Goal: Task Accomplishment & Management: Manage account settings

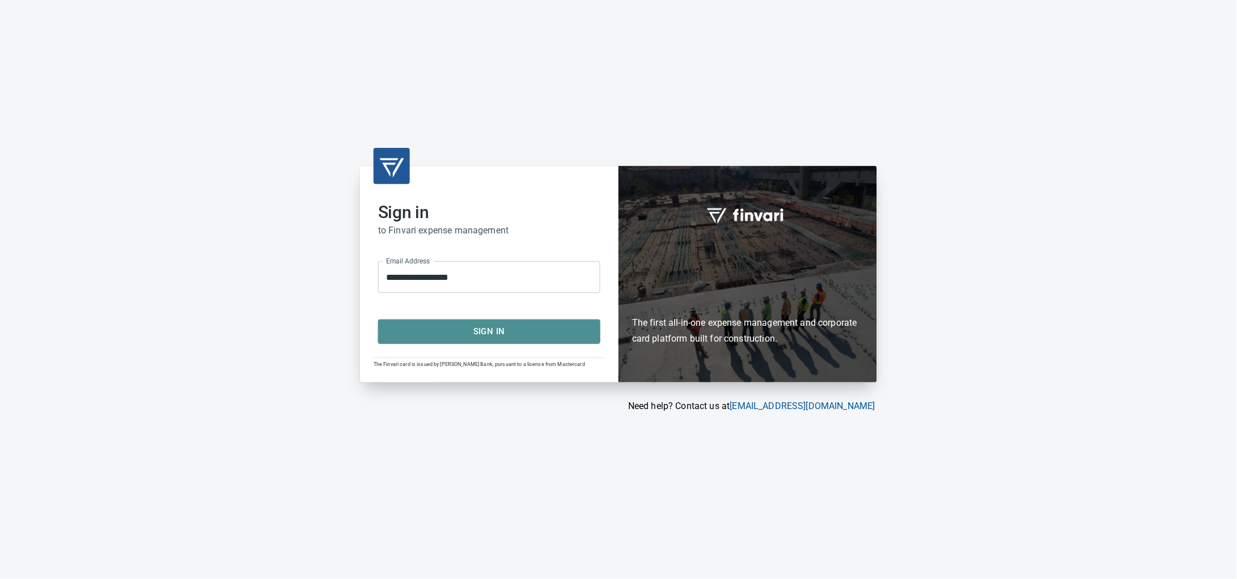
click at [534, 333] on span "Sign In" at bounding box center [489, 331] width 197 height 15
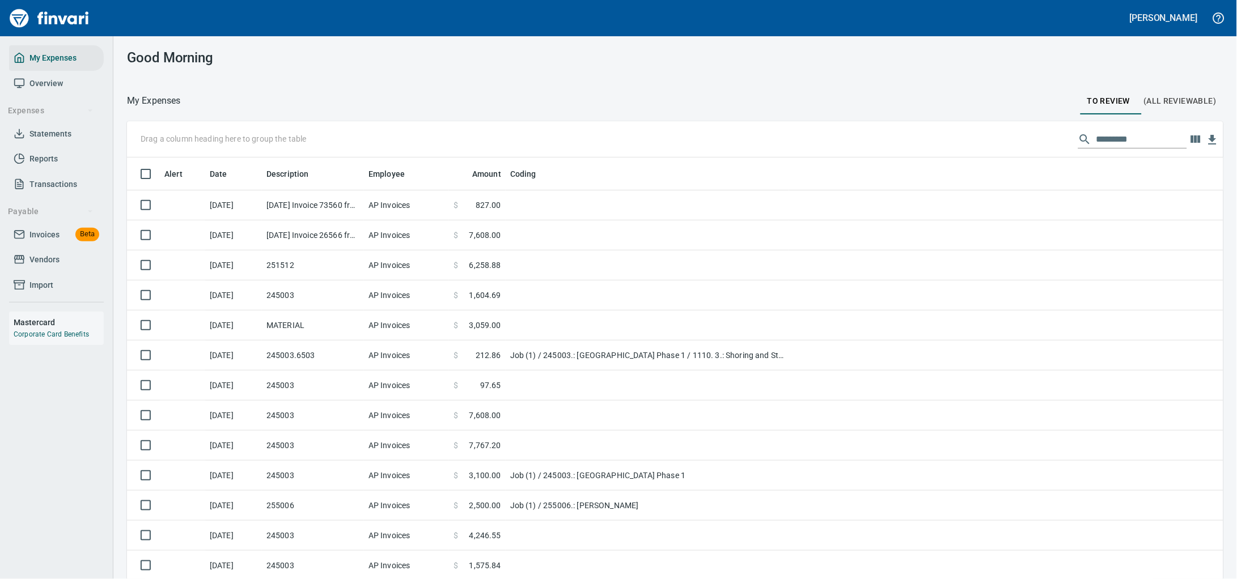
scroll to position [445, 1064]
click at [44, 242] on span "Invoices" at bounding box center [44, 235] width 30 height 14
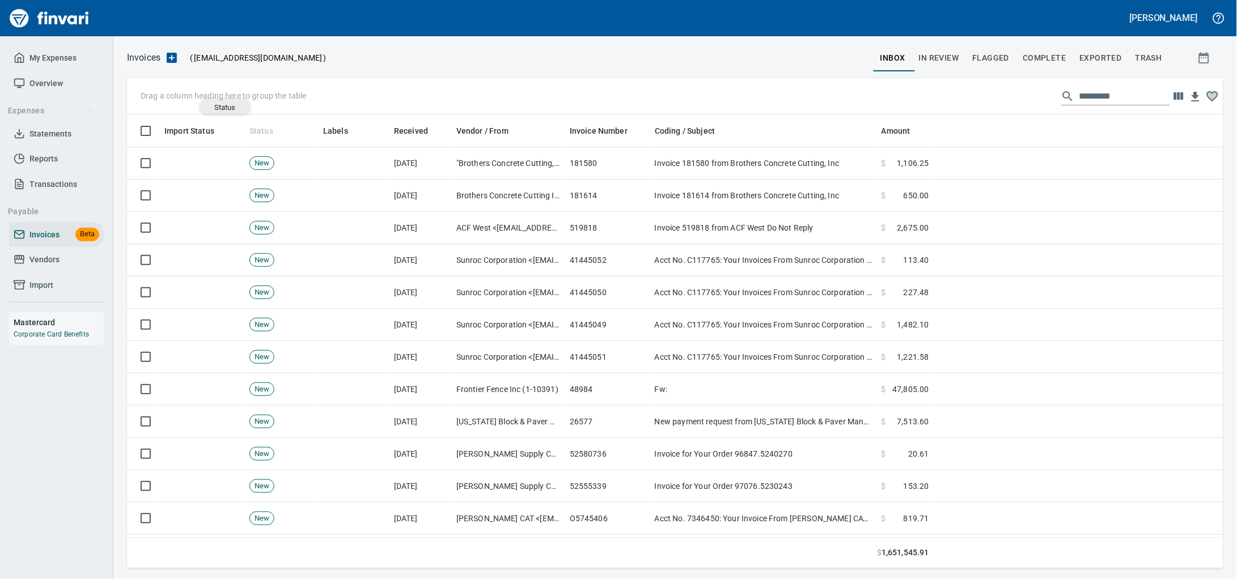
scroll to position [445, 1075]
click at [262, 126] on body "[PERSON_NAME] My Expenses Overview Expenses Statements Reports Transactions Pay…" at bounding box center [618, 289] width 1237 height 579
drag, startPoint x: 325, startPoint y: 129, endPoint x: 229, endPoint y: 94, distance: 102.6
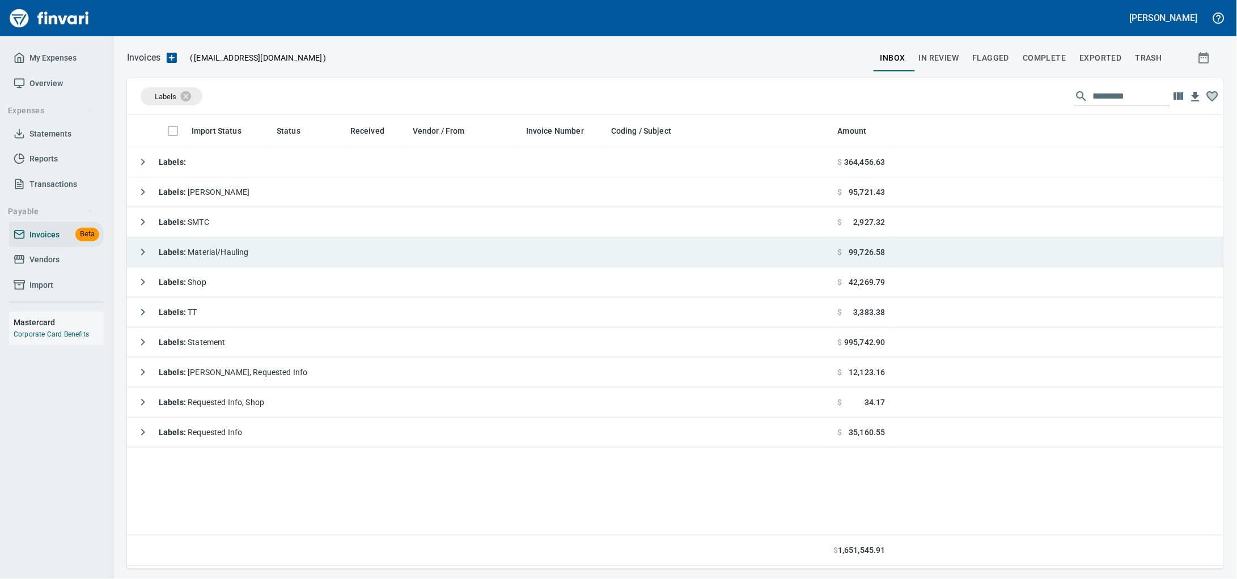
click at [228, 251] on span "Labels : Material/Hauling" at bounding box center [204, 252] width 90 height 9
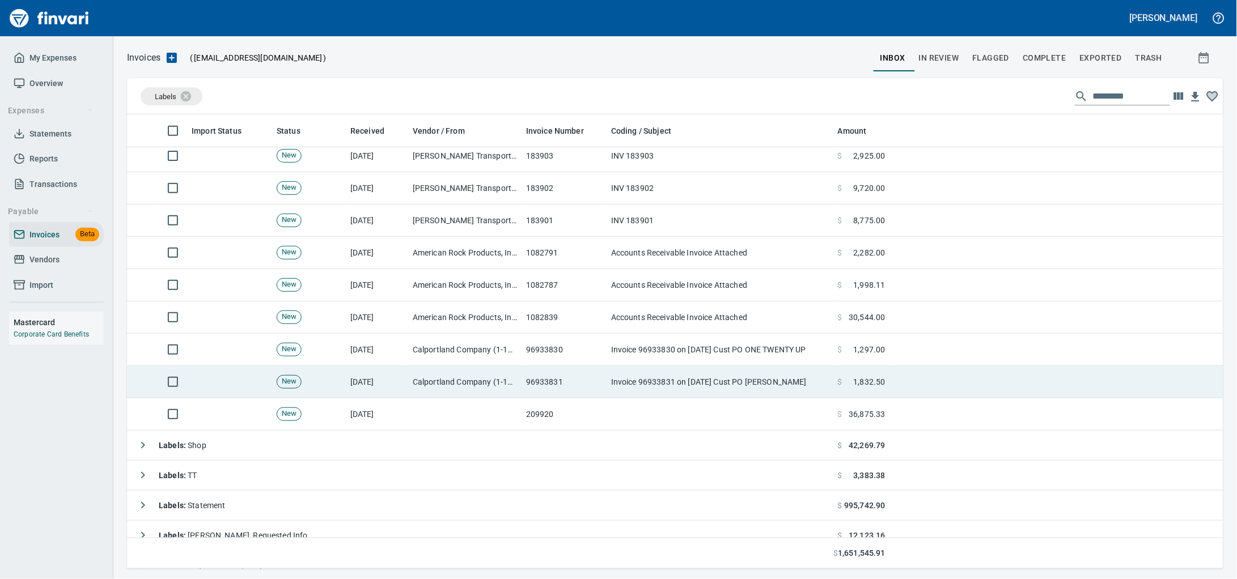
scroll to position [198, 0]
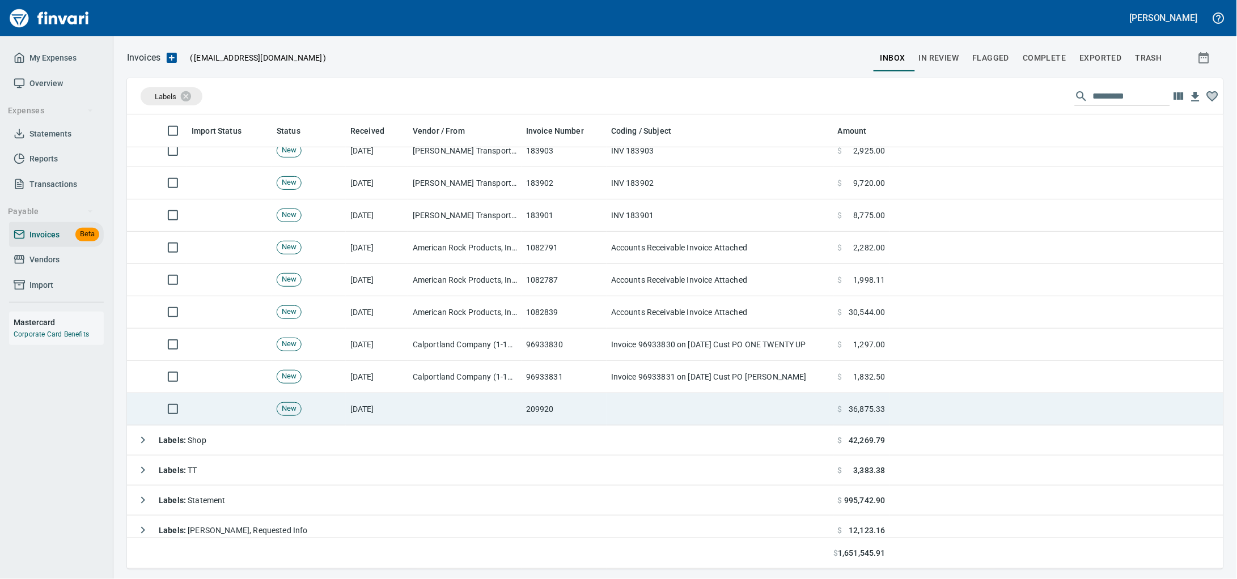
click at [513, 417] on td at bounding box center [464, 409] width 113 height 32
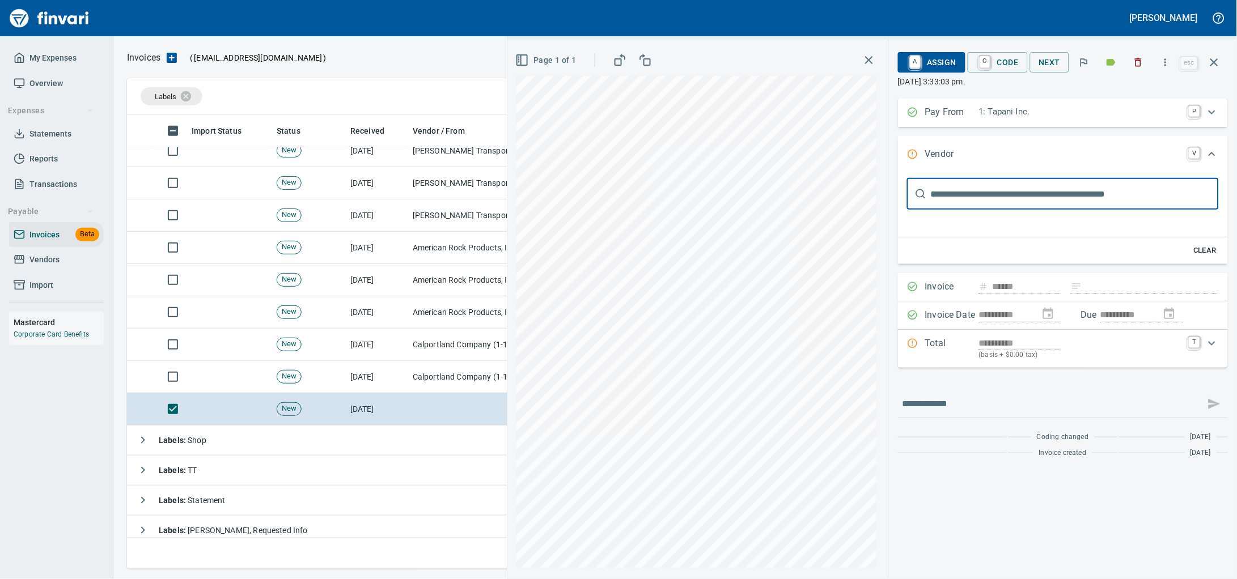
click at [996, 201] on input "text" at bounding box center [1075, 194] width 288 height 32
type input "*******"
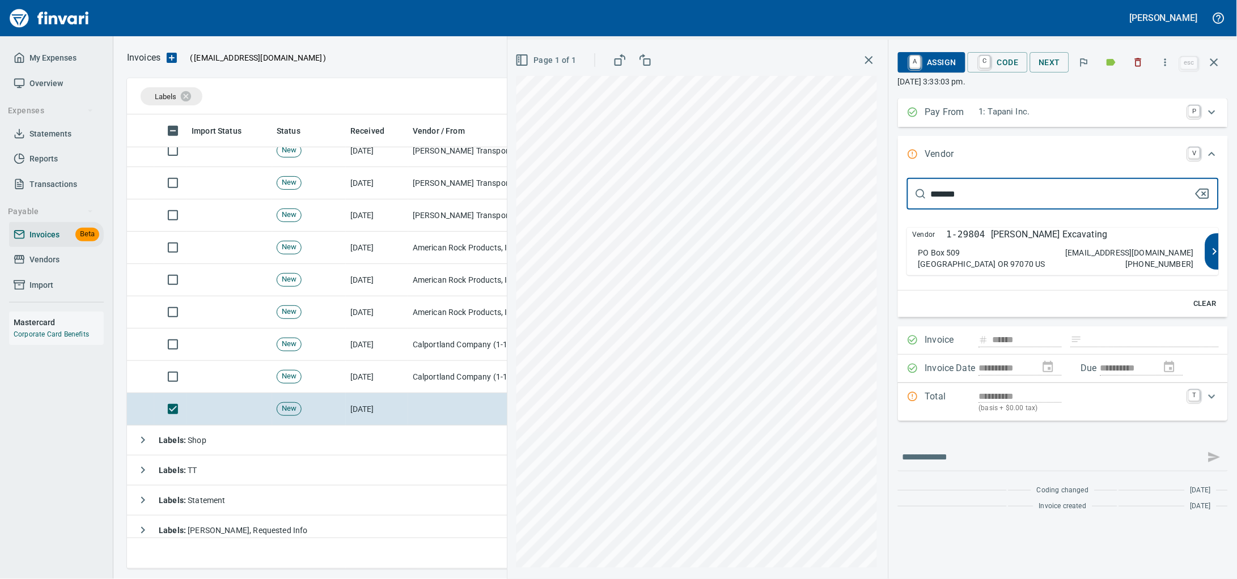
click at [951, 264] on div "[STREET_ADDRESS]" at bounding box center [982, 258] width 127 height 23
type input "**********"
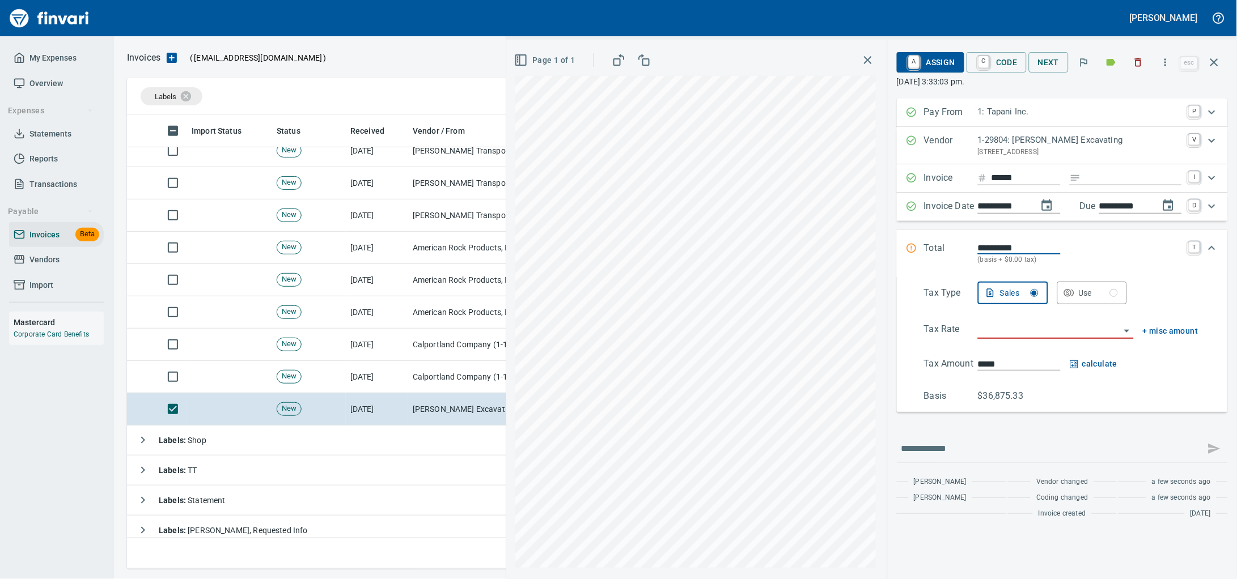
click at [1108, 185] on input "Expand" at bounding box center [1134, 178] width 96 height 14
type input "******"
click at [1019, 338] on input "search" at bounding box center [1049, 331] width 142 height 16
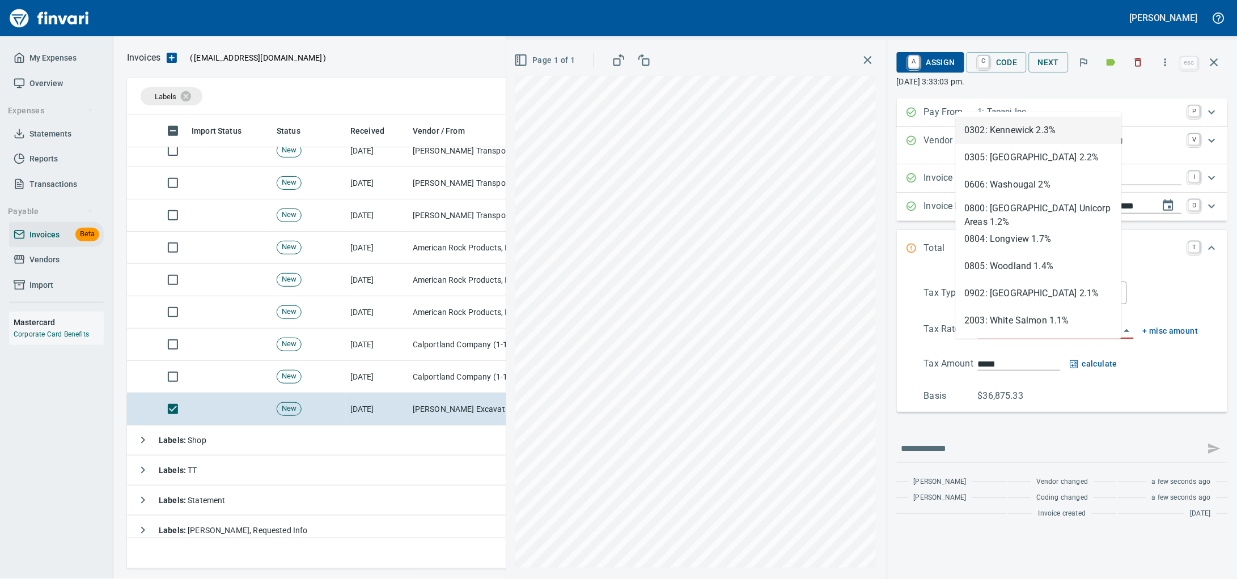
scroll to position [445, 1074]
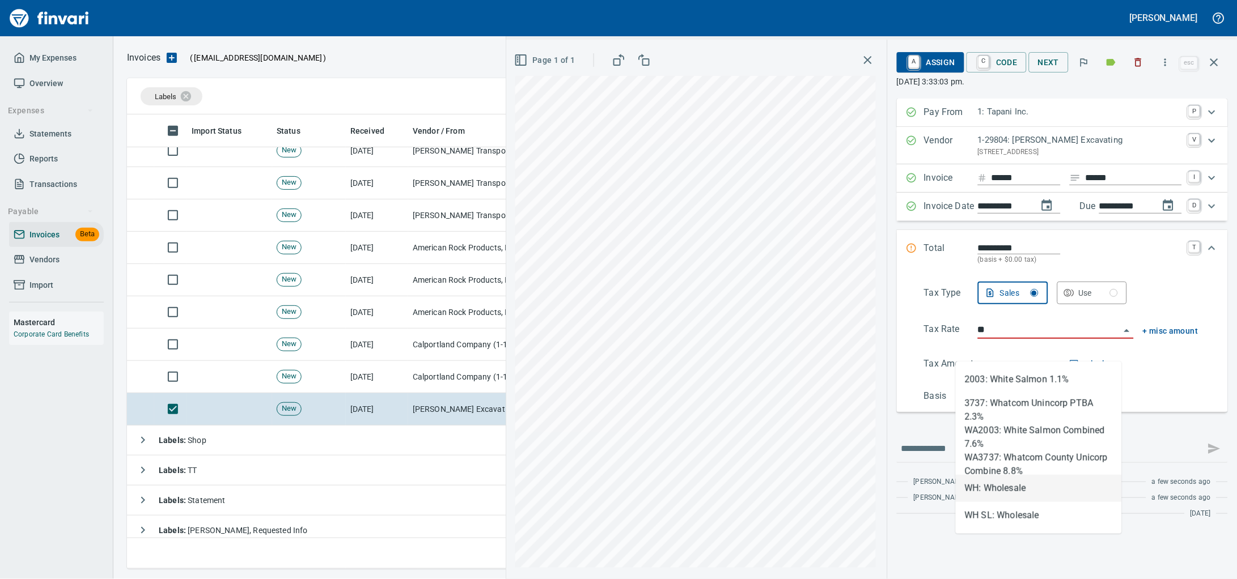
click at [998, 486] on li "WH: Wholesale" at bounding box center [1039, 488] width 166 height 27
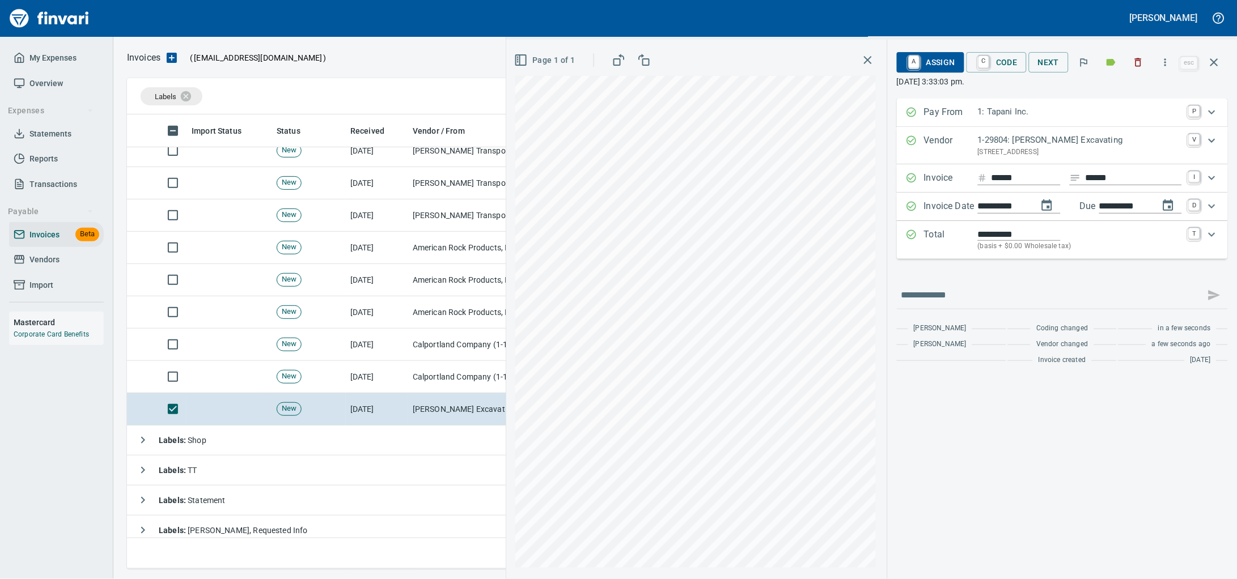
type input "**********"
click at [920, 61] on span "A Assign" at bounding box center [930, 62] width 49 height 19
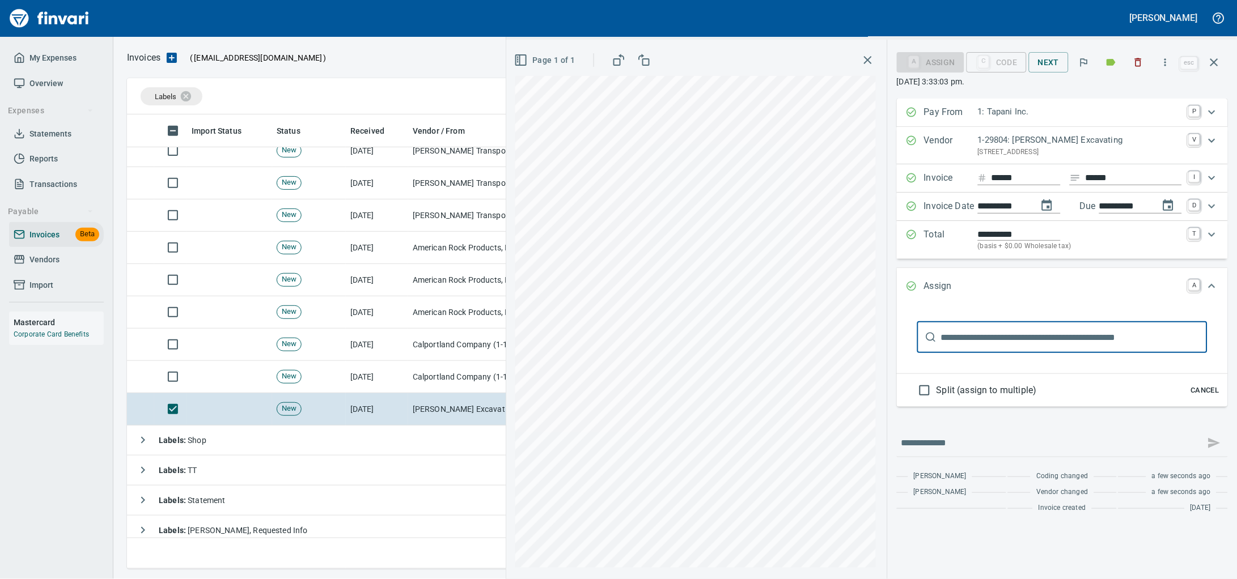
type input "******"
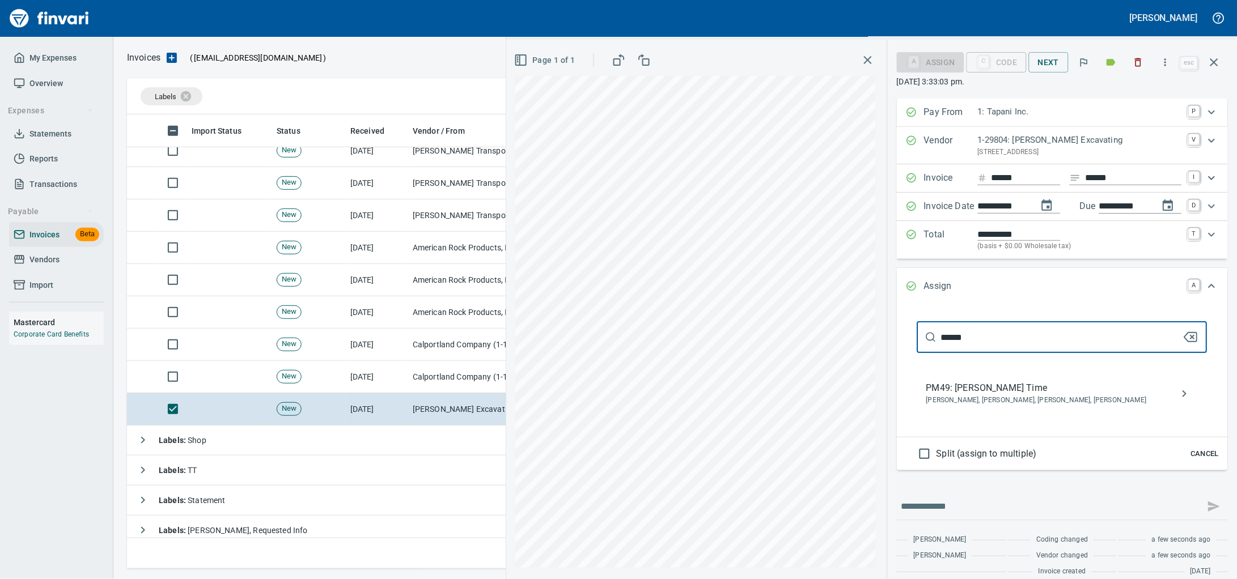
click at [960, 398] on div "PM49: [PERSON_NAME] Time [PERSON_NAME], [PERSON_NAME], [PERSON_NAME], [PERSON_N…" at bounding box center [1062, 394] width 290 height 36
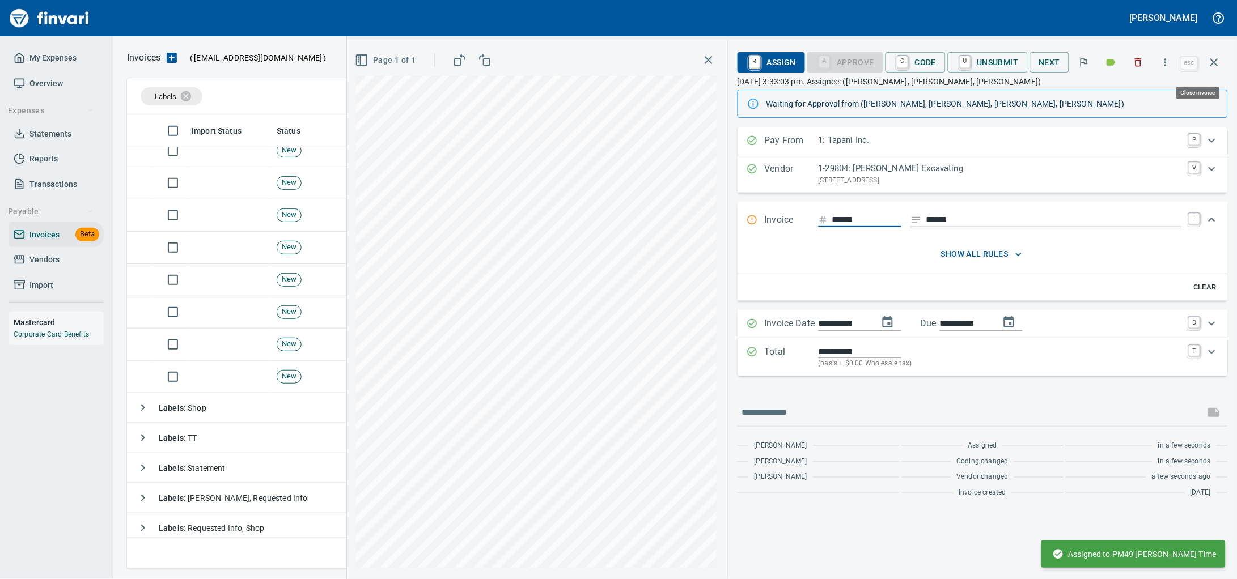
click at [1221, 62] on button "button" at bounding box center [1214, 62] width 27 height 27
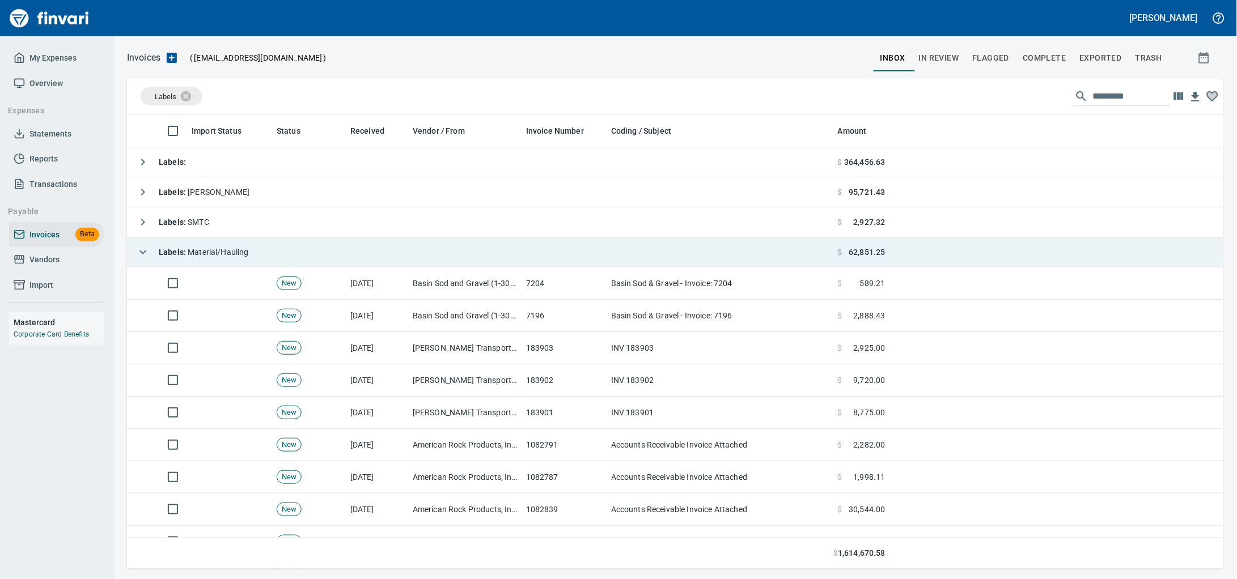
click at [315, 251] on td "Labels : Material/Hauling" at bounding box center [480, 253] width 706 height 30
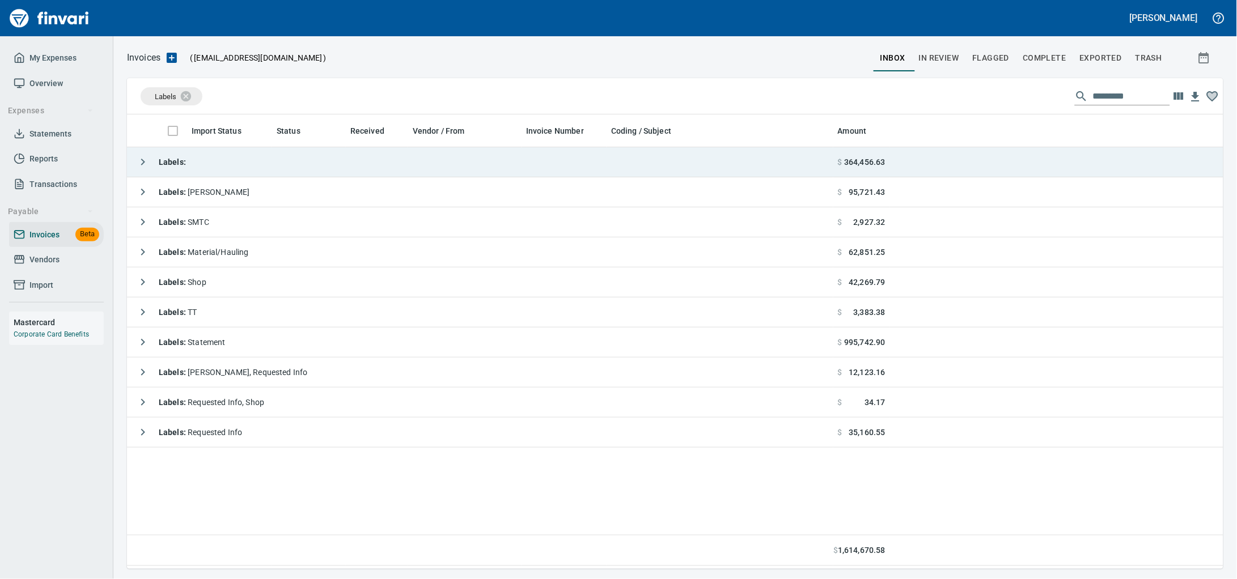
click at [260, 163] on td "Labels :" at bounding box center [480, 162] width 706 height 30
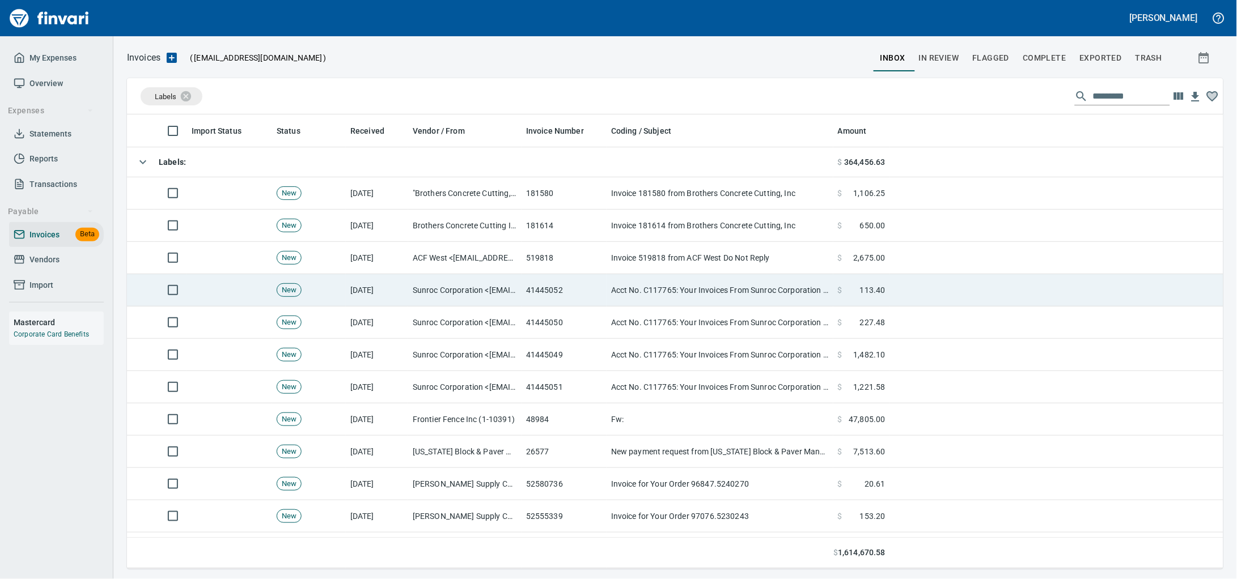
click at [665, 288] on td "Acct No. C117765: Your Invoices From Sunroc Corporation are Attached" at bounding box center [720, 290] width 227 height 32
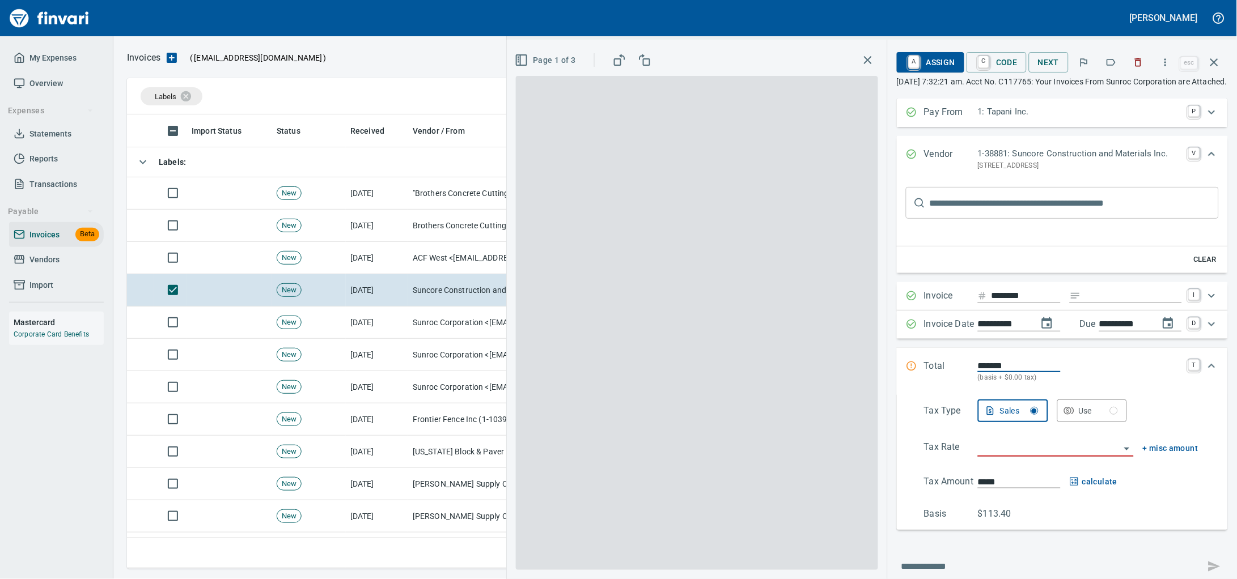
click at [1106, 64] on icon "button" at bounding box center [1111, 62] width 11 height 11
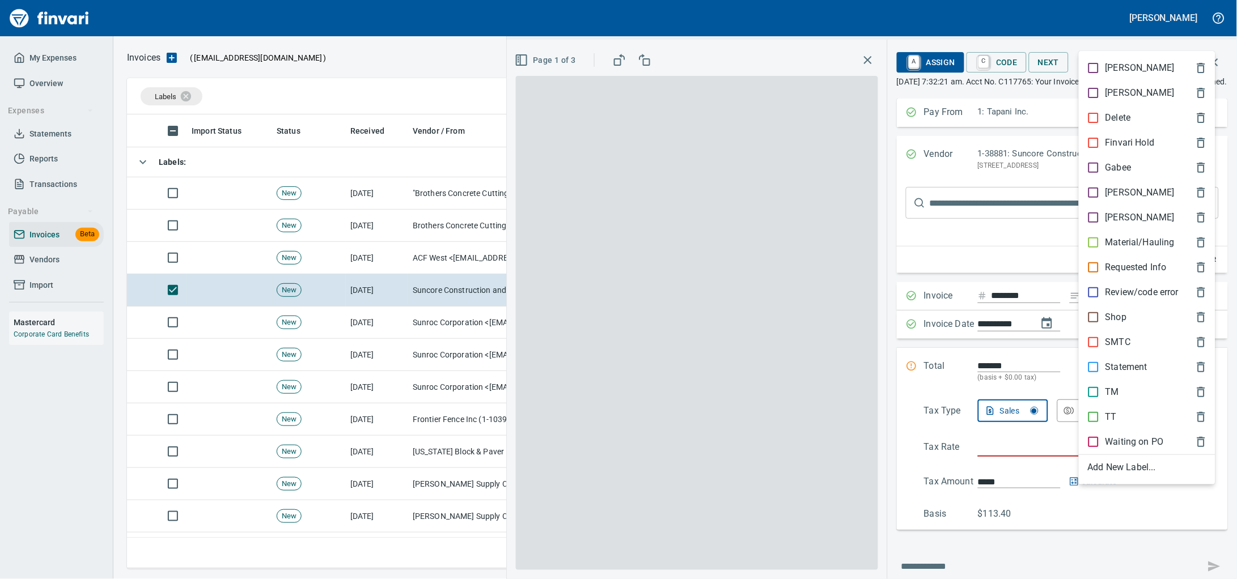
scroll to position [445, 1074]
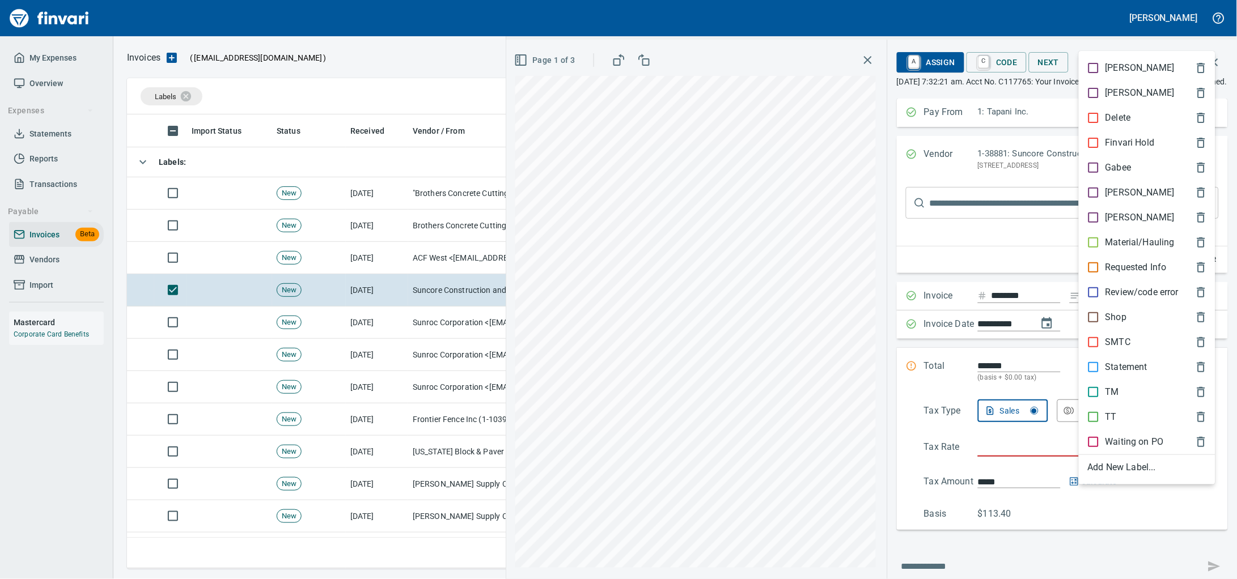
click at [1113, 249] on p "Material/Hauling" at bounding box center [1140, 243] width 69 height 14
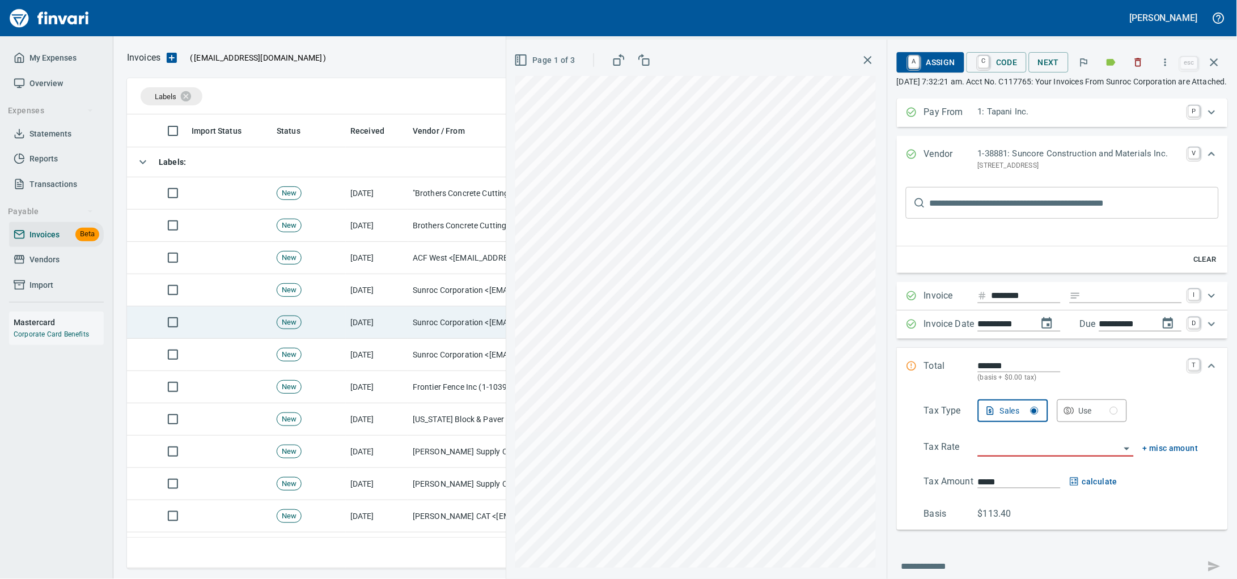
click at [381, 318] on td "[DATE]" at bounding box center [377, 323] width 62 height 32
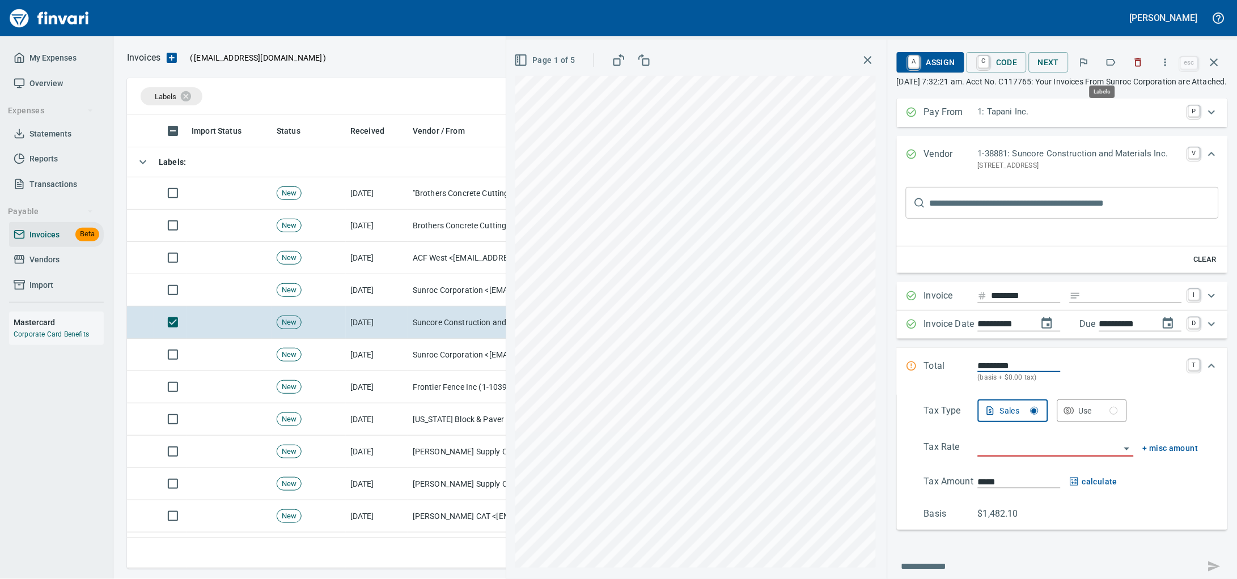
click at [1106, 61] on icon "button" at bounding box center [1111, 62] width 11 height 11
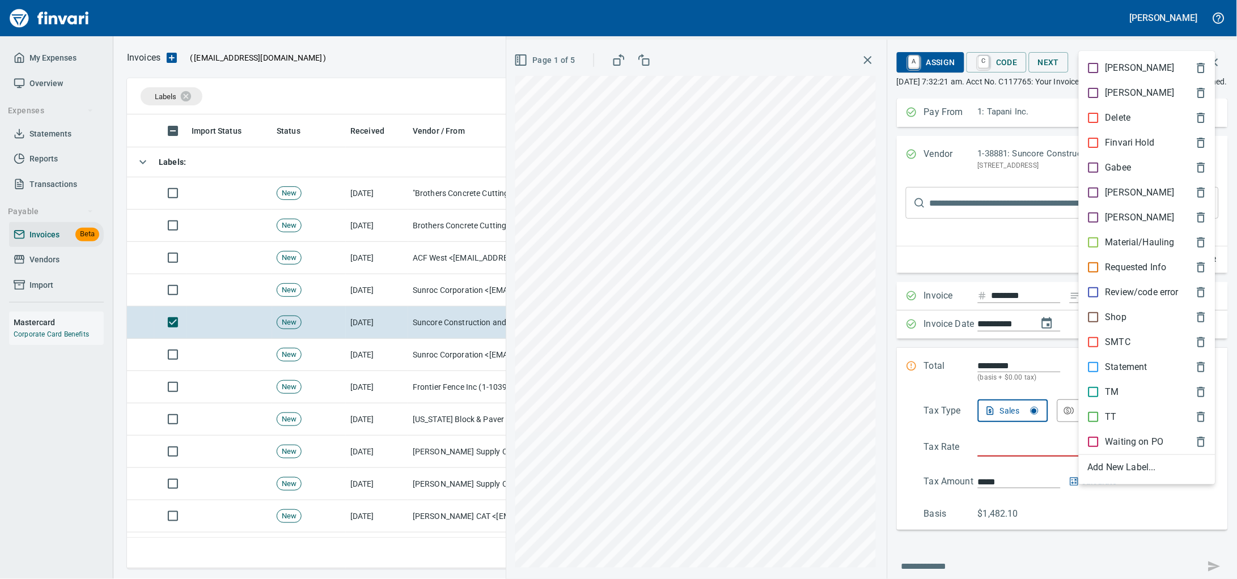
scroll to position [445, 1074]
click at [1111, 249] on p "Material/Hauling" at bounding box center [1140, 243] width 69 height 14
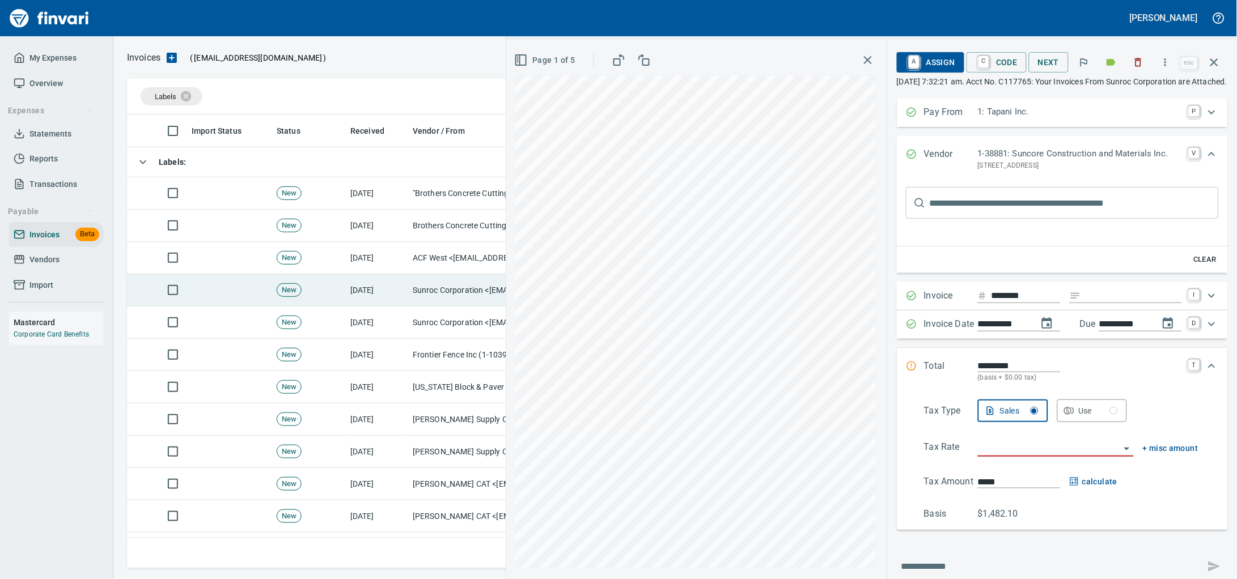
click at [391, 291] on td "[DATE]" at bounding box center [377, 290] width 62 height 32
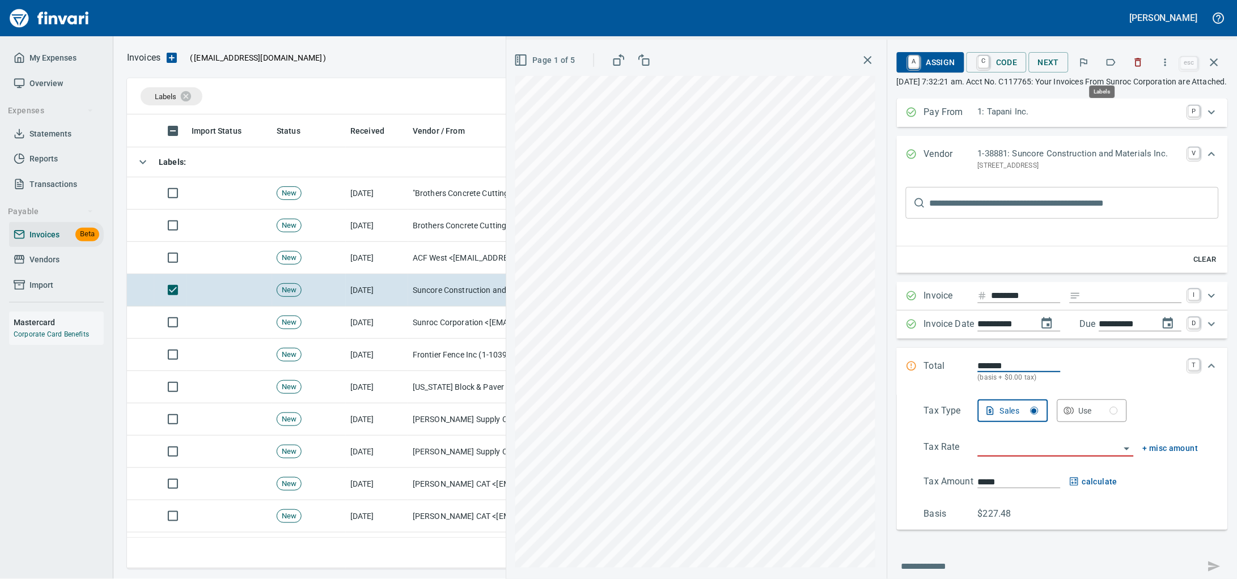
click at [1112, 64] on button "button" at bounding box center [1111, 62] width 25 height 25
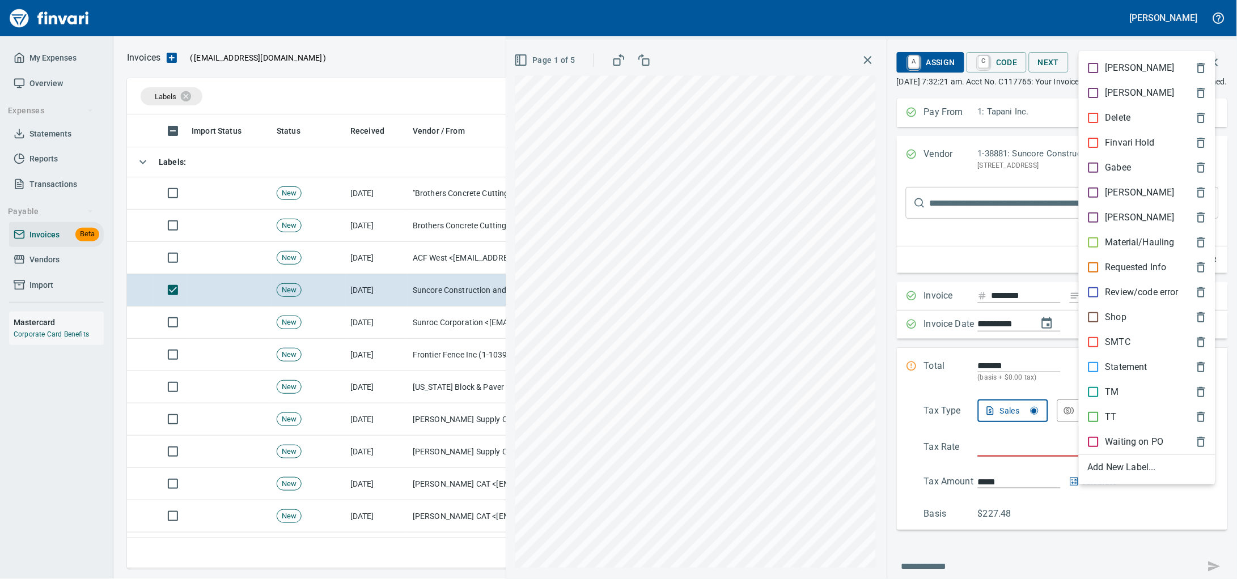
scroll to position [445, 1074]
click at [1125, 249] on p "Material/Hauling" at bounding box center [1140, 243] width 69 height 14
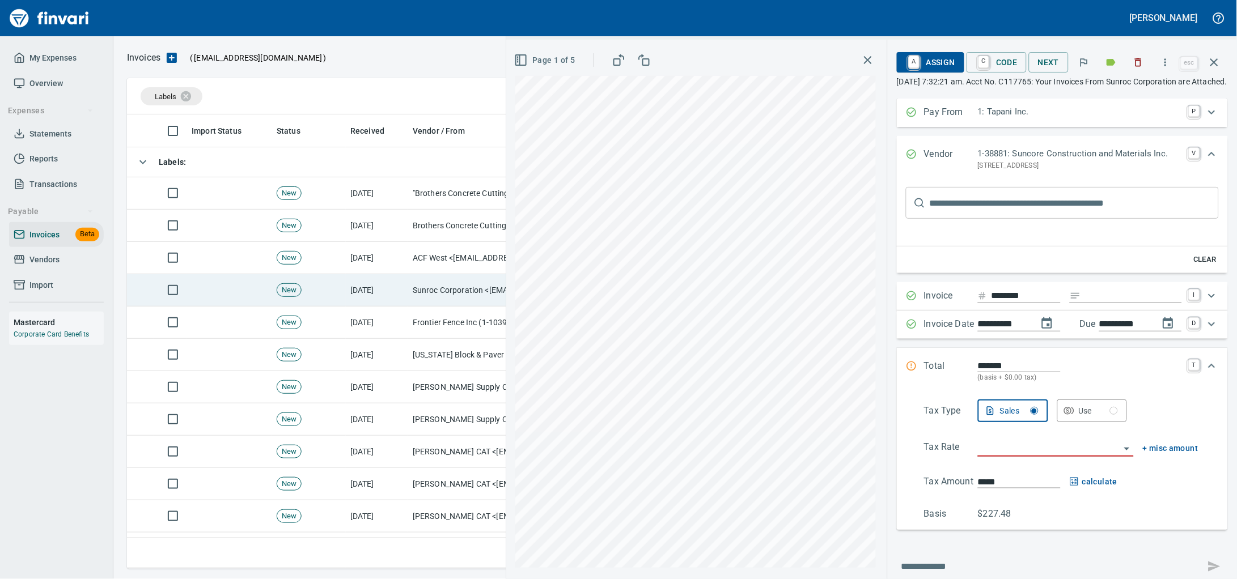
click at [417, 295] on td "Sunroc Corporation <[EMAIL_ADDRESS][DOMAIN_NAME]>" at bounding box center [464, 290] width 113 height 32
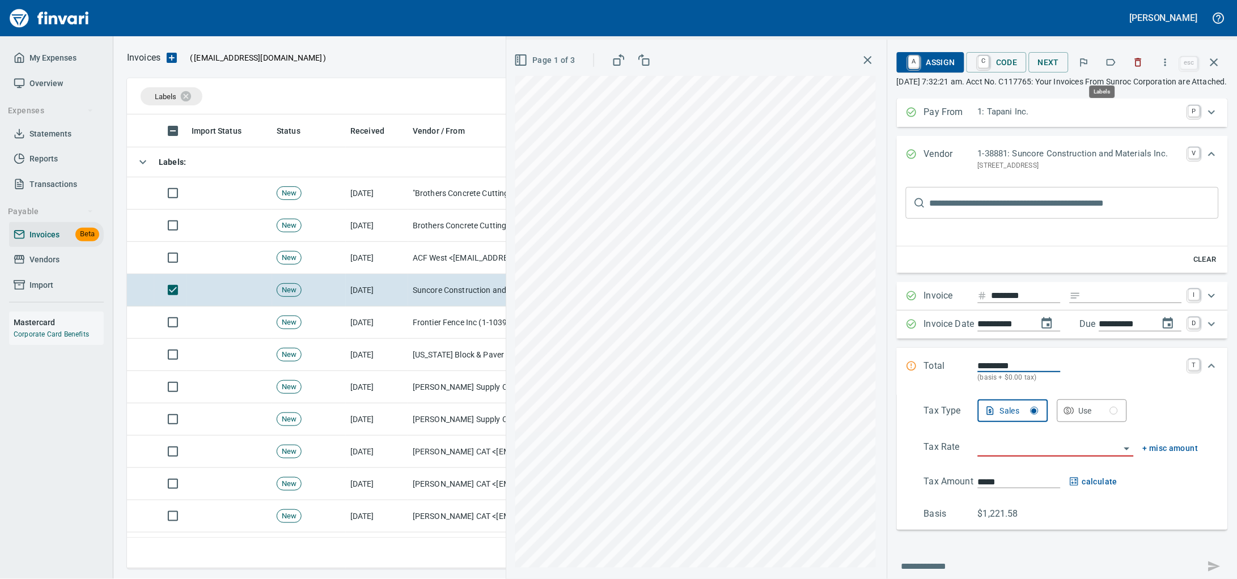
click at [1106, 61] on icon "button" at bounding box center [1111, 62] width 11 height 11
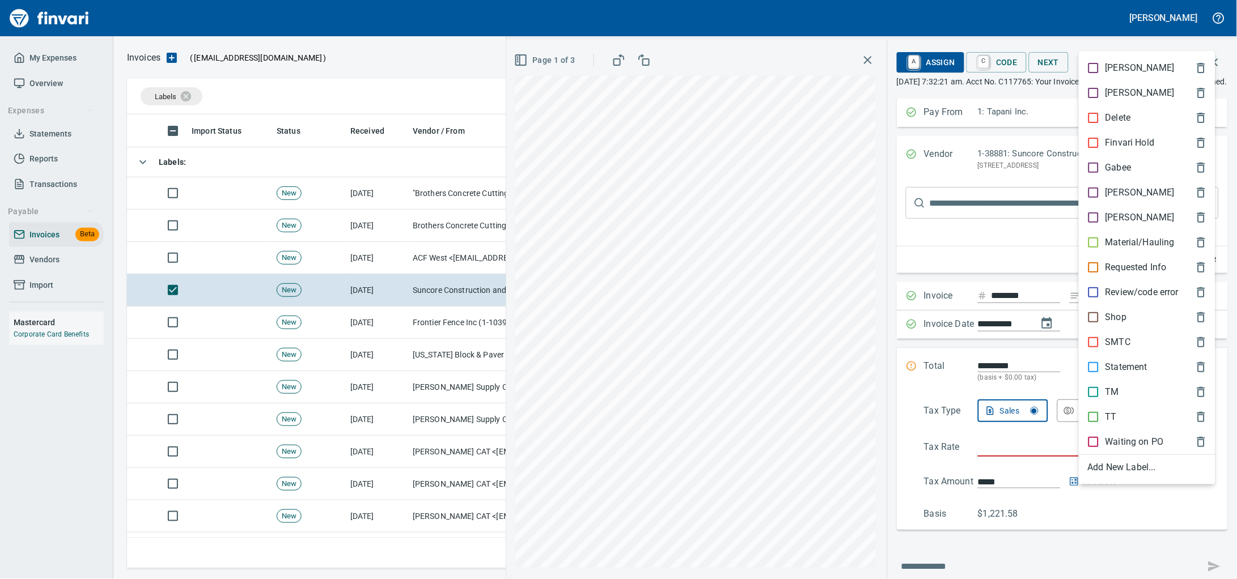
scroll to position [445, 1074]
click at [1140, 249] on p "Material/Hauling" at bounding box center [1140, 243] width 69 height 14
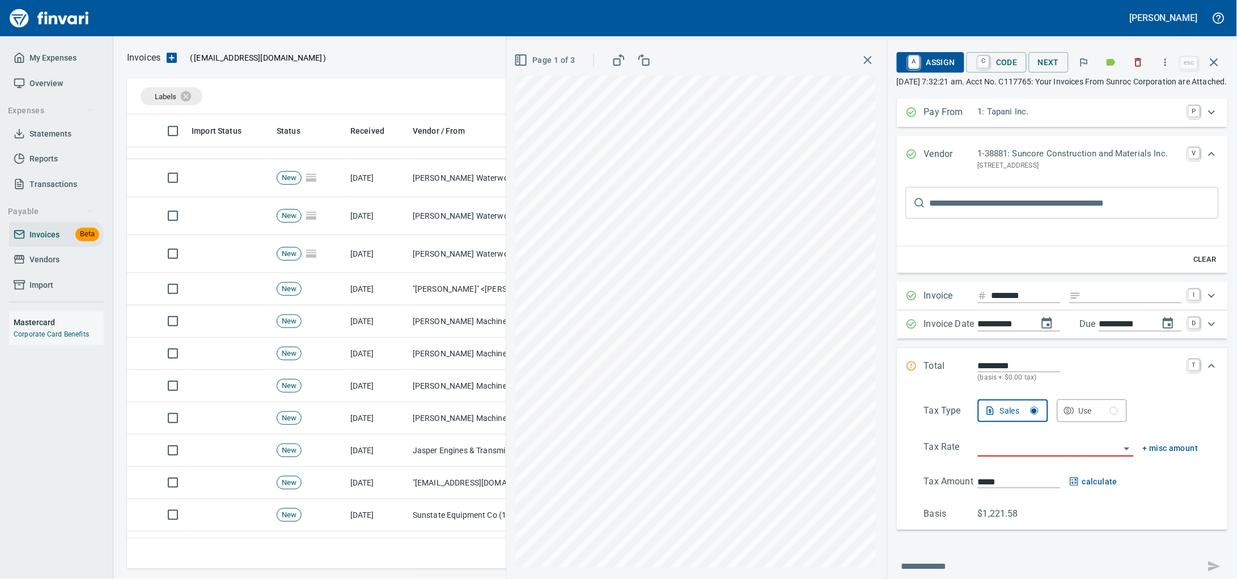
scroll to position [1133, 0]
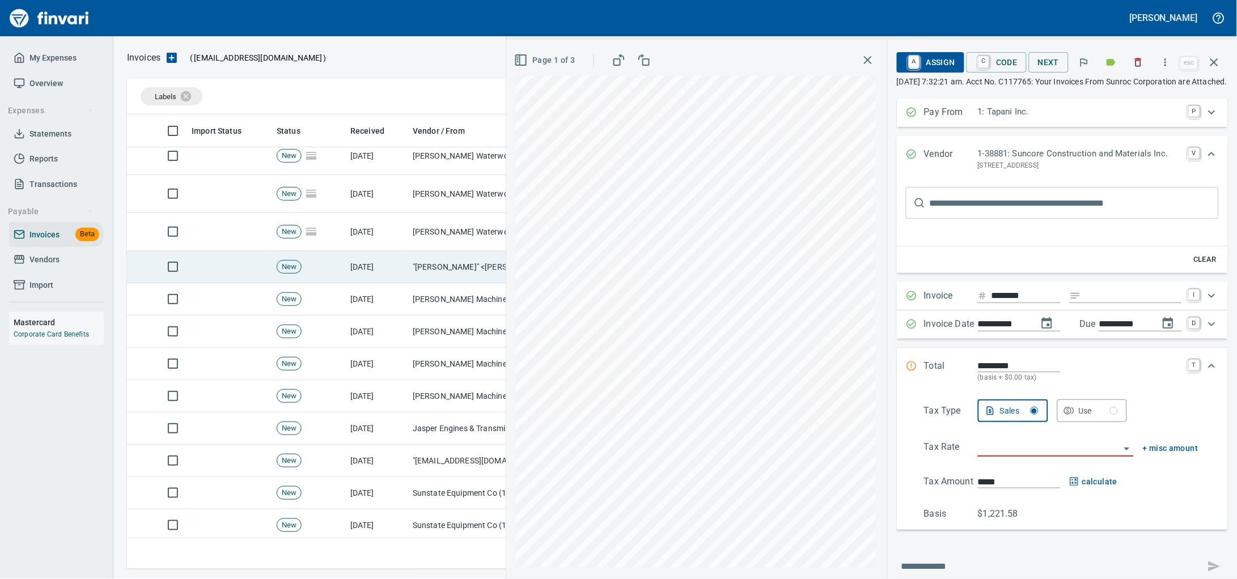
click at [341, 283] on td "New" at bounding box center [309, 267] width 74 height 32
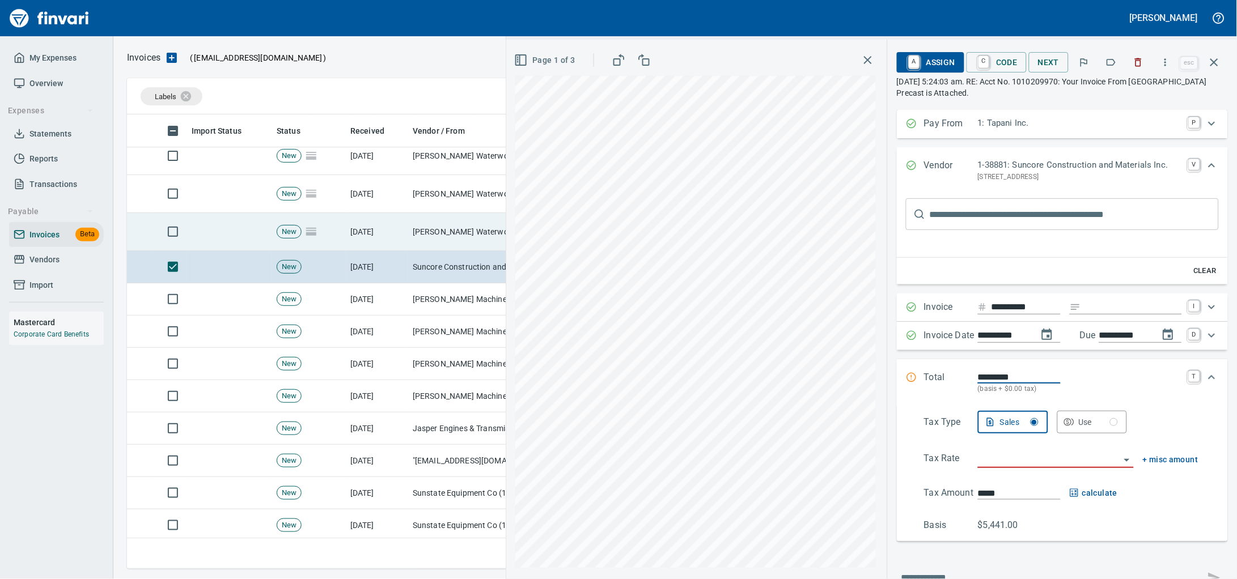
click at [357, 247] on td "[DATE]" at bounding box center [377, 232] width 62 height 38
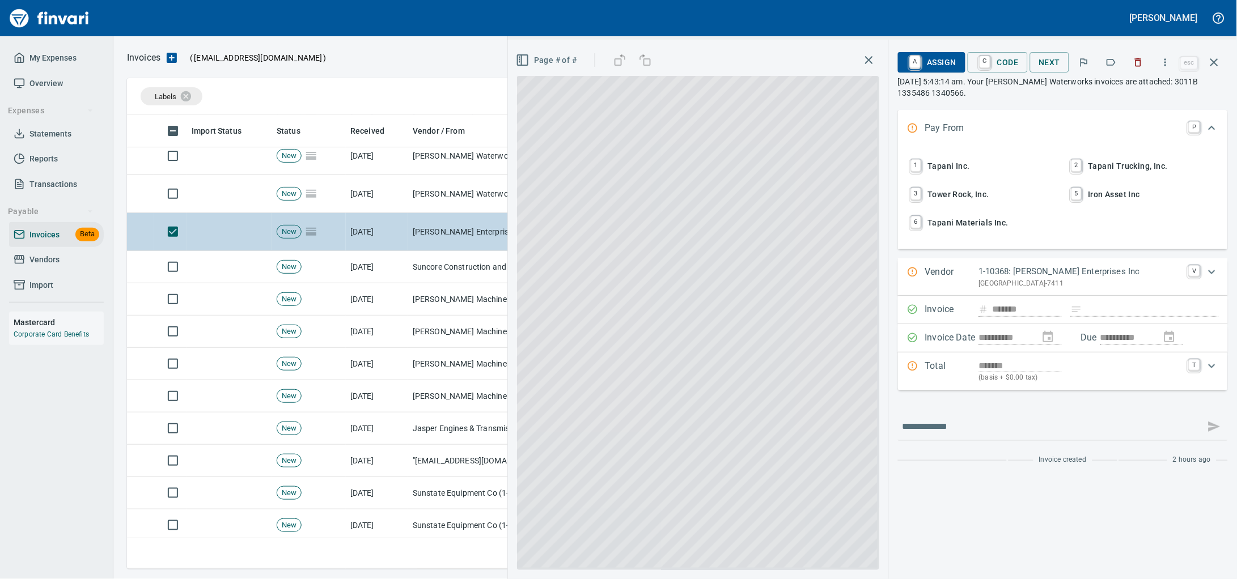
type input "**********"
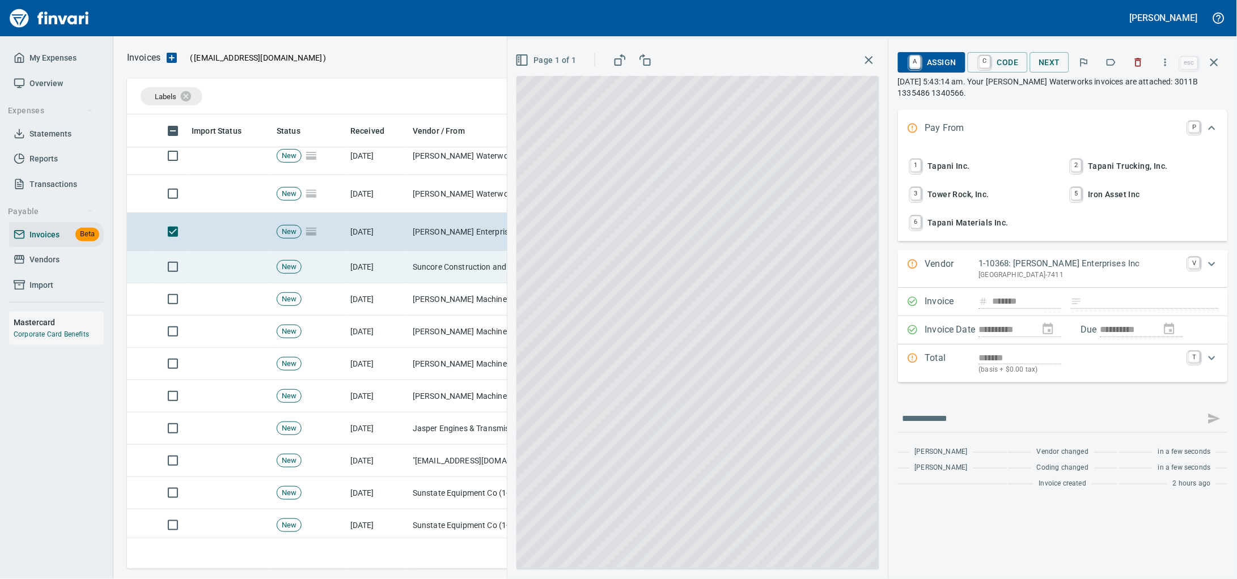
click at [359, 276] on td "[DATE]" at bounding box center [377, 267] width 62 height 32
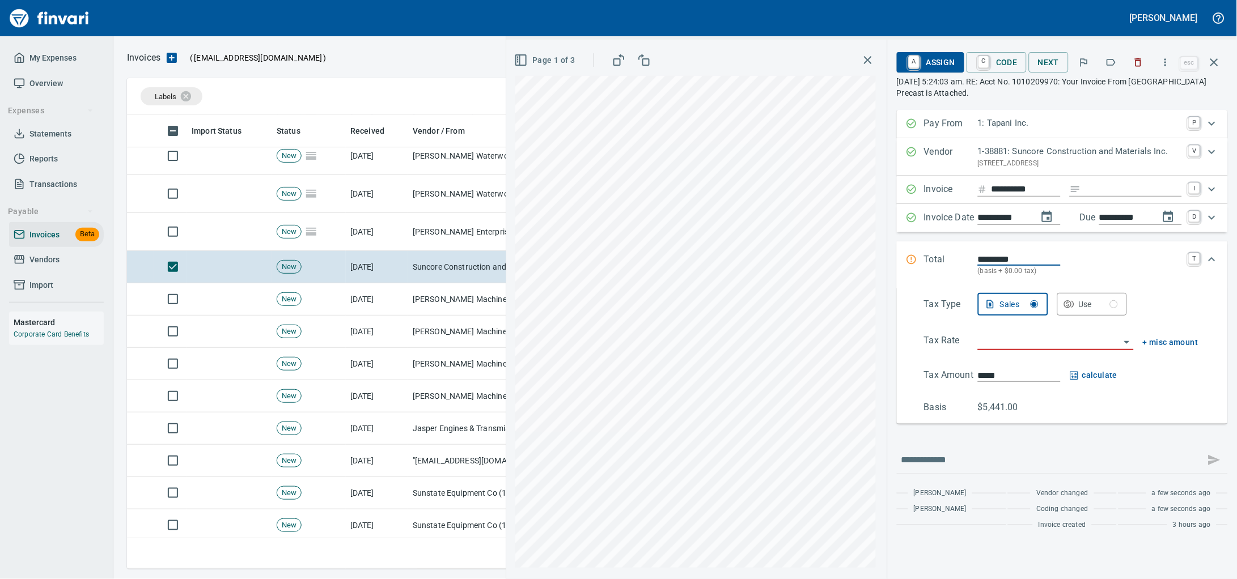
click at [1205, 159] on icon "Expand" at bounding box center [1212, 152] width 14 height 14
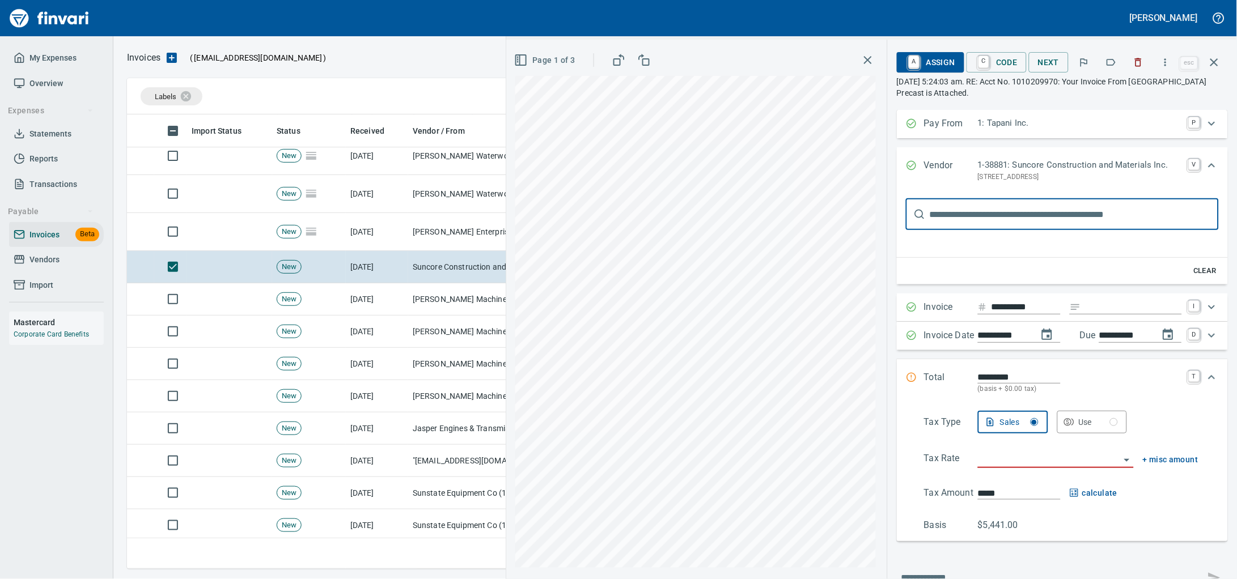
type input "*********"
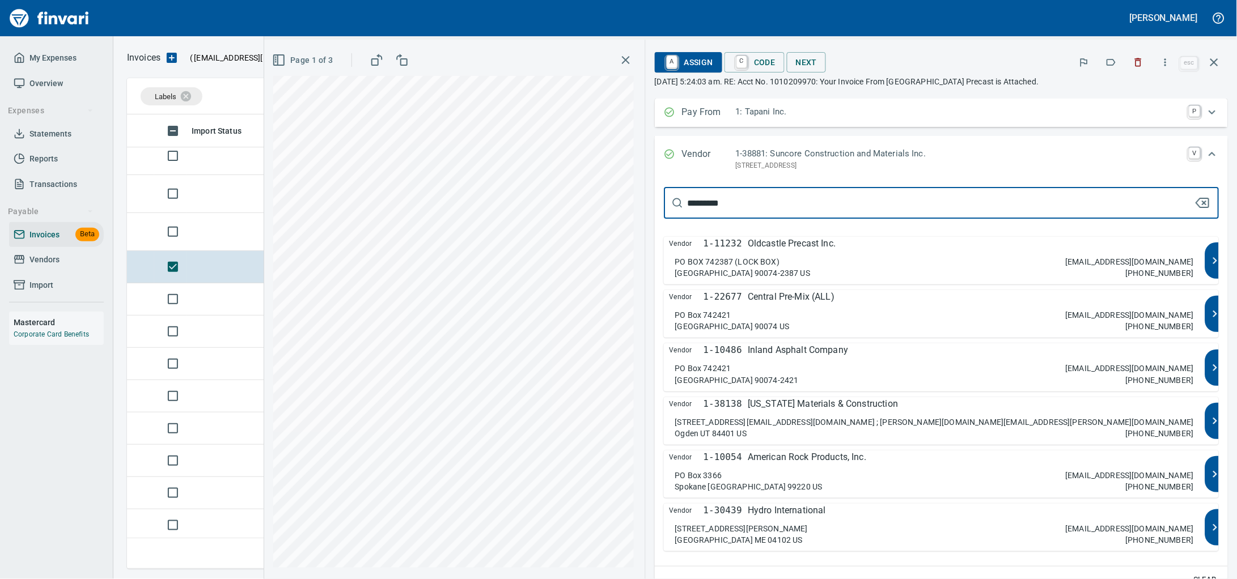
click at [836, 251] on p "Oldcastle Precast Inc." at bounding box center [792, 244] width 88 height 14
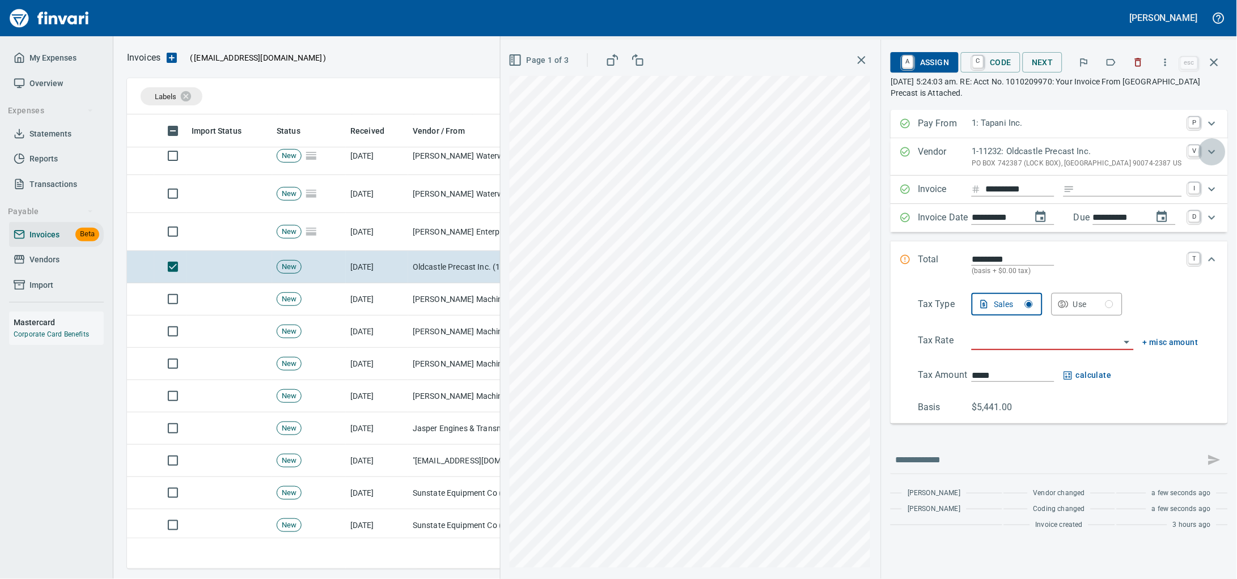
click at [1205, 155] on icon "Expand" at bounding box center [1212, 152] width 14 height 14
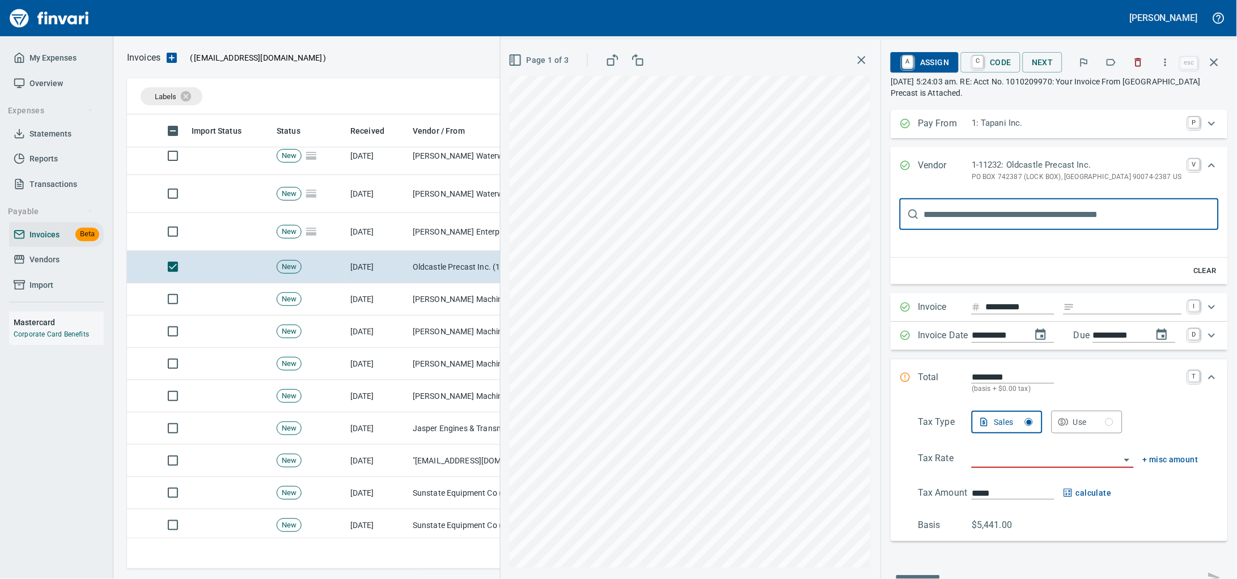
click at [1033, 223] on input "text" at bounding box center [1071, 214] width 295 height 32
type input "*********"
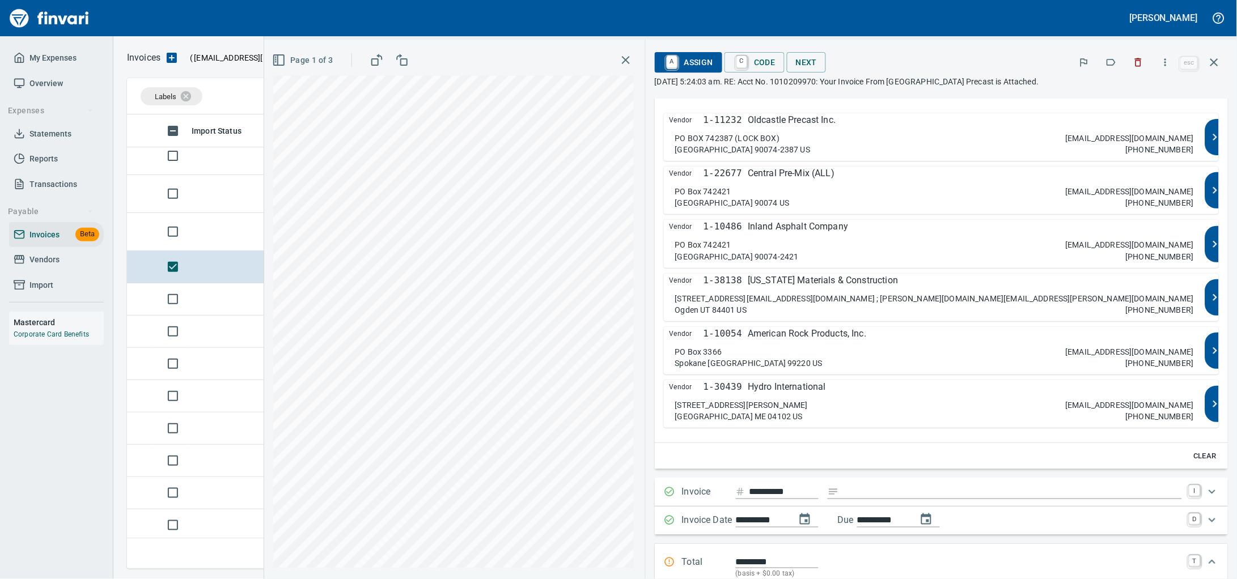
scroll to position [141, 0]
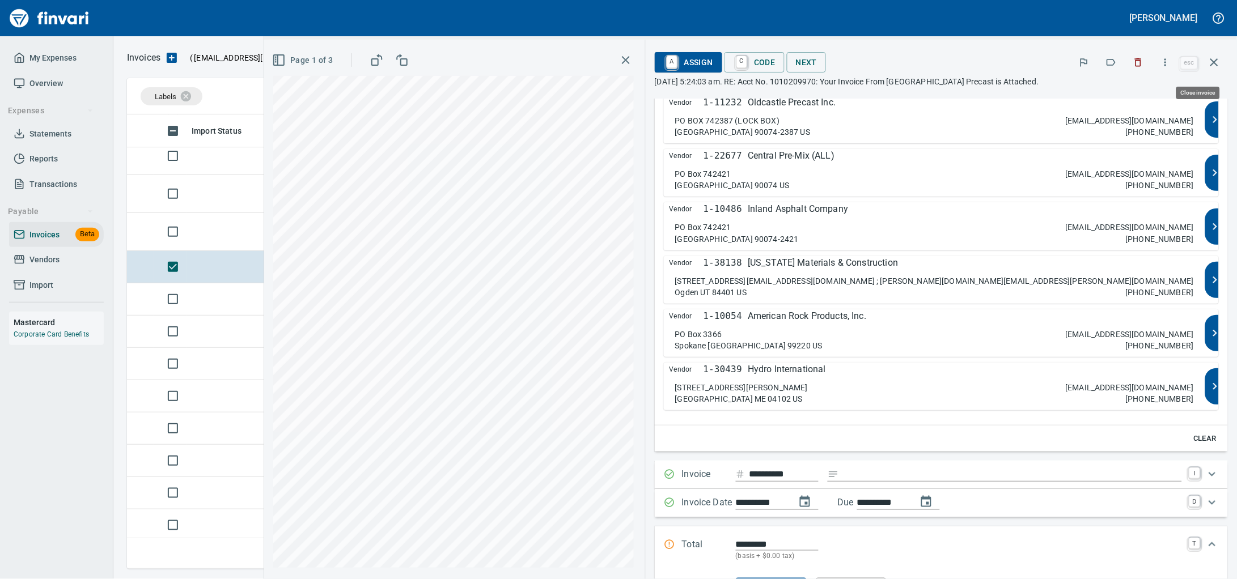
click at [1213, 61] on icon "button" at bounding box center [1215, 63] width 14 height 14
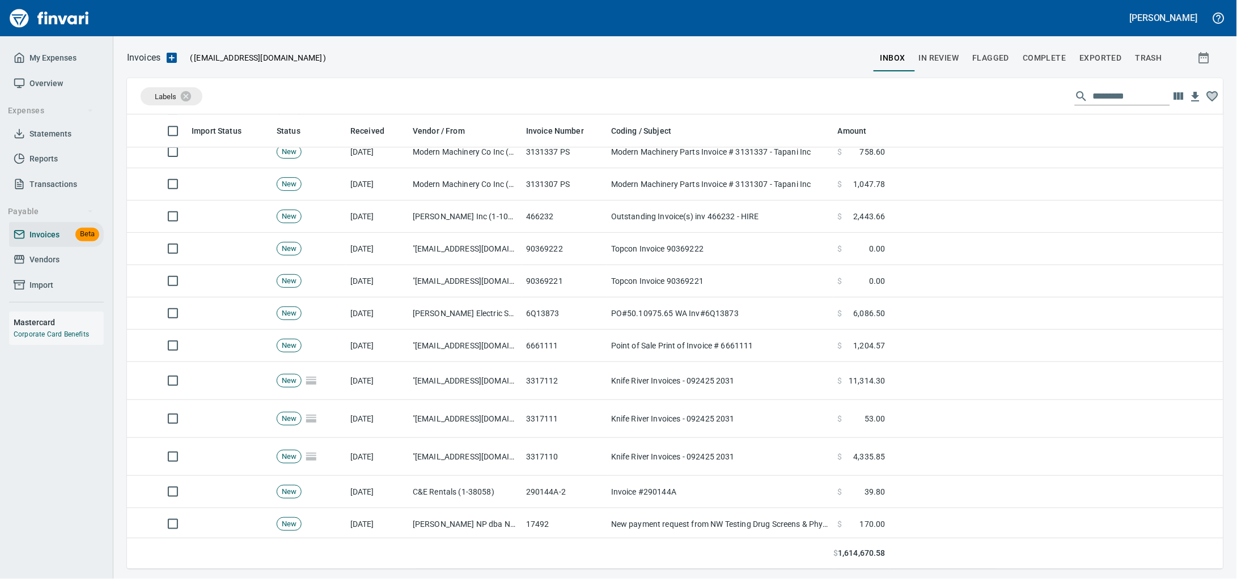
scroll to position [2267, 0]
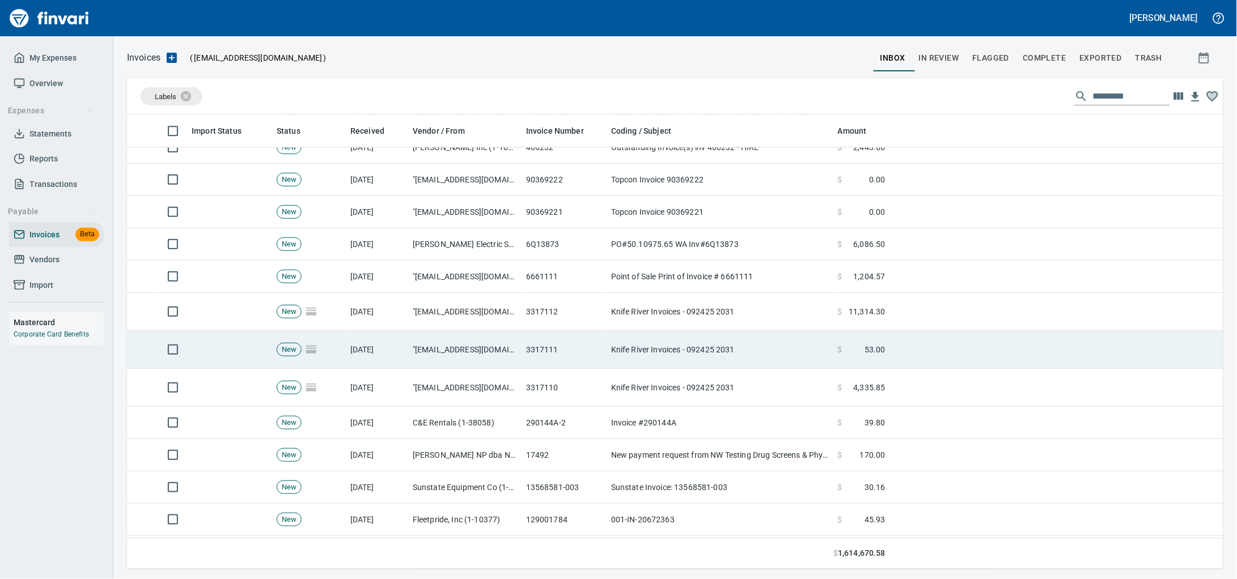
click at [570, 360] on td "3317111" at bounding box center [564, 350] width 85 height 38
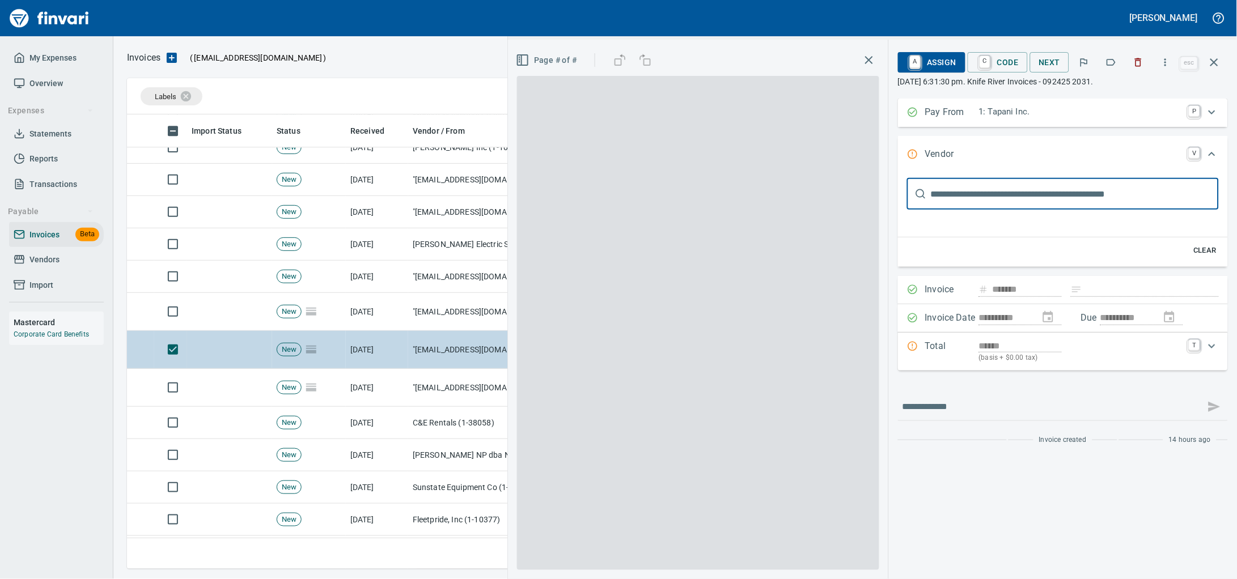
scroll to position [21, 0]
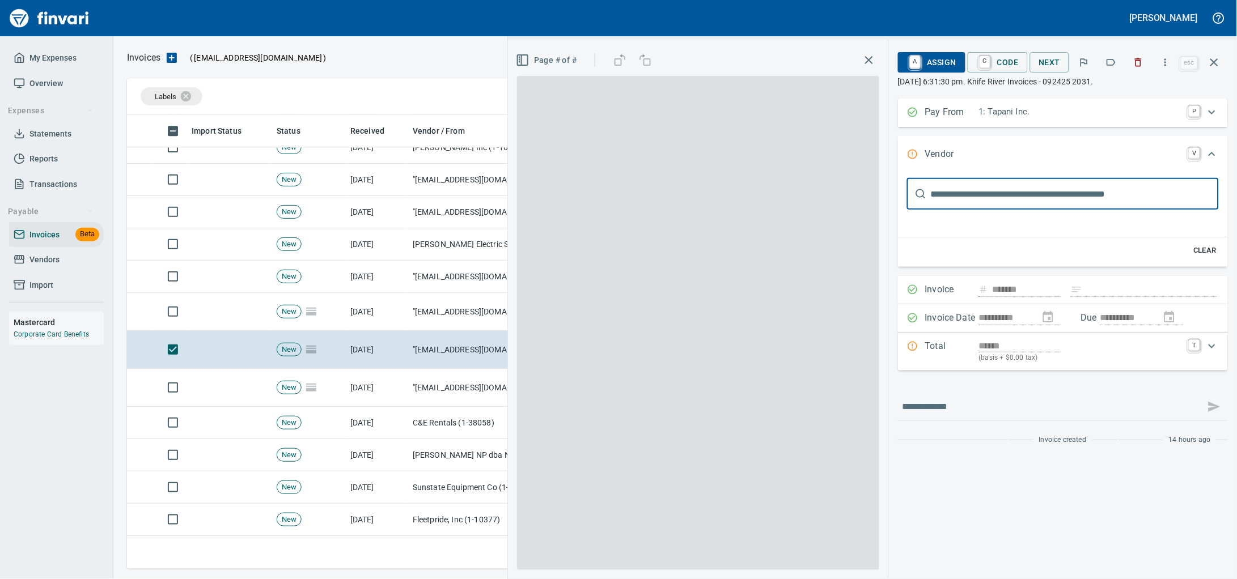
type input "**********"
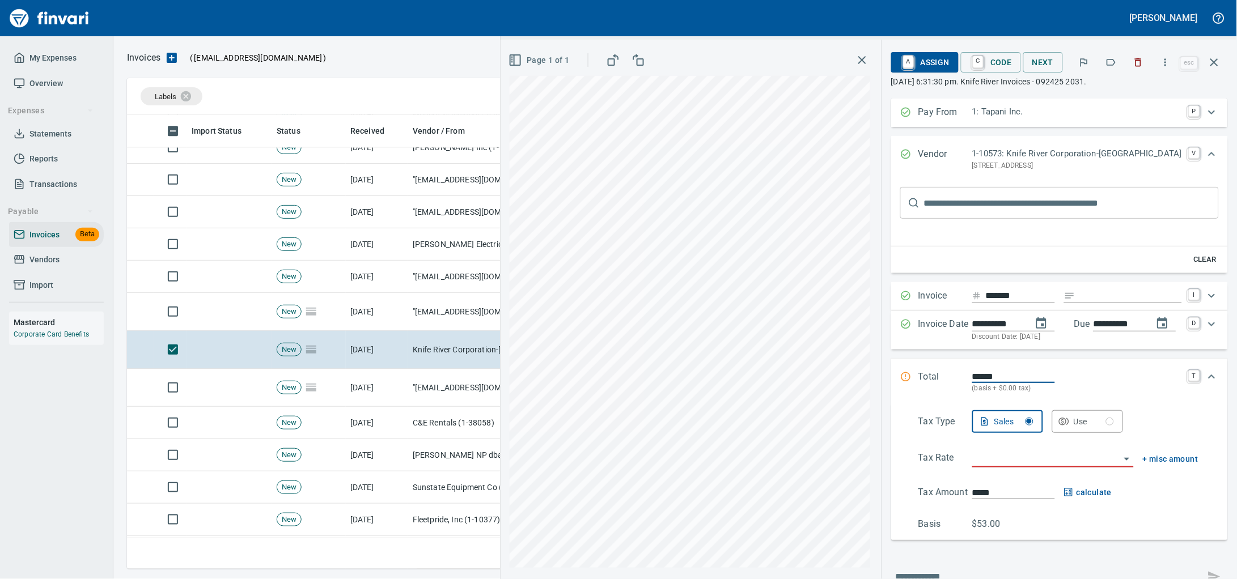
scroll to position [445, 1074]
click at [1106, 66] on icon "button" at bounding box center [1111, 62] width 11 height 11
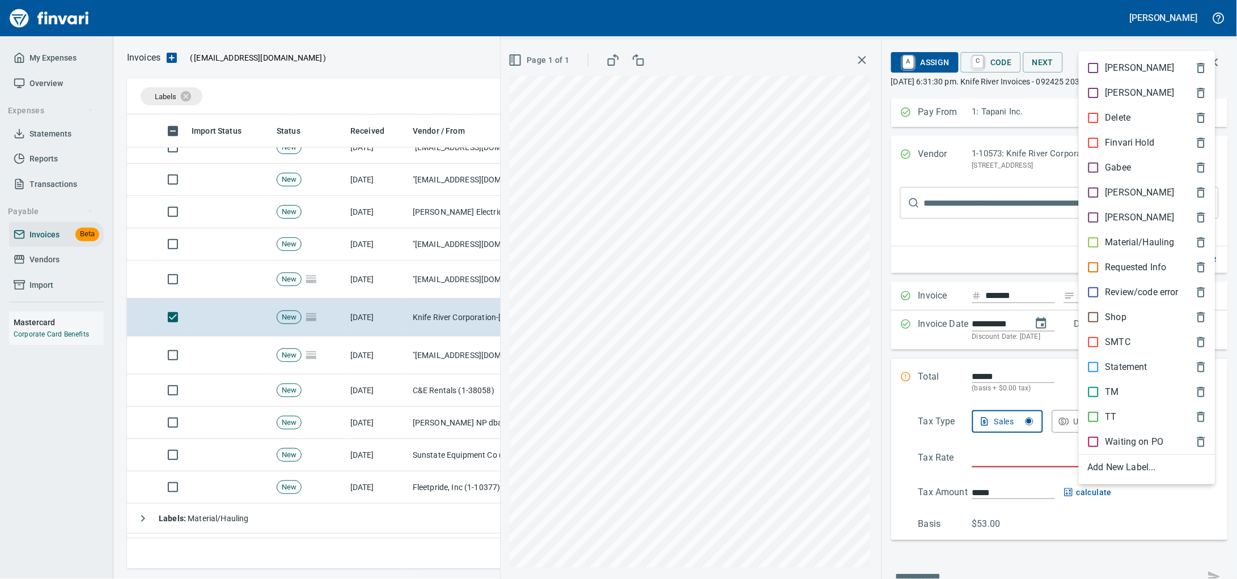
click at [1130, 248] on p "Material/Hauling" at bounding box center [1140, 243] width 69 height 14
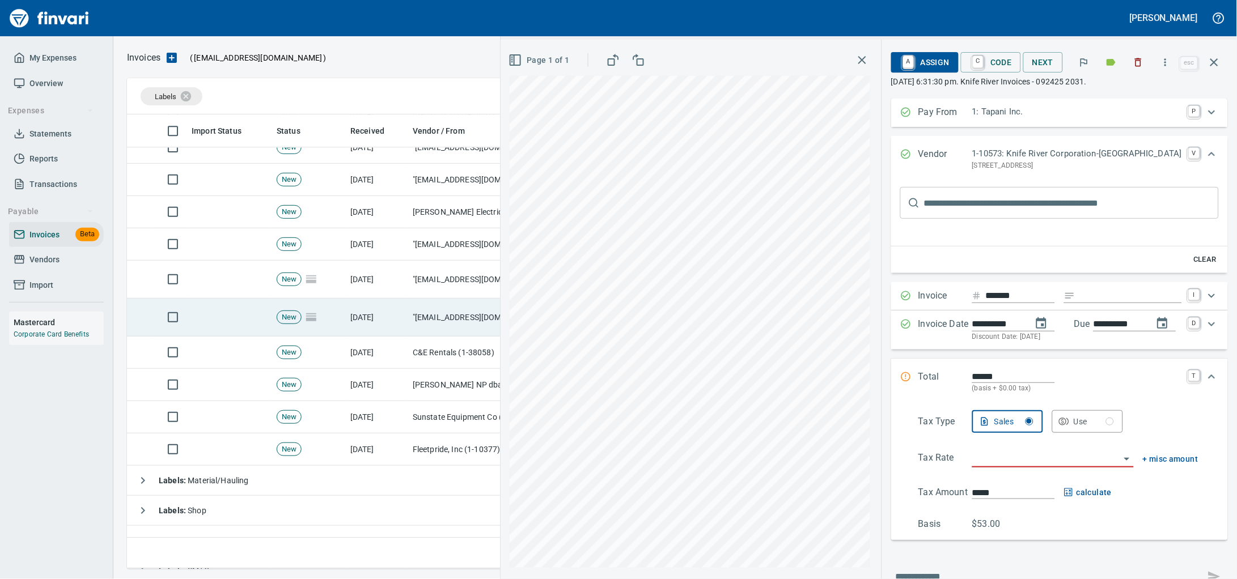
click at [399, 327] on td "[DATE]" at bounding box center [377, 318] width 62 height 38
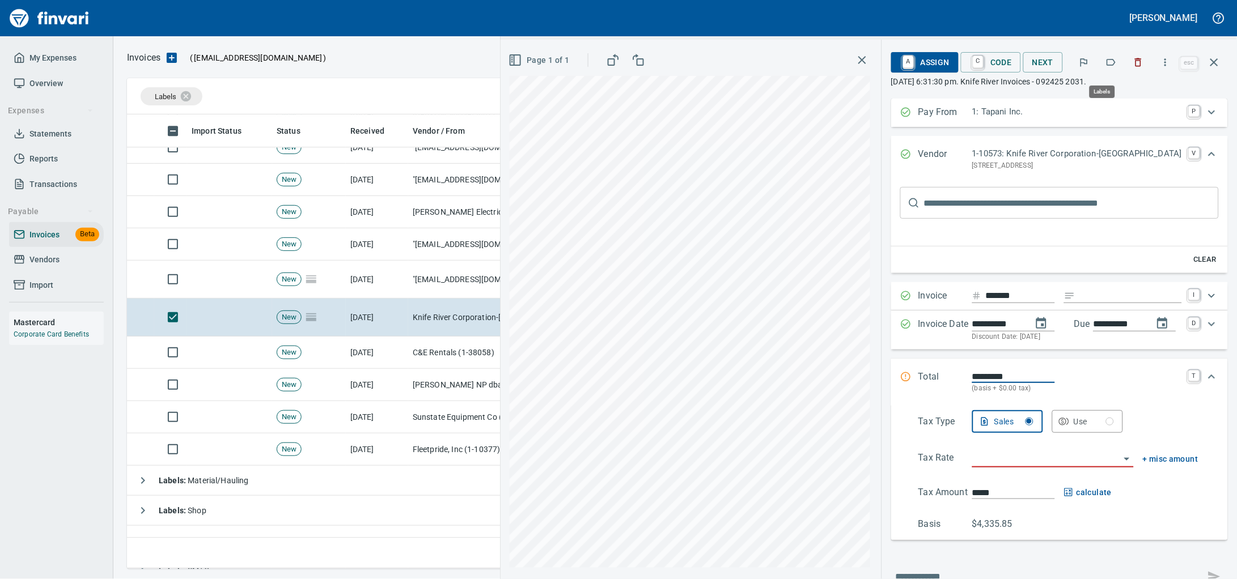
click at [1106, 60] on icon "button" at bounding box center [1111, 62] width 11 height 11
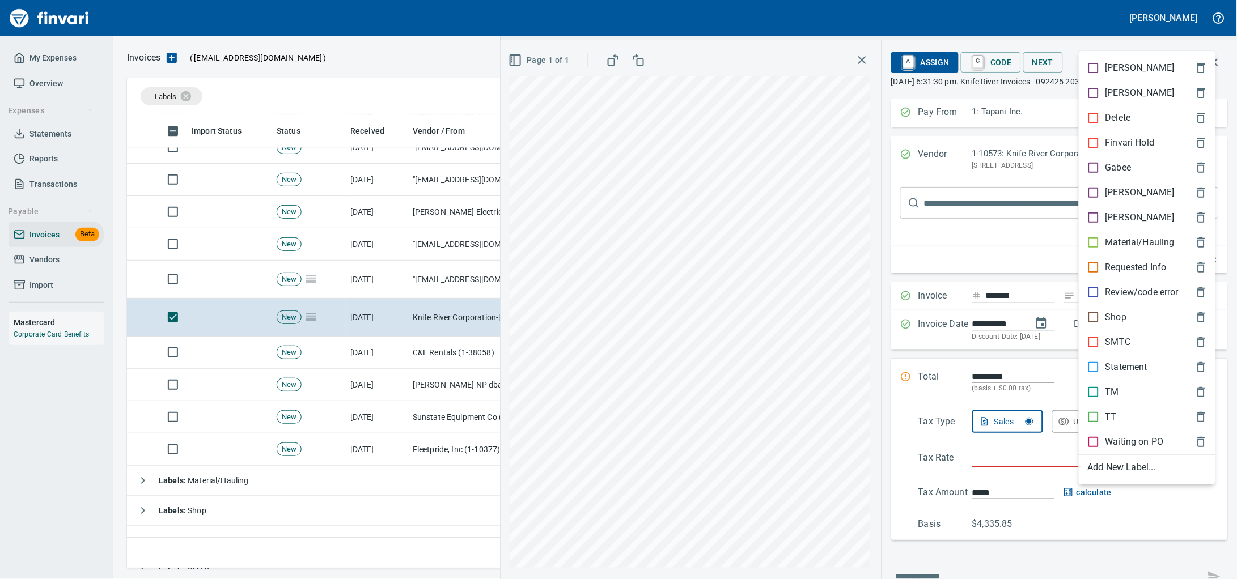
scroll to position [445, 1074]
click at [1116, 249] on p "Material/Hauling" at bounding box center [1140, 243] width 69 height 14
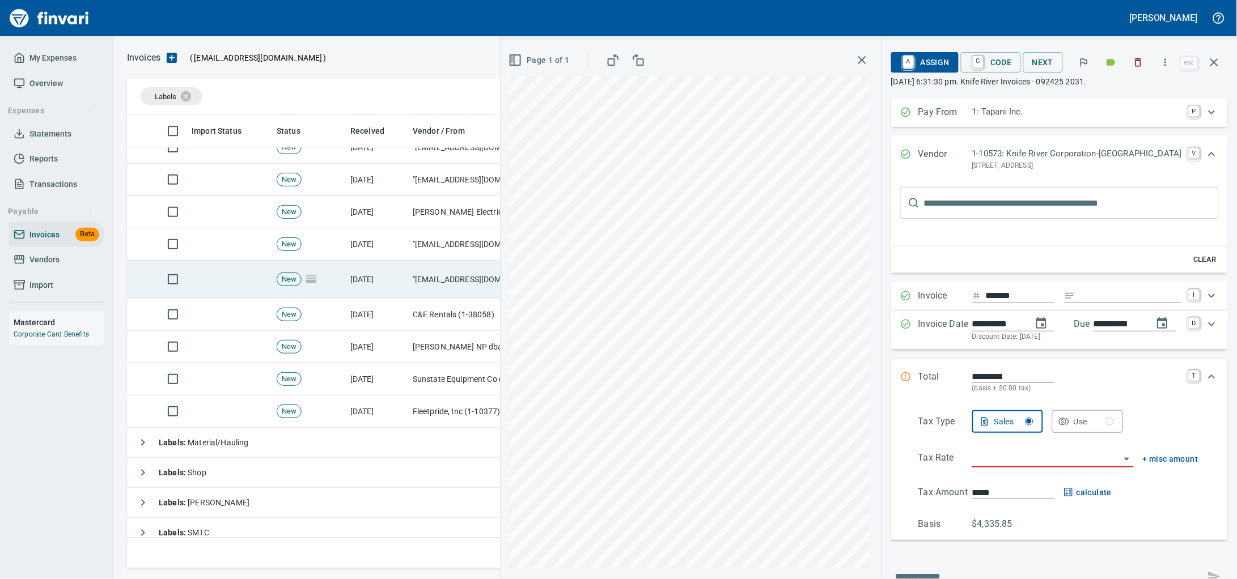
click at [339, 286] on td "New" at bounding box center [309, 280] width 74 height 38
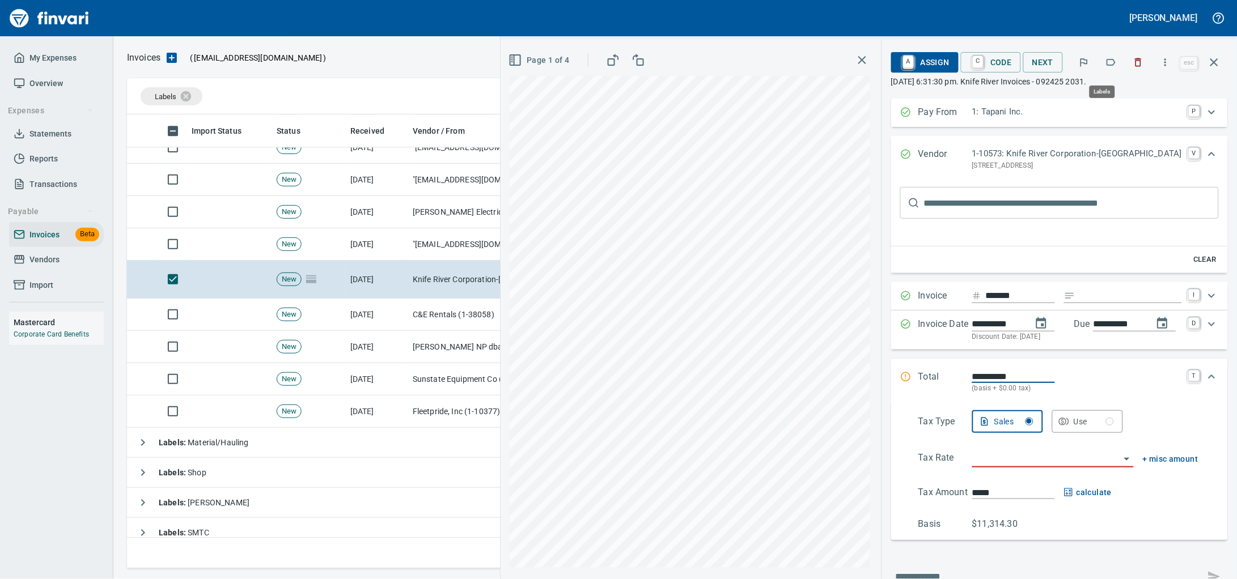
click at [1107, 61] on icon "button" at bounding box center [1111, 62] width 9 height 7
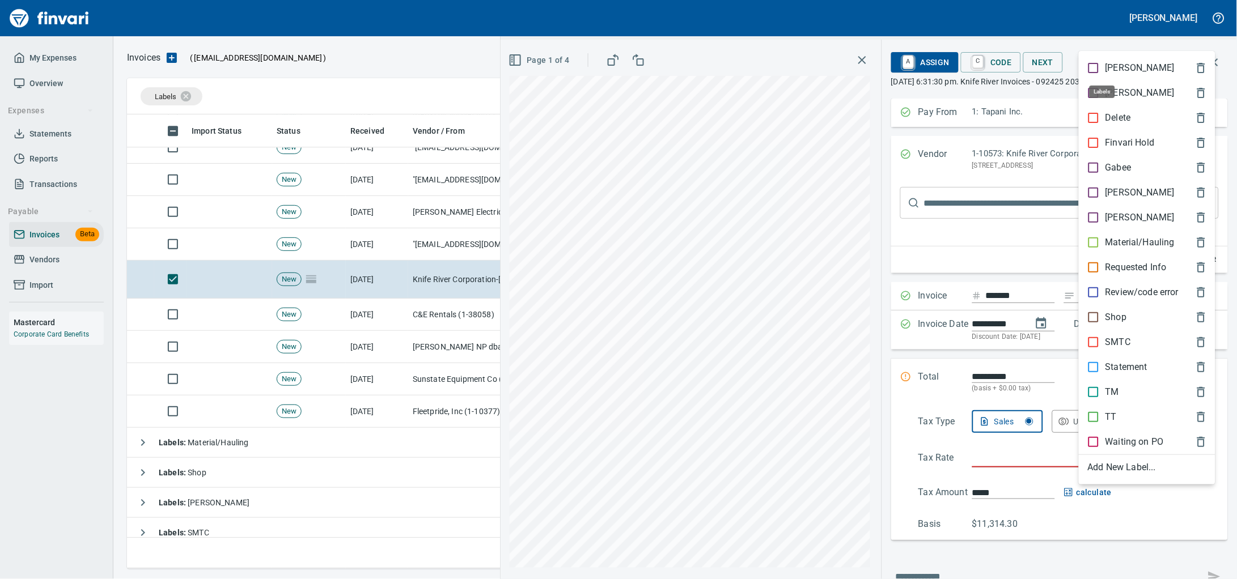
scroll to position [445, 1074]
click at [1124, 249] on p "Material/Hauling" at bounding box center [1140, 243] width 69 height 14
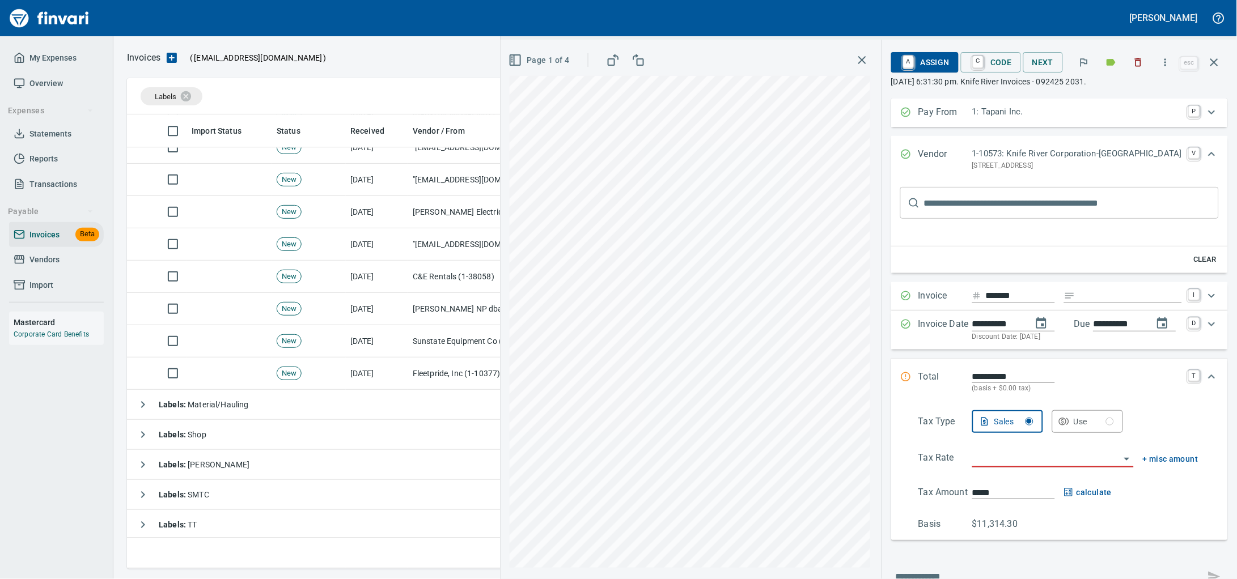
click at [1225, 60] on button "button" at bounding box center [1214, 62] width 27 height 27
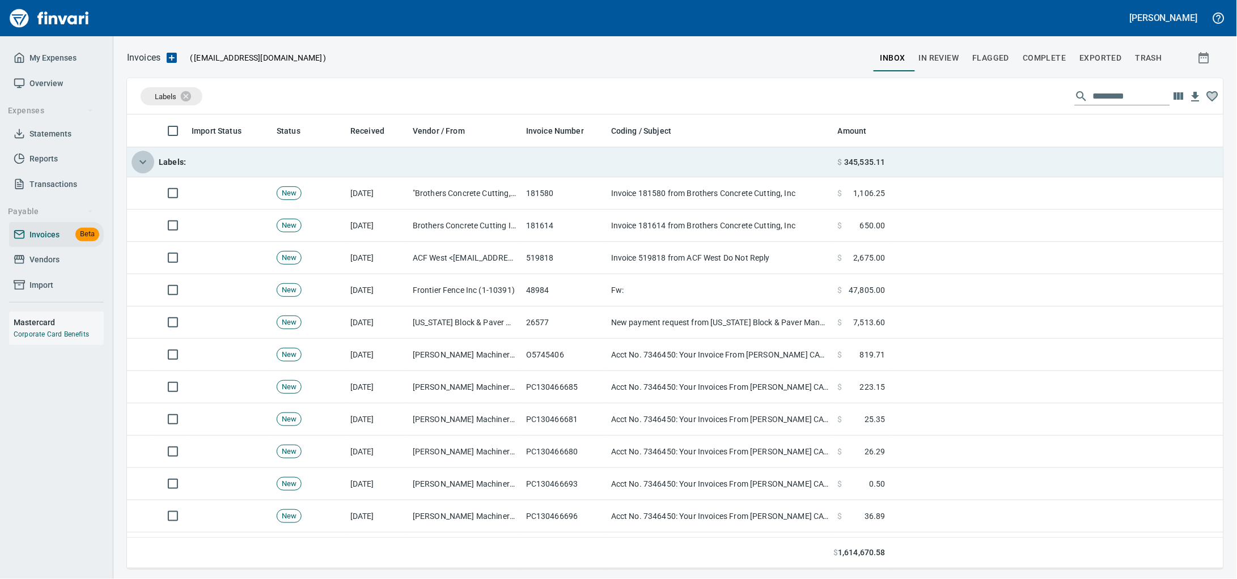
click at [149, 163] on icon "button" at bounding box center [143, 162] width 14 height 14
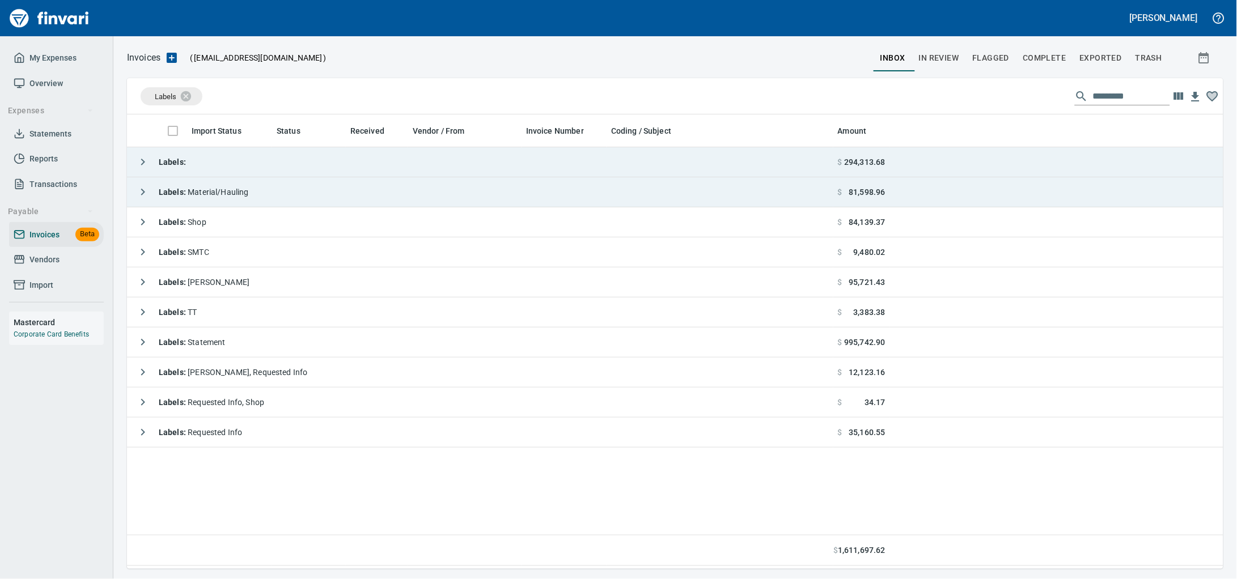
click at [353, 201] on td "Labels : Material/Hauling" at bounding box center [480, 192] width 706 height 30
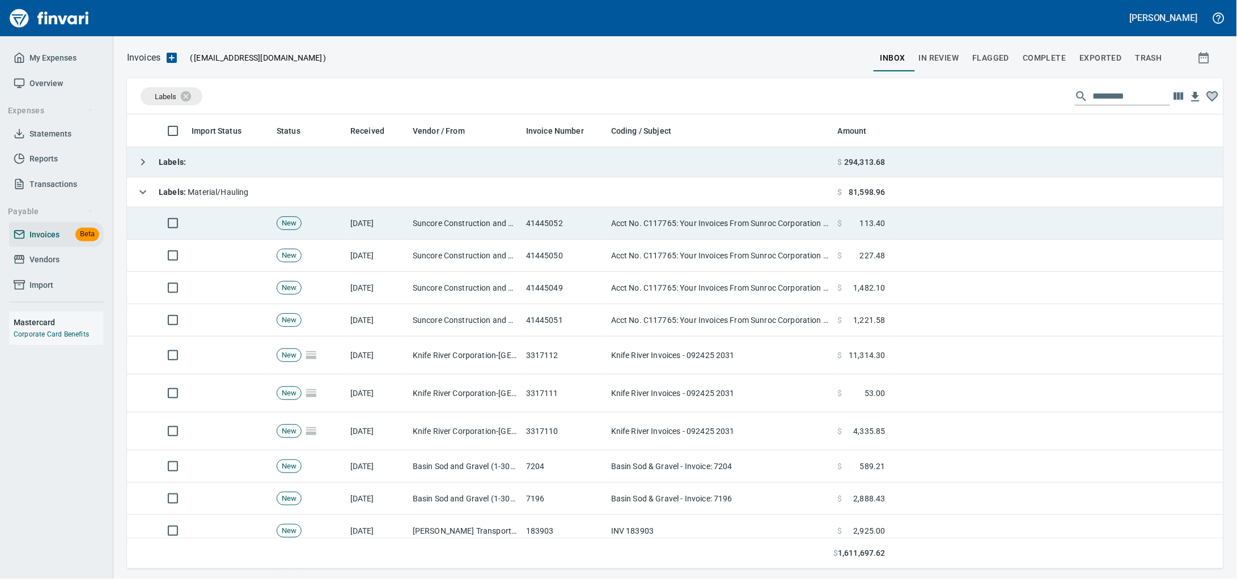
click at [395, 222] on td "[DATE]" at bounding box center [377, 224] width 62 height 32
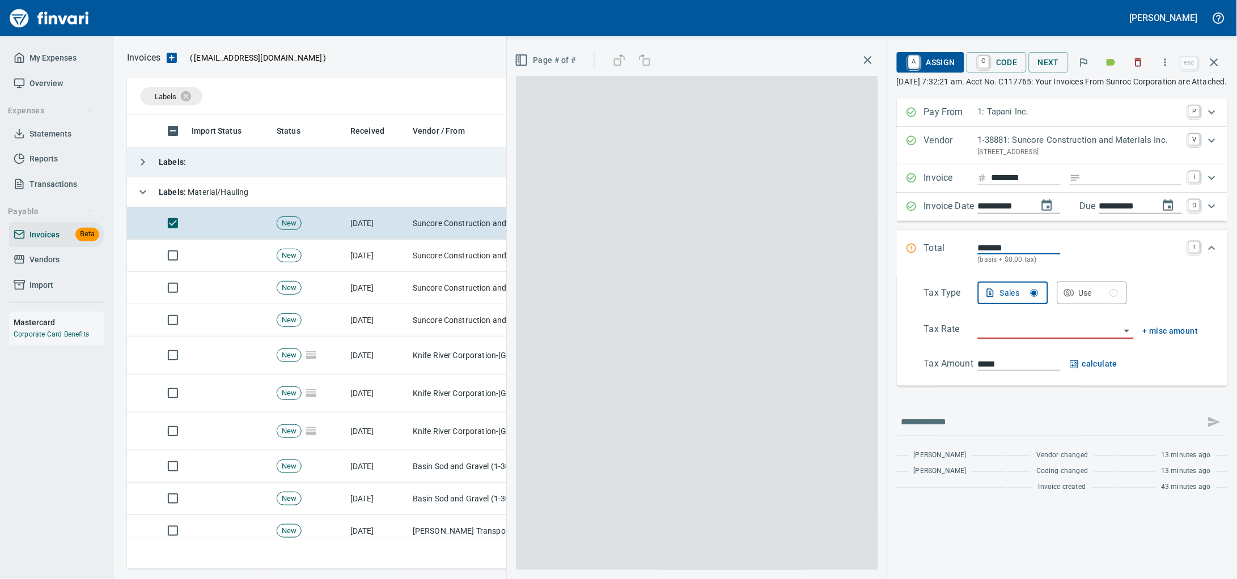
scroll to position [445, 1074]
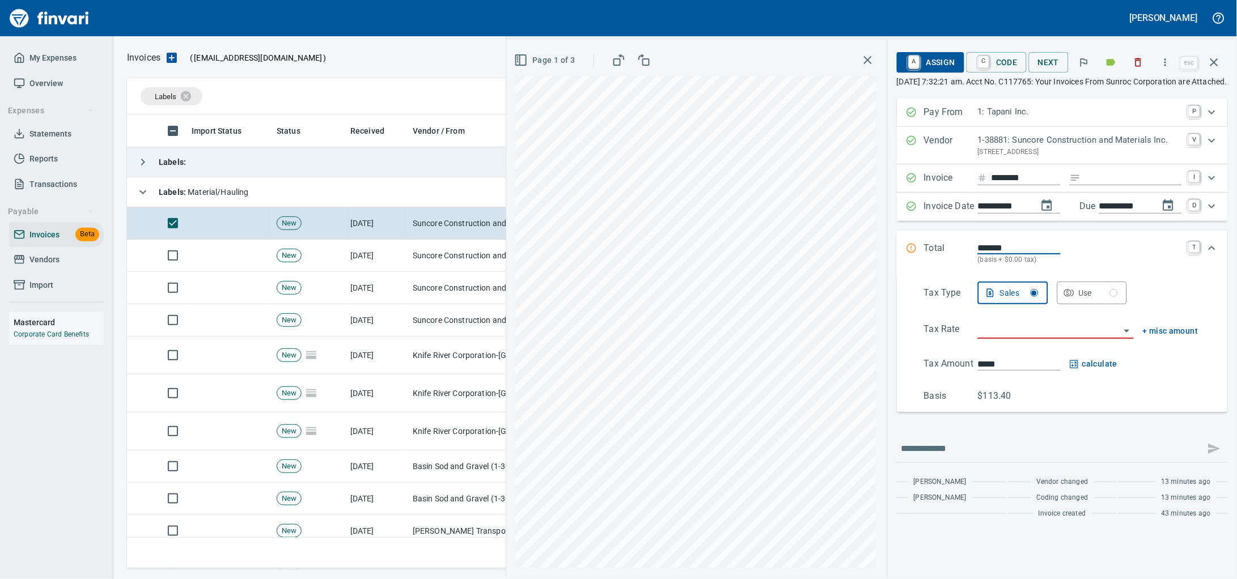
click at [1086, 185] on input "Expand" at bounding box center [1134, 178] width 96 height 14
type input "******"
click at [1004, 338] on input "search" at bounding box center [1049, 331] width 142 height 16
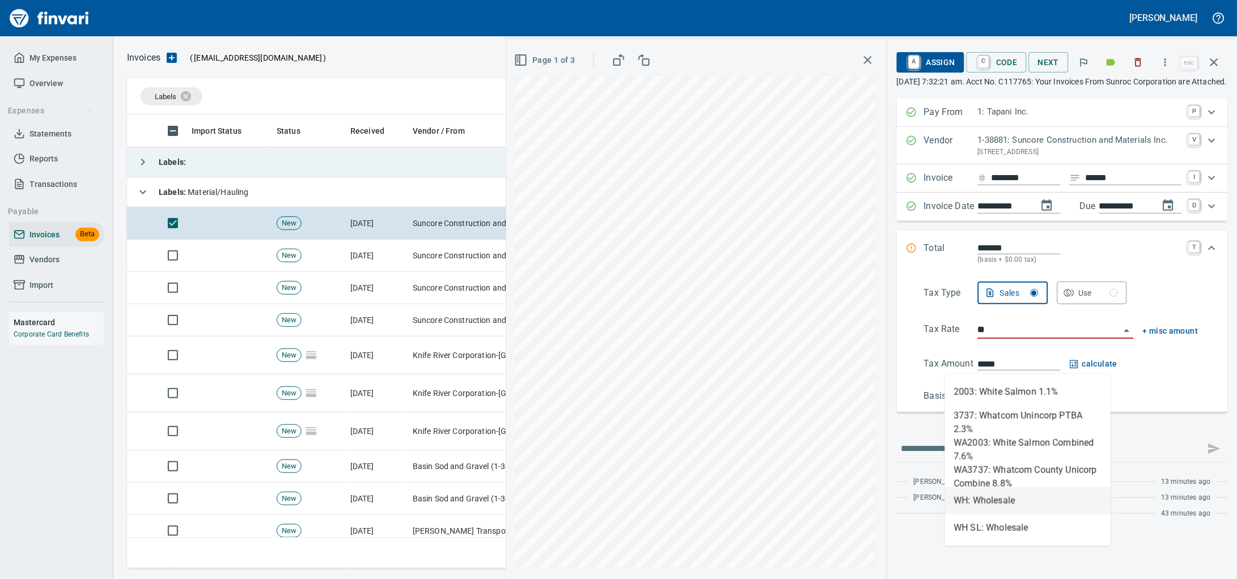
click at [1012, 492] on li "WH: Wholesale" at bounding box center [1028, 501] width 166 height 27
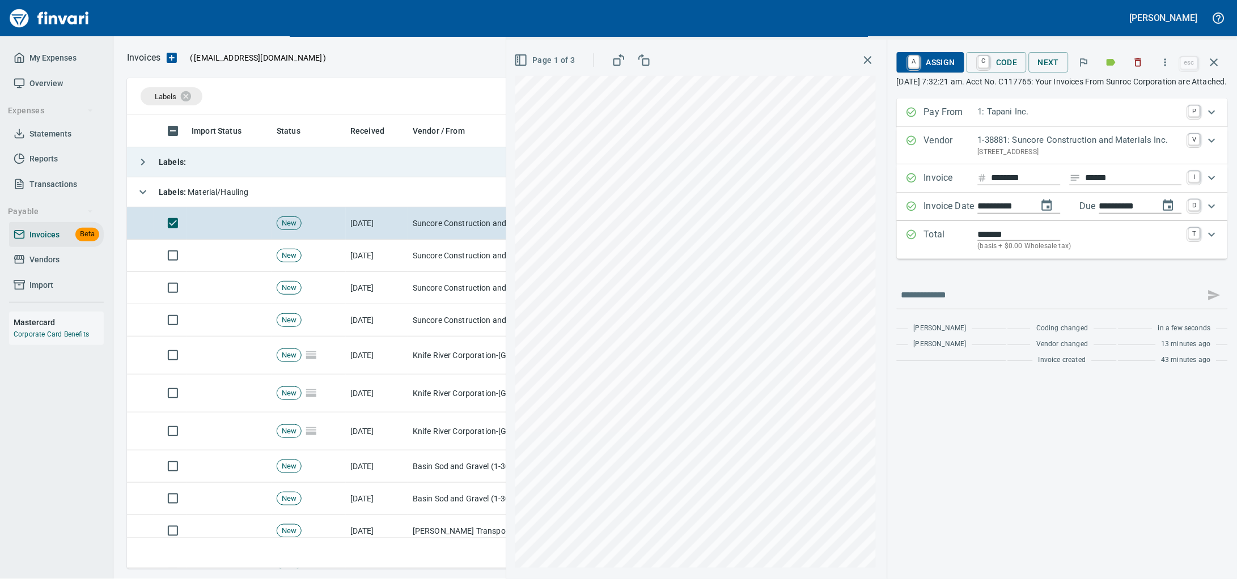
type input "**********"
click at [910, 64] on span "A Assign" at bounding box center [930, 62] width 49 height 19
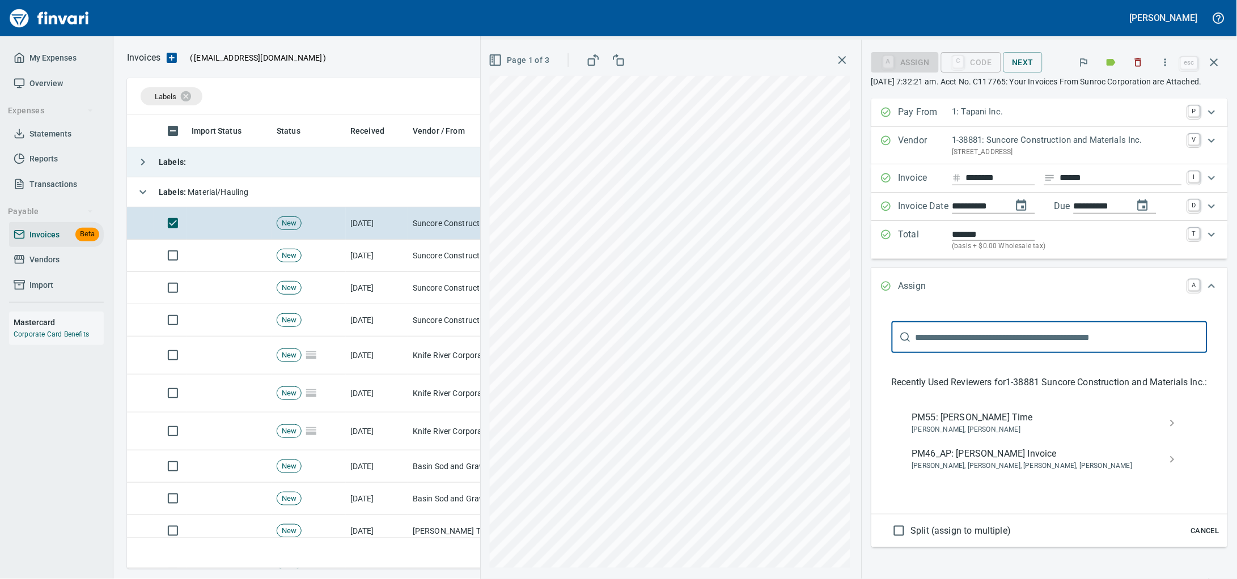
click at [964, 425] on span "PM55: [PERSON_NAME] Time" at bounding box center [1040, 418] width 257 height 14
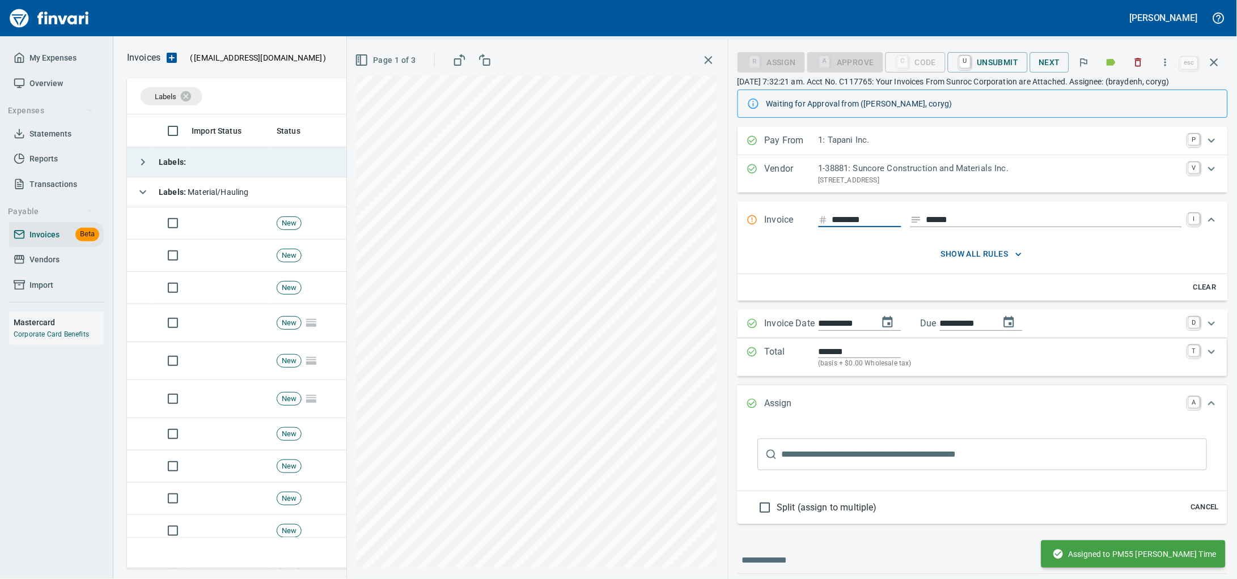
drag, startPoint x: 1208, startPoint y: 45, endPoint x: 1209, endPoint y: 53, distance: 8.0
click at [1208, 47] on div "**********" at bounding box center [983, 310] width 509 height 540
click at [1215, 65] on icon "button" at bounding box center [1215, 63] width 14 height 14
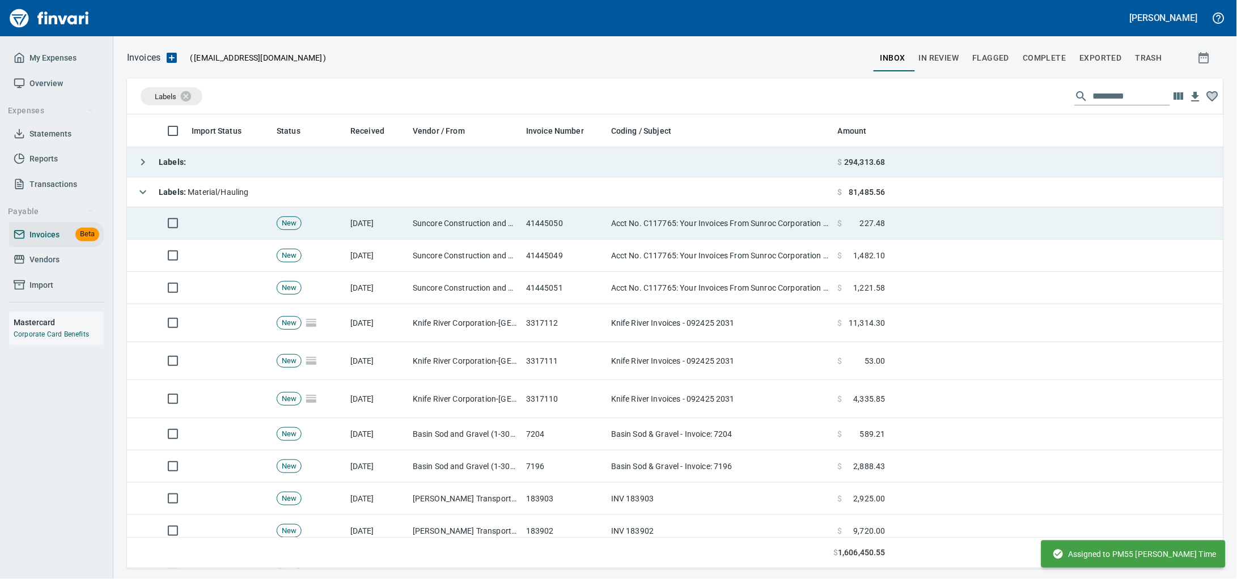
click at [605, 226] on td "41445050" at bounding box center [564, 224] width 85 height 32
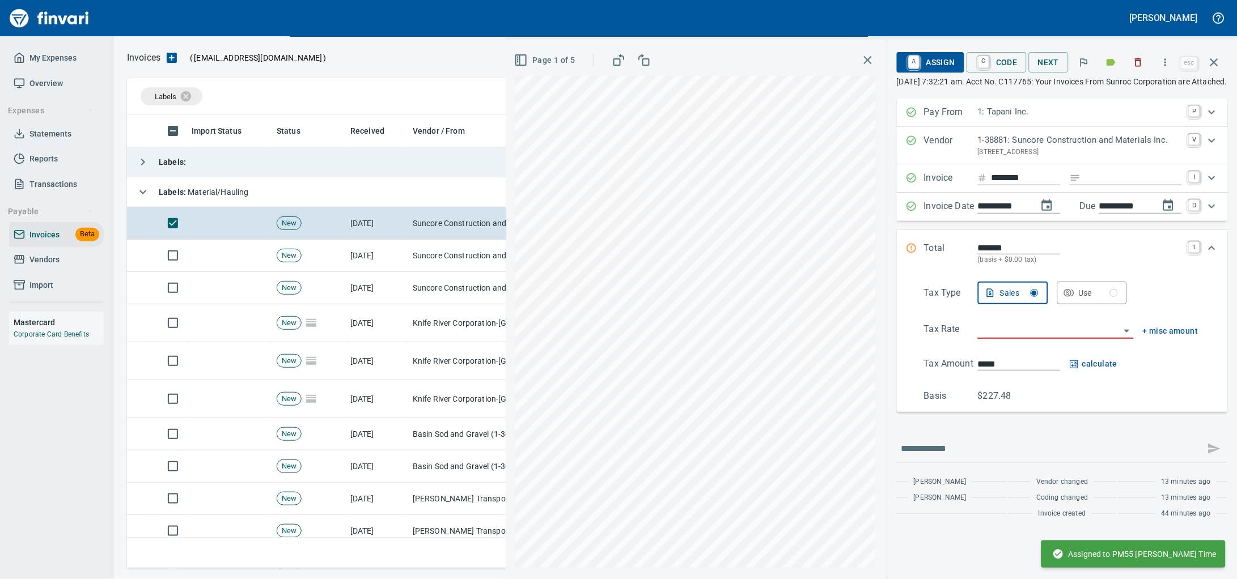
click at [1086, 185] on input "Expand" at bounding box center [1134, 178] width 96 height 14
type input "******"
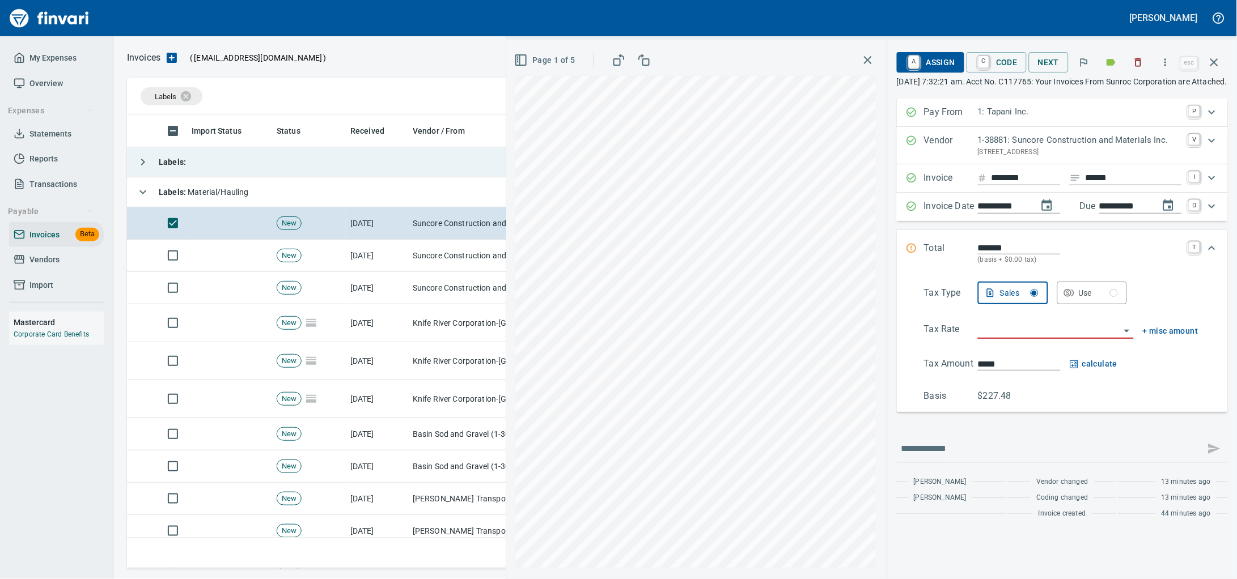
click at [1012, 338] on input "search" at bounding box center [1049, 331] width 142 height 16
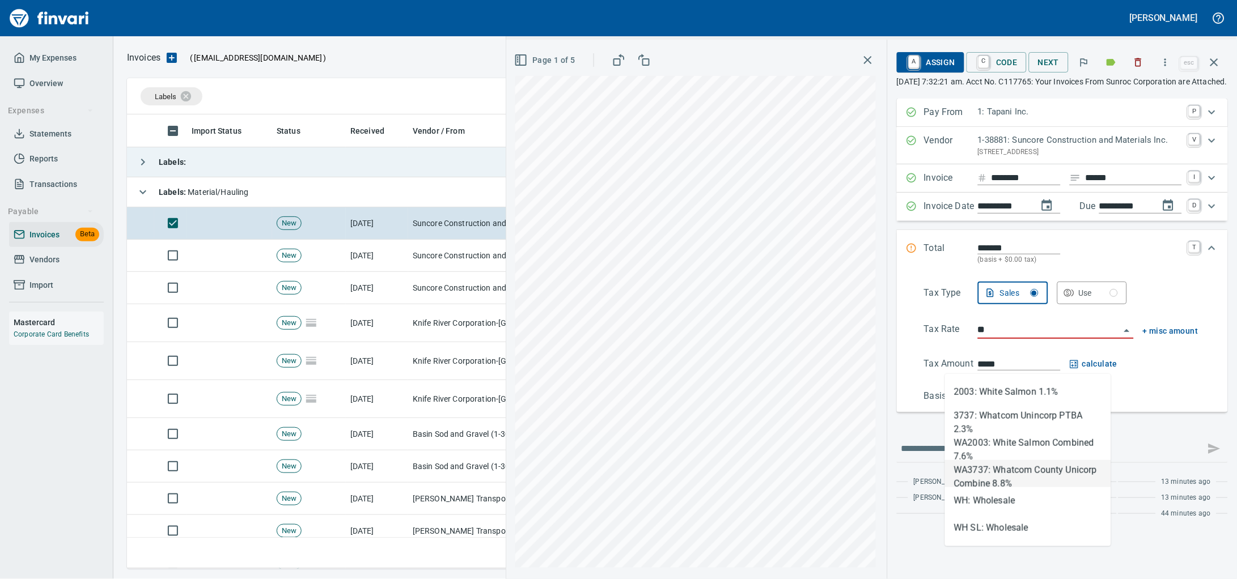
scroll to position [445, 1074]
click at [1000, 503] on li "WH: Wholesale" at bounding box center [1028, 501] width 166 height 27
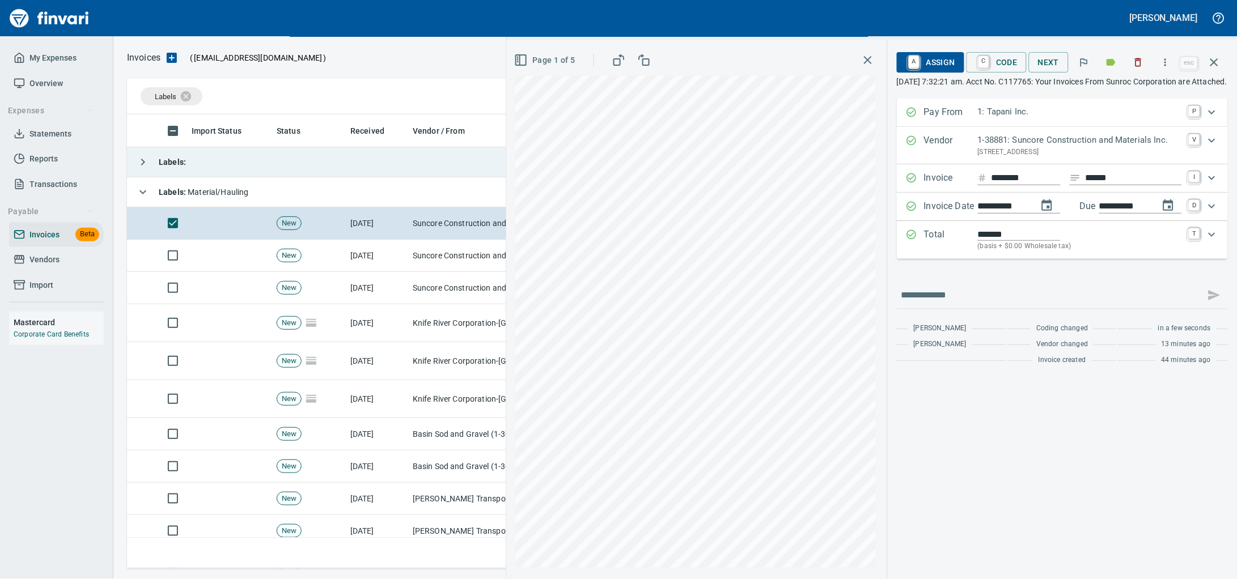
type input "**********"
click at [925, 61] on span "A Assign" at bounding box center [930, 62] width 49 height 19
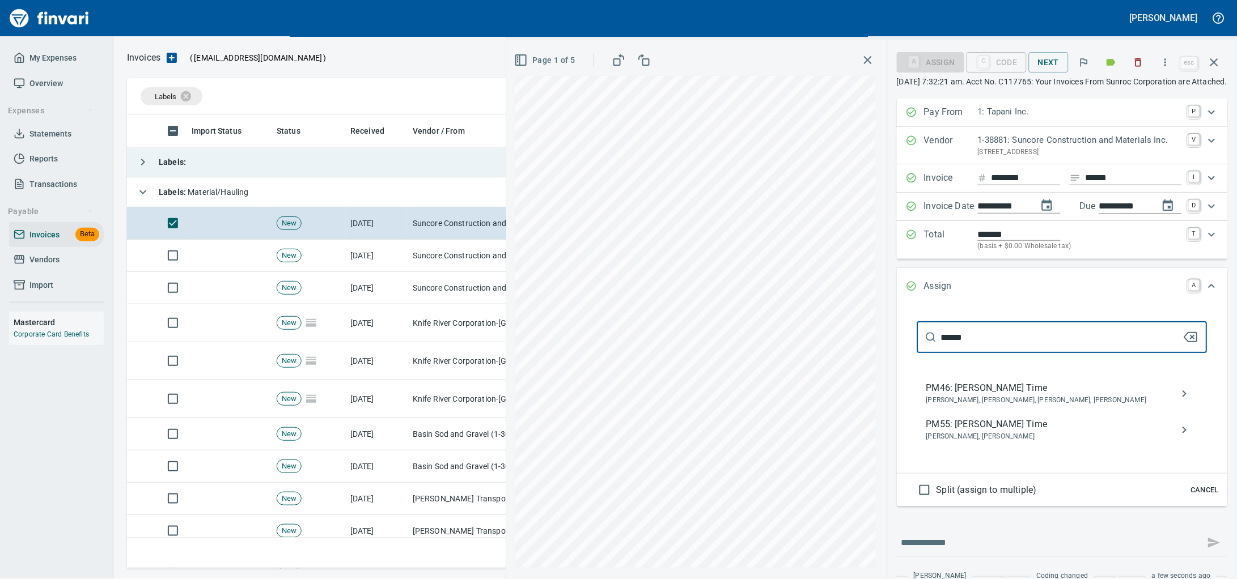
type input "******"
click at [979, 431] on span "PM55: [PERSON_NAME] Time" at bounding box center [1053, 425] width 254 height 14
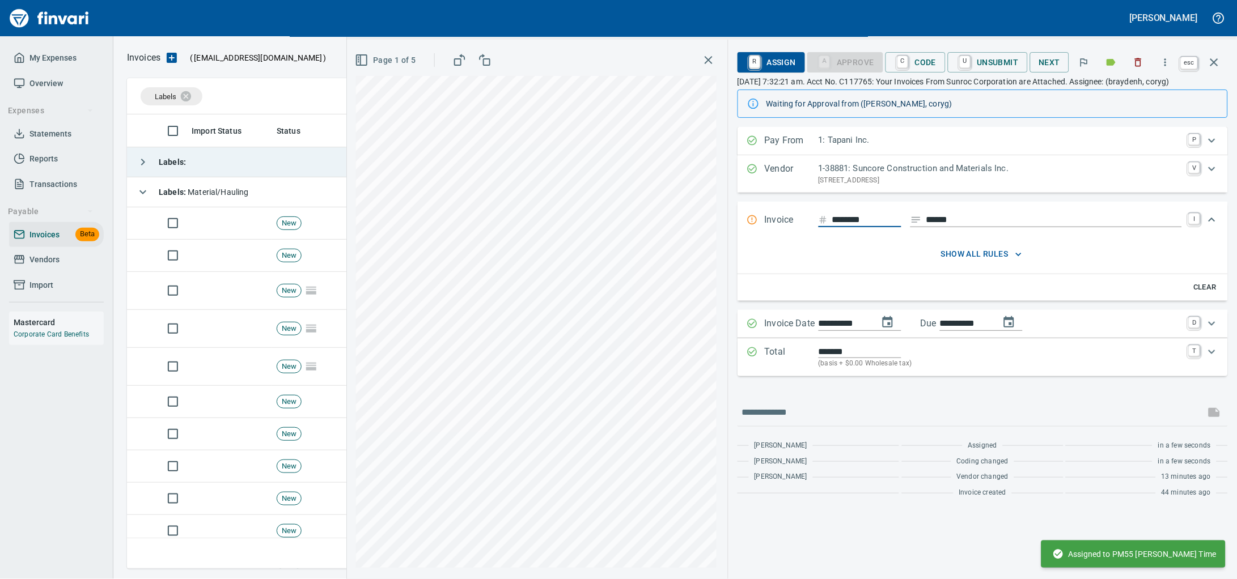
click at [1216, 56] on icon "button" at bounding box center [1215, 63] width 14 height 14
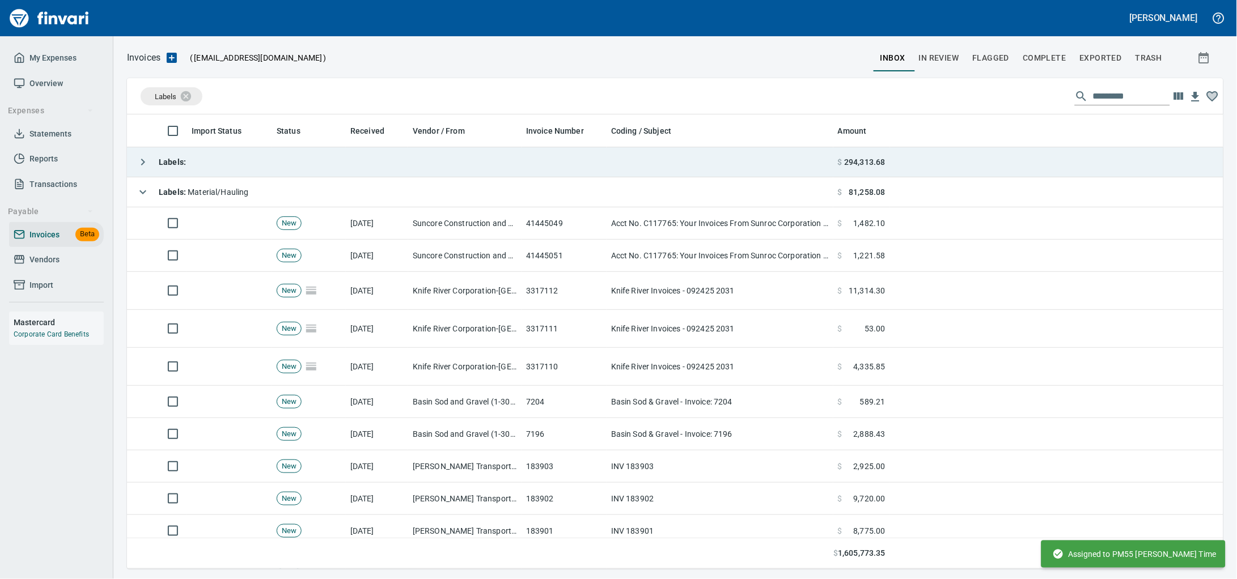
scroll to position [445, 1075]
drag, startPoint x: 98, startPoint y: 539, endPoint x: 421, endPoint y: 79, distance: 561.7
click at [421, 79] on div "Invoices ( [EMAIL_ADDRESS][DOMAIN_NAME] ) inbox In Review Flagged Complete Expo…" at bounding box center [675, 309] width 1124 height 519
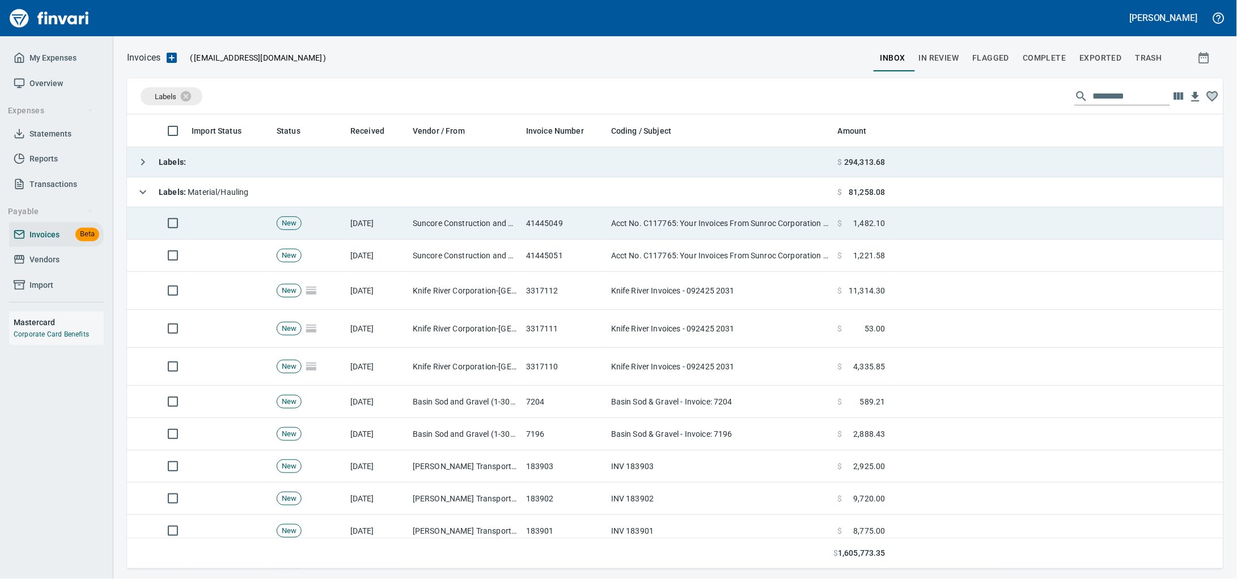
click at [340, 264] on td "New" at bounding box center [309, 256] width 74 height 32
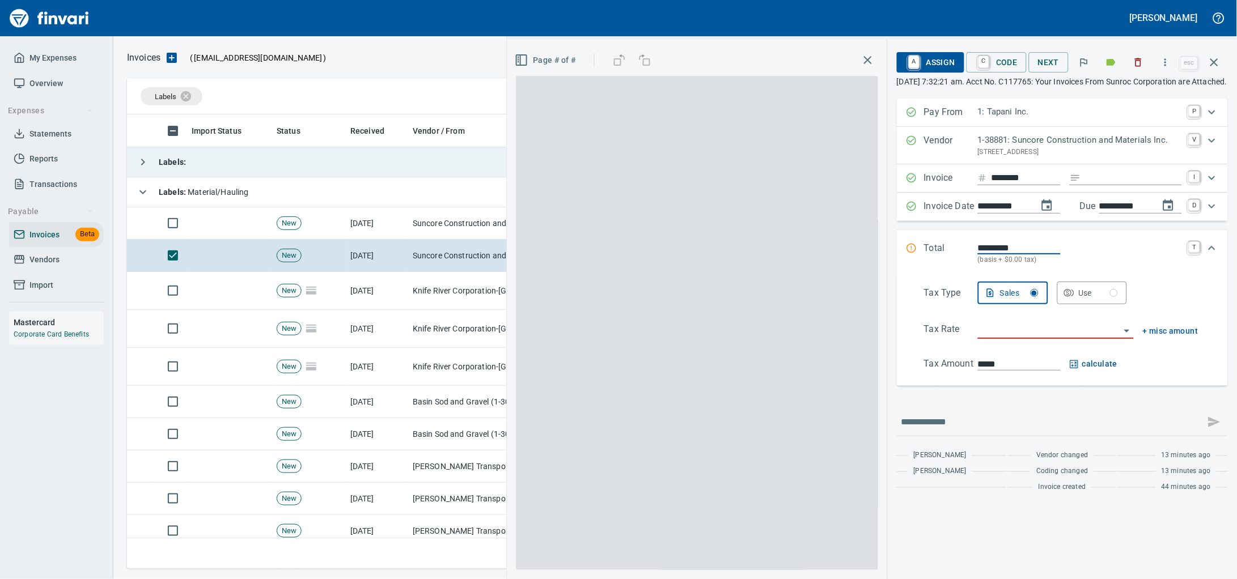
scroll to position [445, 1074]
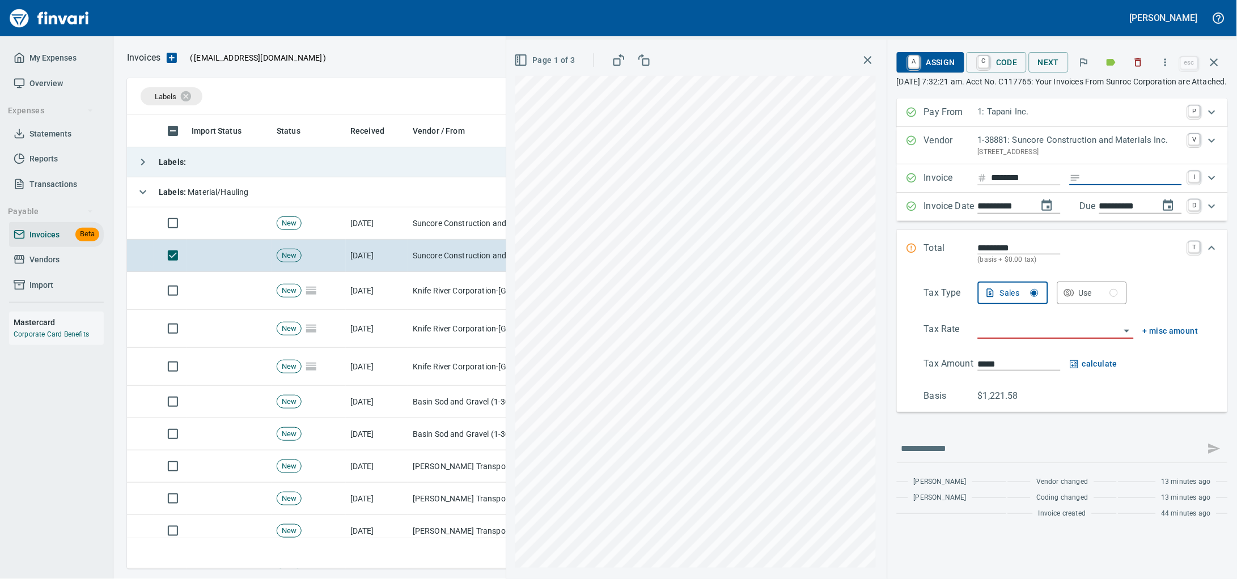
click at [1139, 185] on input "Expand" at bounding box center [1134, 178] width 96 height 14
type input "******"
click at [984, 338] on input "search" at bounding box center [1049, 331] width 142 height 16
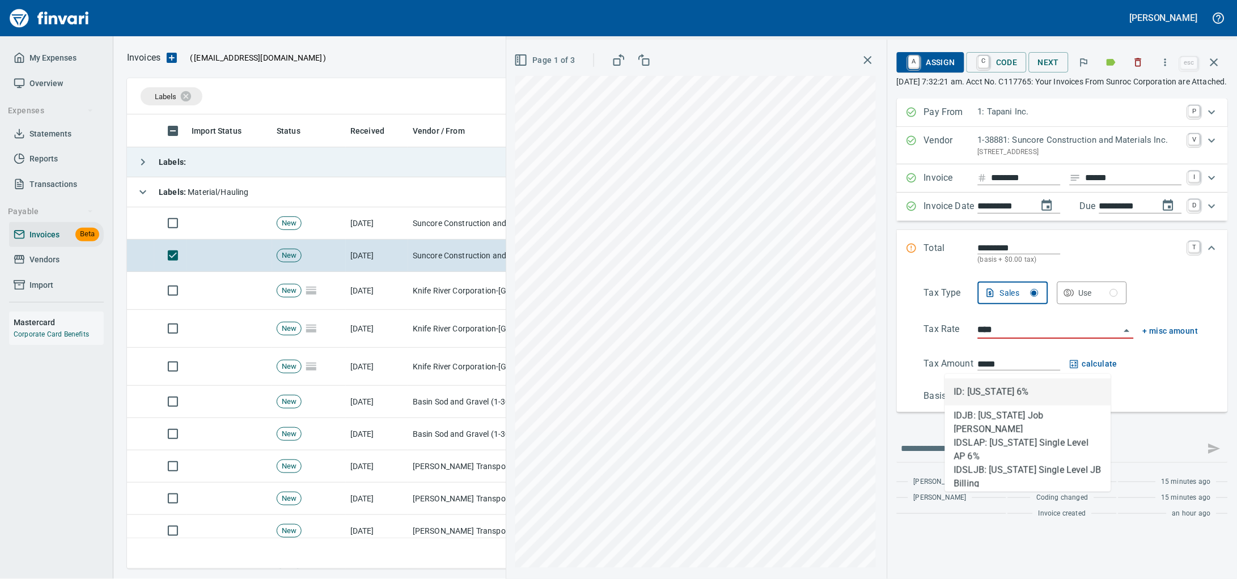
click at [970, 393] on li "ID: [US_STATE] 6%" at bounding box center [1028, 392] width 166 height 27
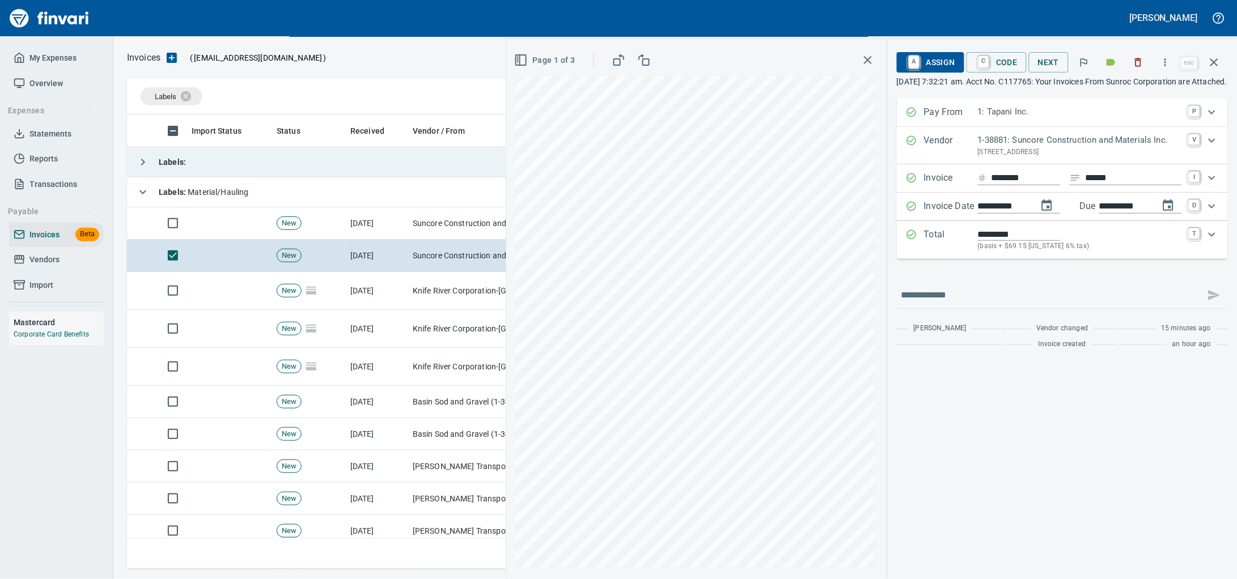
type input "**********"
type input "******"
type input "**********"
click at [1205, 248] on div "Expand" at bounding box center [1212, 234] width 27 height 27
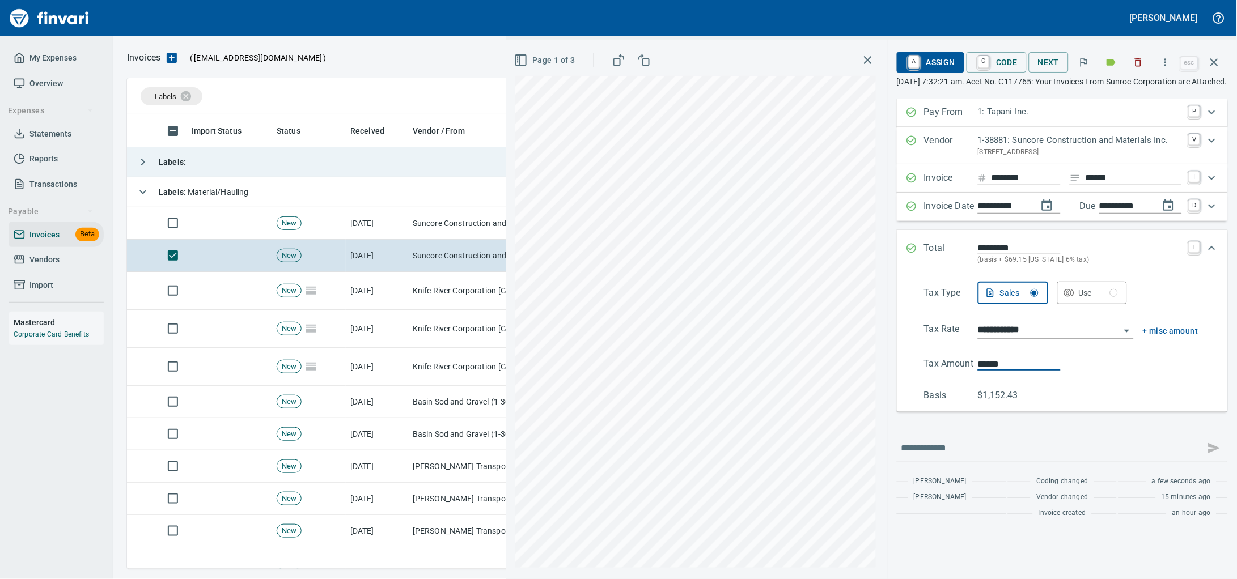
click at [814, 395] on div "**********" at bounding box center [871, 310] width 731 height 540
type input "******"
click at [909, 57] on link "A" at bounding box center [914, 62] width 11 height 12
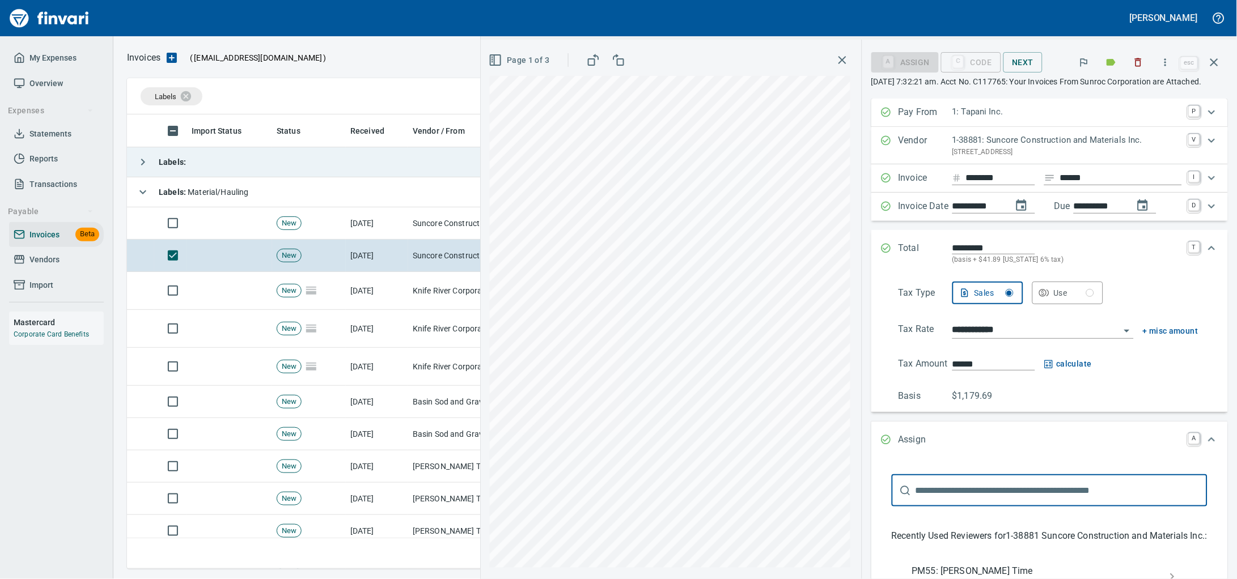
scroll to position [212, 0]
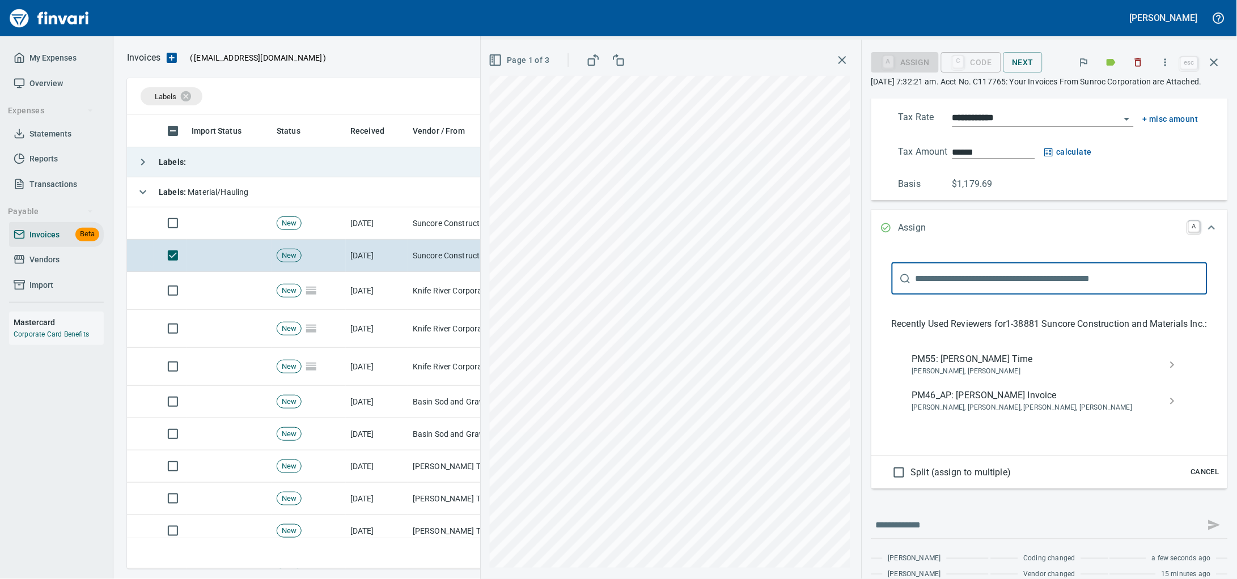
click at [946, 378] on span "[PERSON_NAME], [PERSON_NAME]" at bounding box center [1040, 371] width 257 height 11
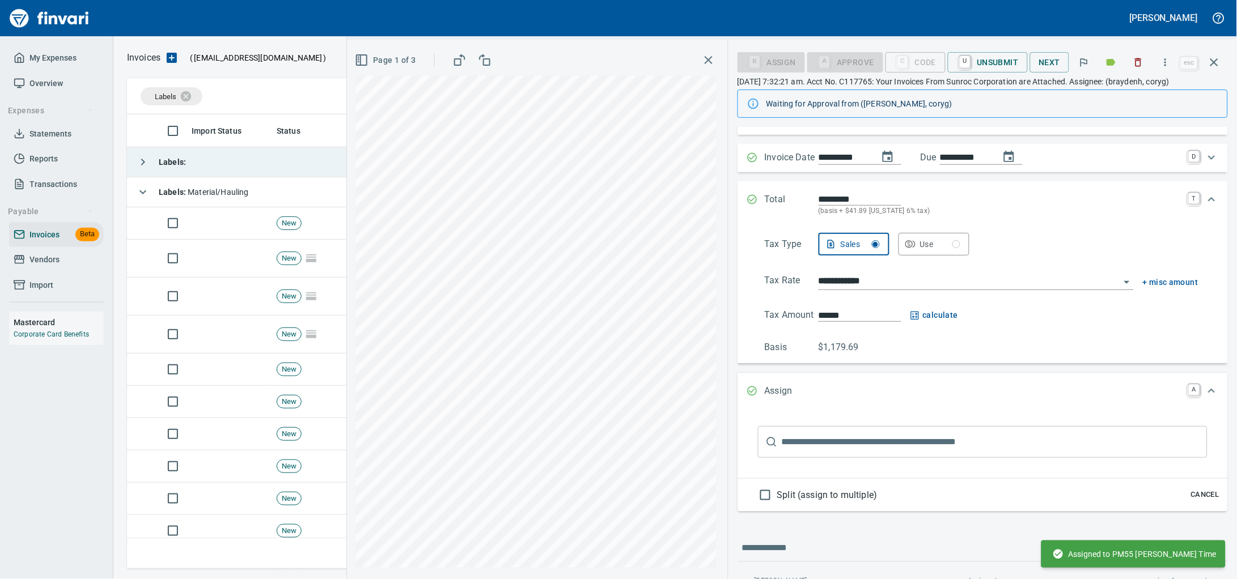
scroll to position [0, 0]
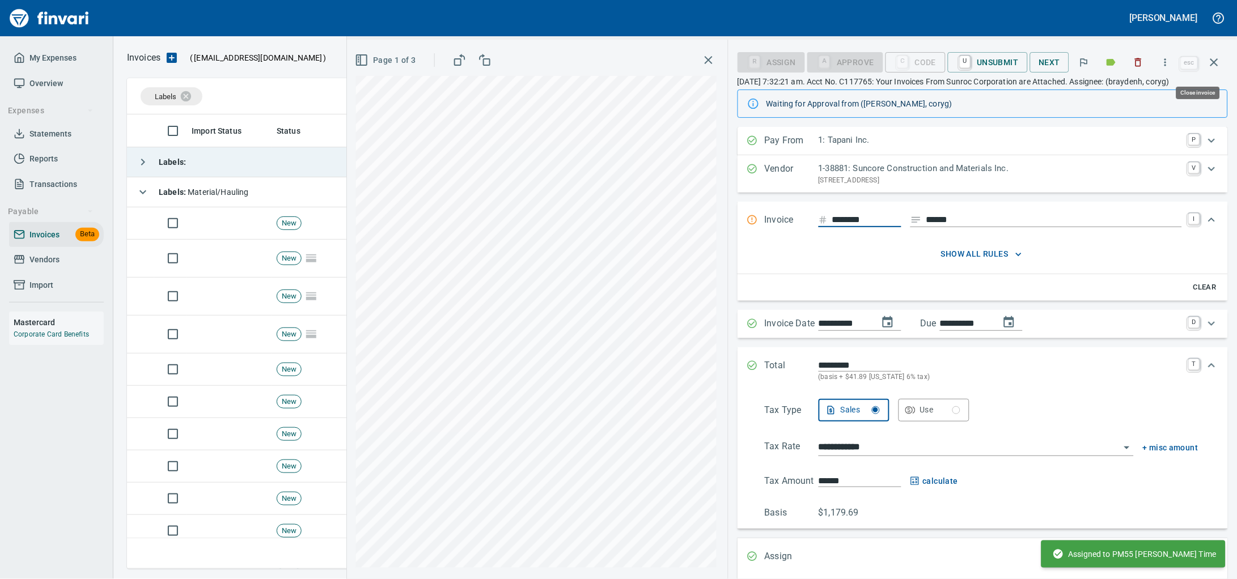
click at [1222, 59] on button "button" at bounding box center [1214, 62] width 27 height 27
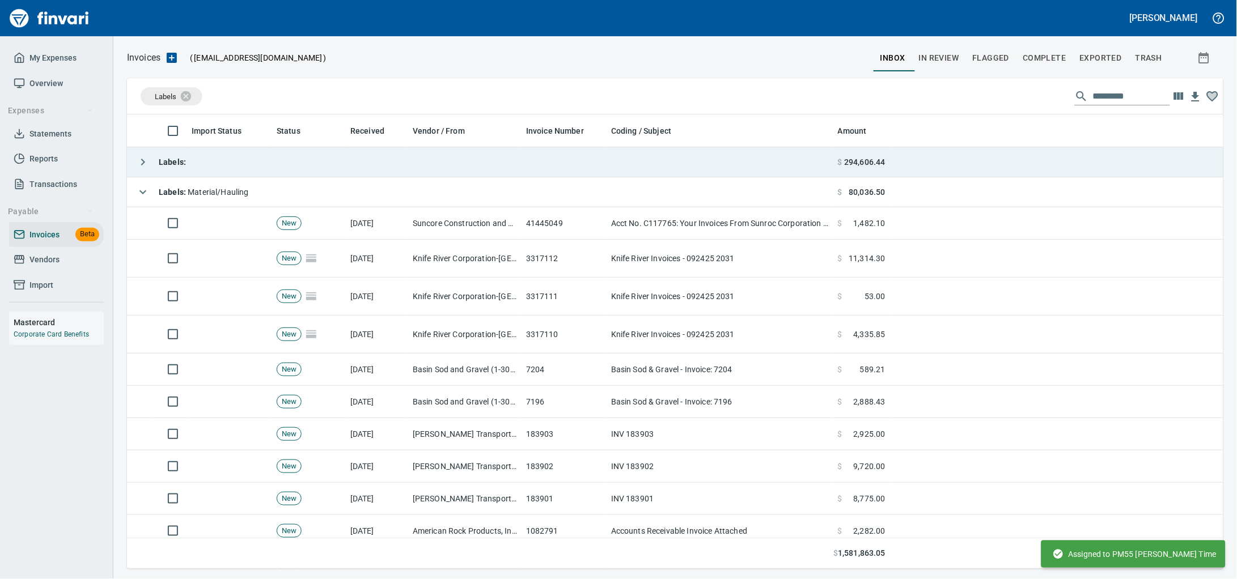
scroll to position [445, 1075]
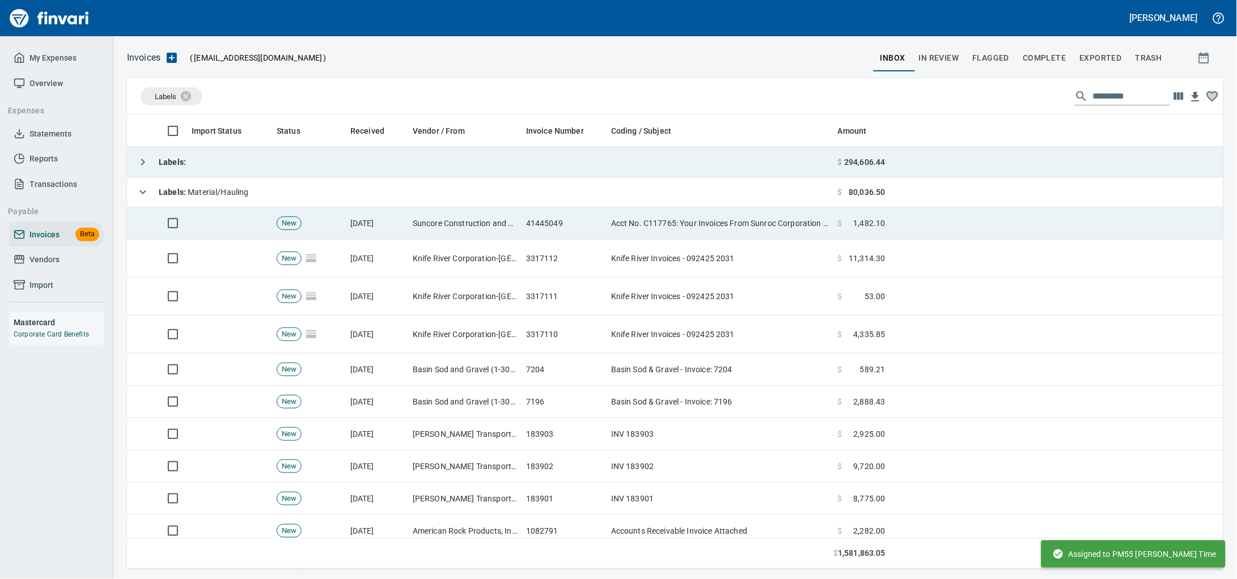
click at [565, 228] on td "41445049" at bounding box center [564, 224] width 85 height 32
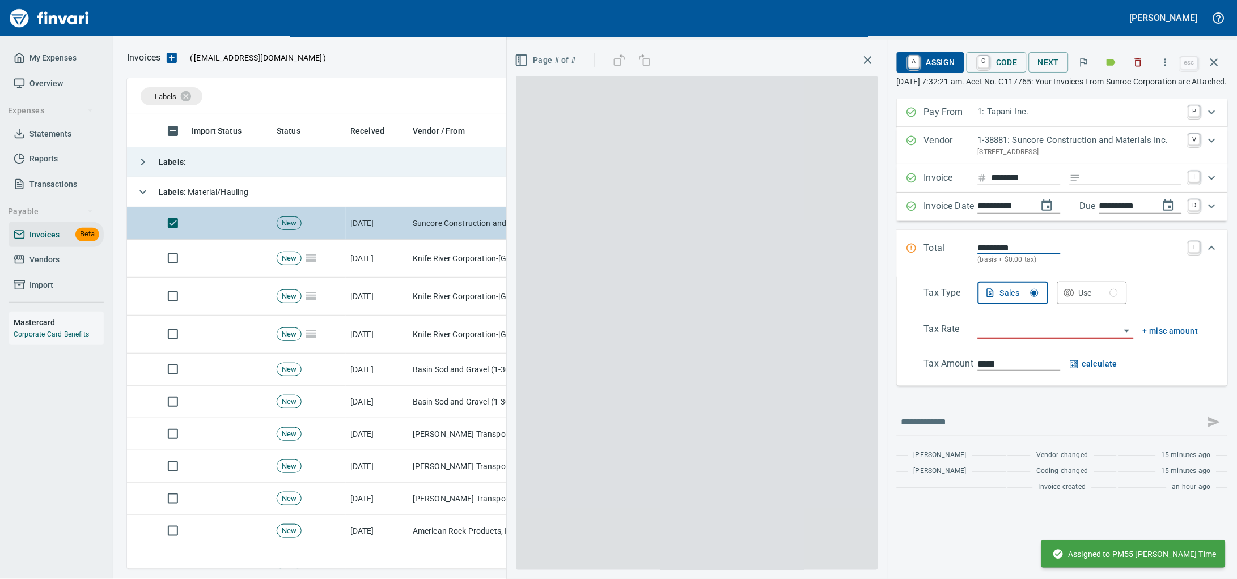
scroll to position [445, 1074]
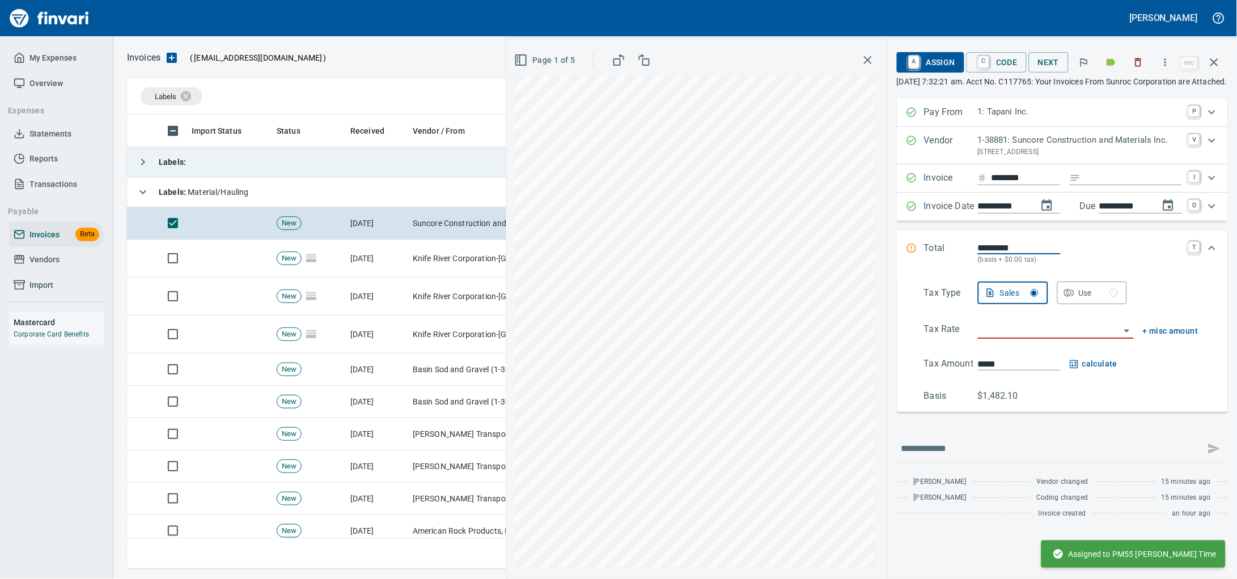
click at [1103, 185] on input "Expand" at bounding box center [1134, 178] width 96 height 14
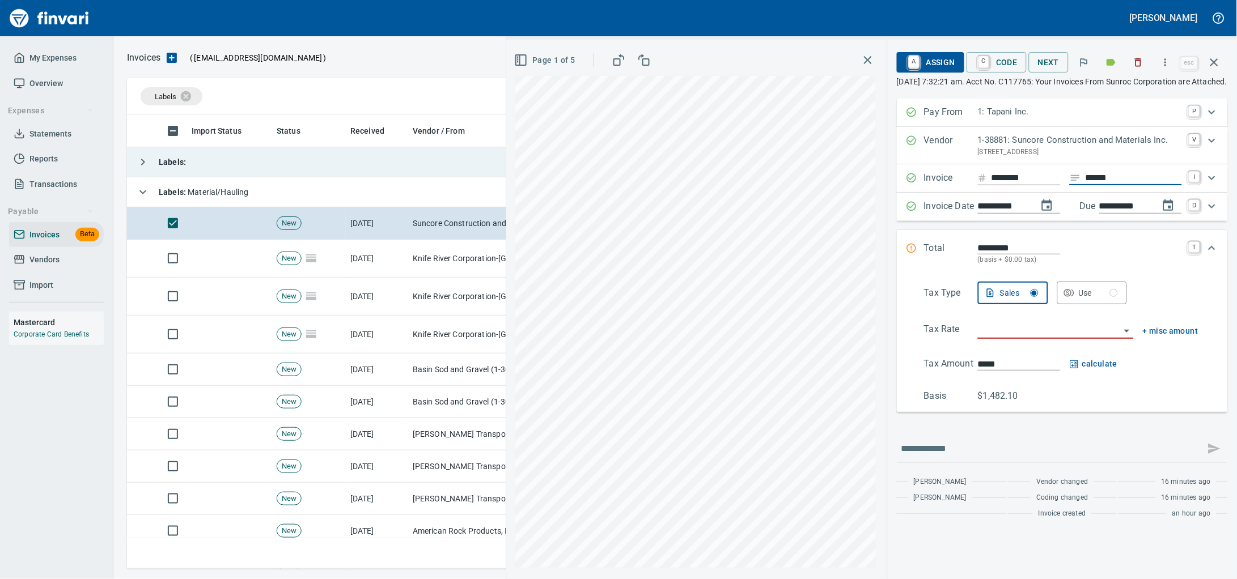
type input "******"
click at [978, 338] on input "search" at bounding box center [1049, 331] width 142 height 16
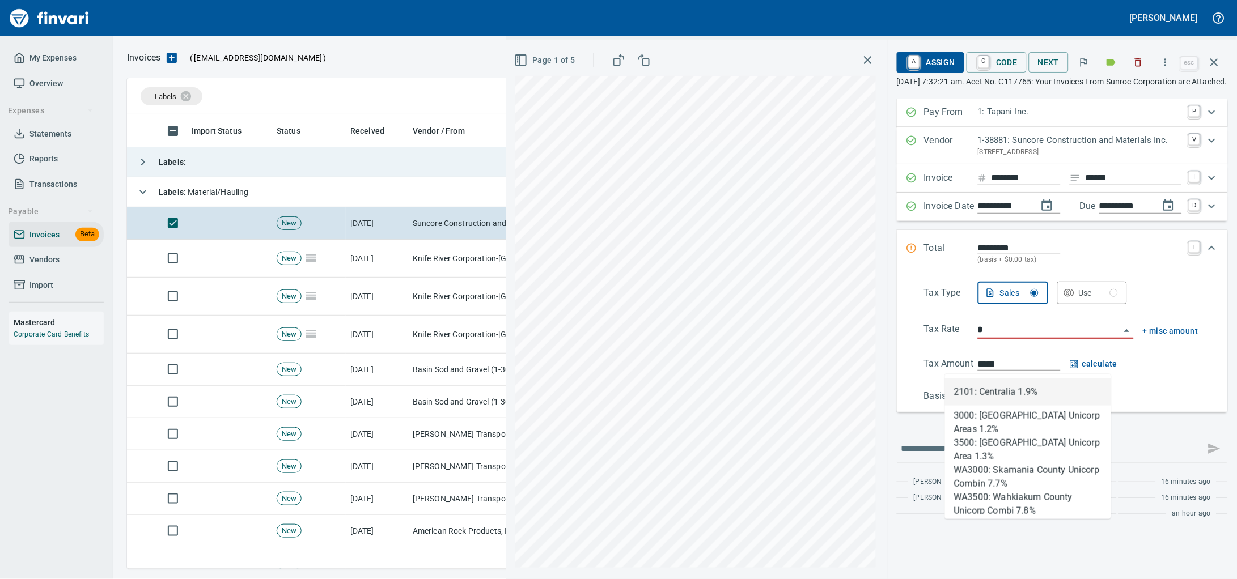
type input "*"
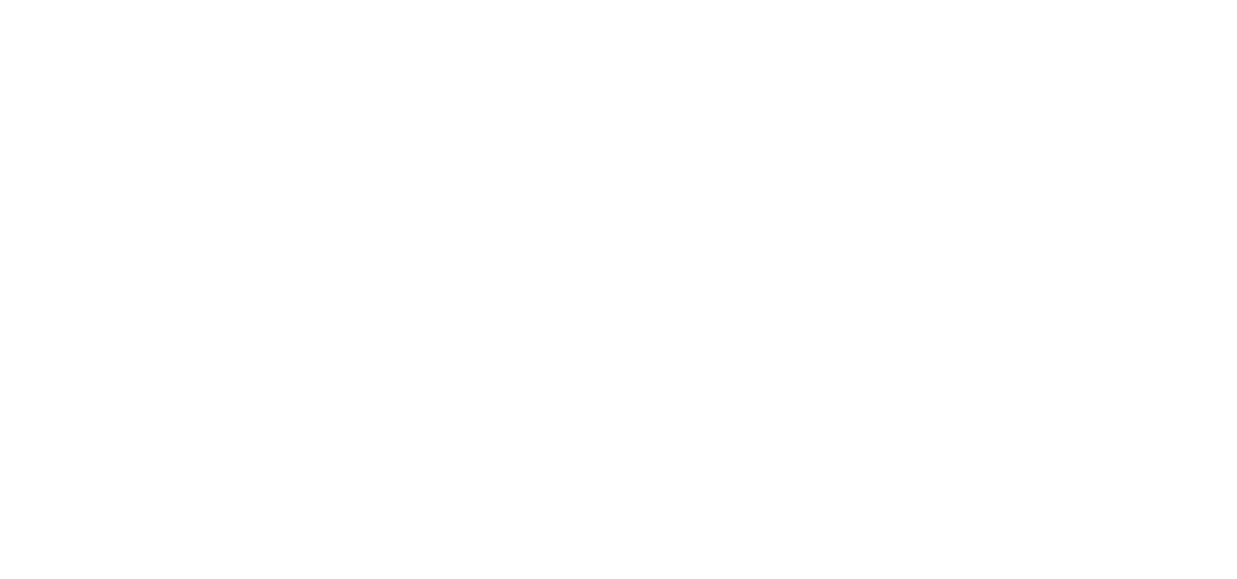
scroll to position [445, 1064]
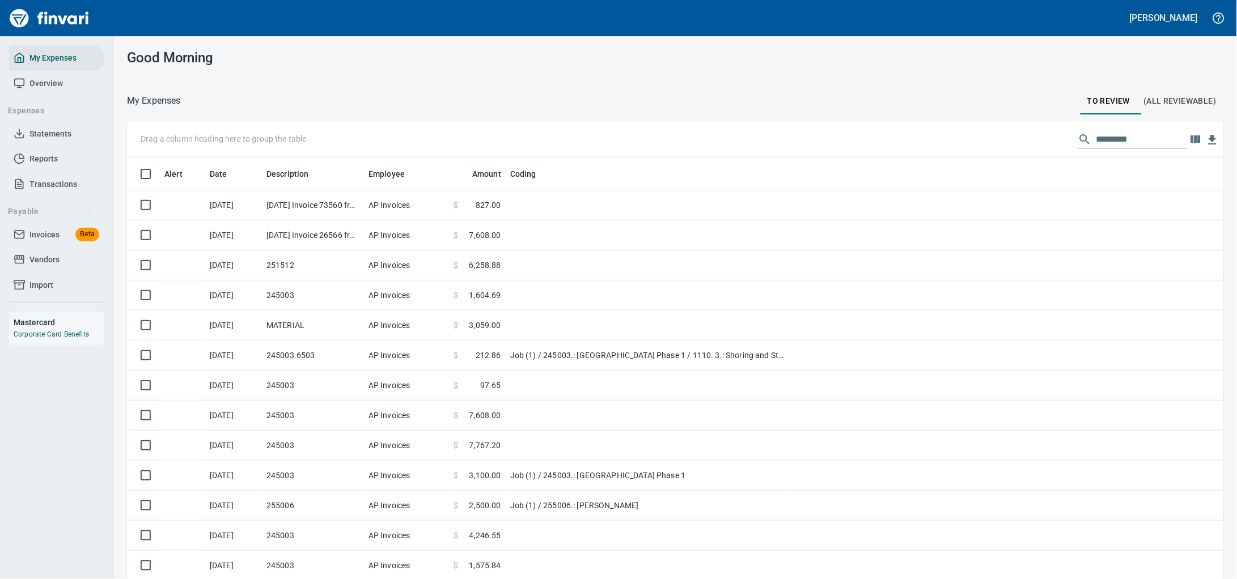
scroll to position [445, 1064]
drag, startPoint x: 23, startPoint y: 252, endPoint x: 35, endPoint y: 249, distance: 12.4
click at [23, 240] on icon at bounding box center [19, 234] width 11 height 11
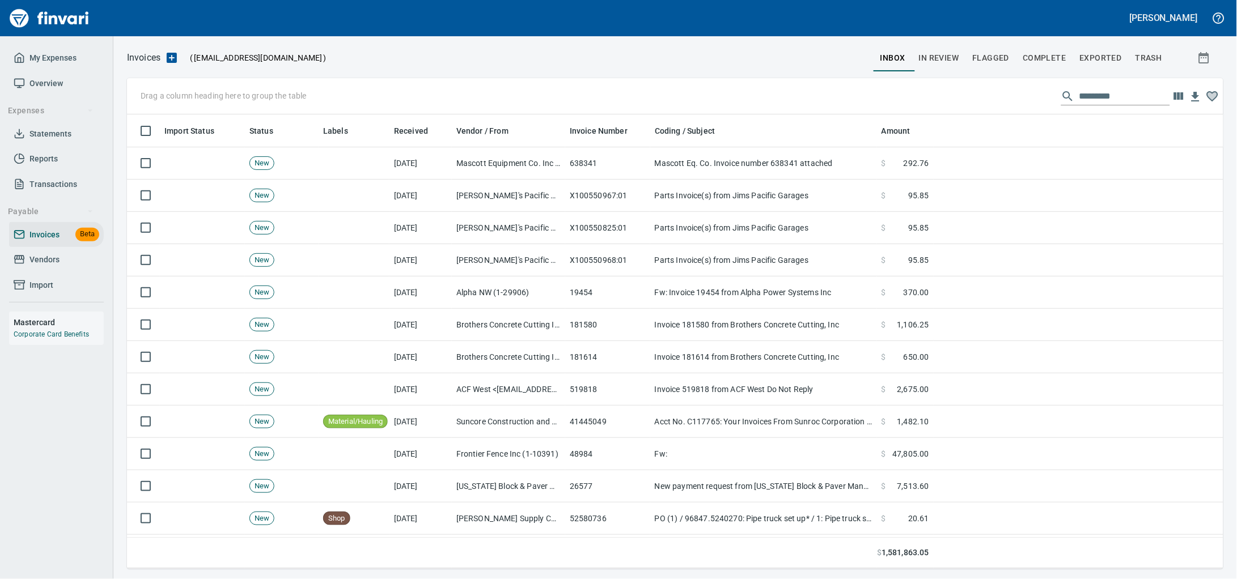
scroll to position [445, 1075]
drag, startPoint x: 335, startPoint y: 131, endPoint x: 256, endPoint y: 104, distance: 82.8
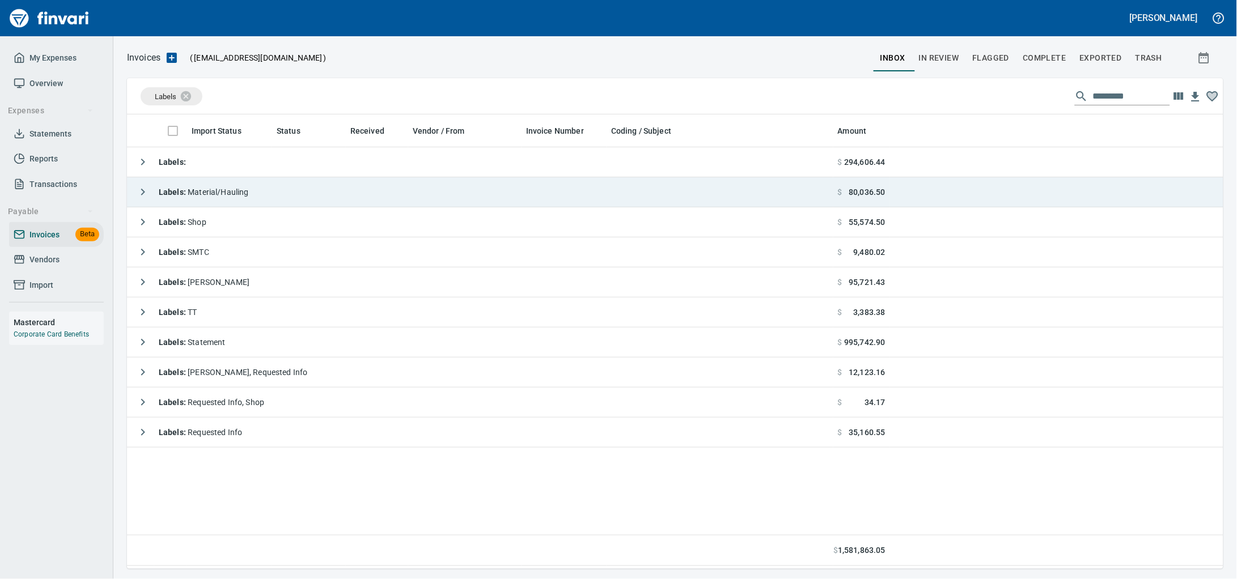
click at [279, 188] on td "Labels : Material/Hauling" at bounding box center [480, 192] width 706 height 30
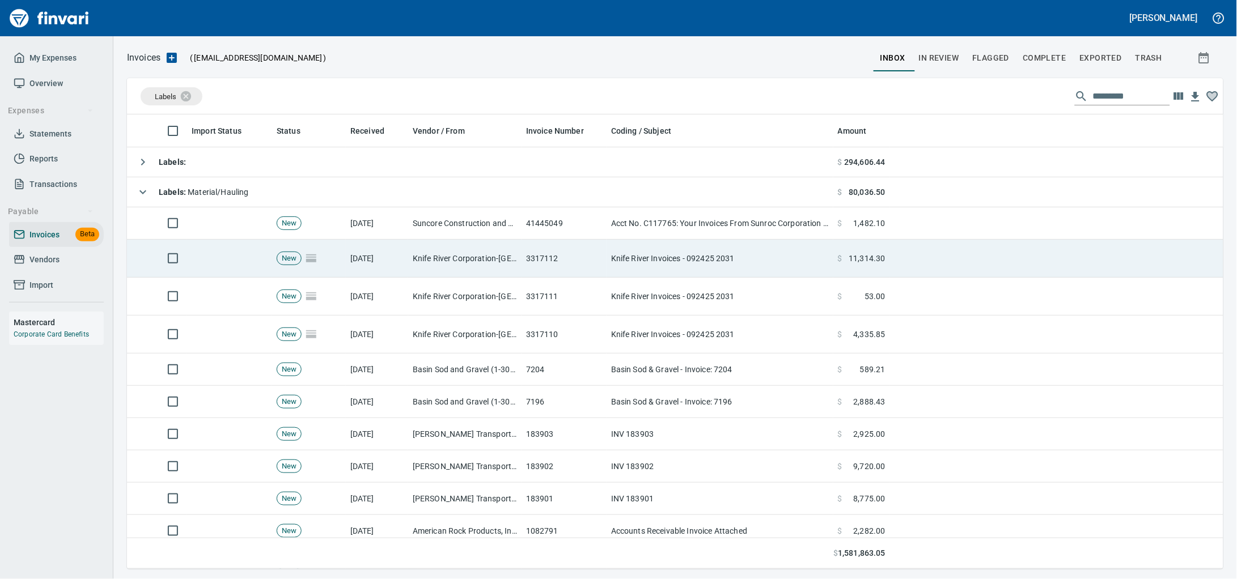
click at [381, 244] on td "[DATE]" at bounding box center [377, 259] width 62 height 38
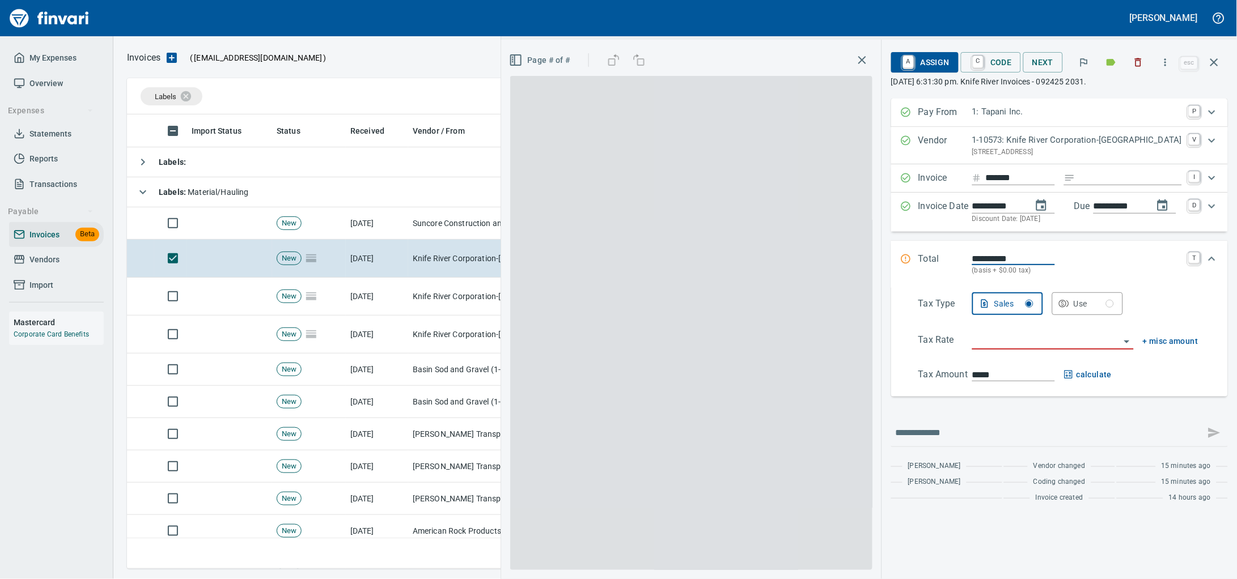
scroll to position [445, 1074]
click at [381, 235] on td "[DATE]" at bounding box center [377, 224] width 62 height 32
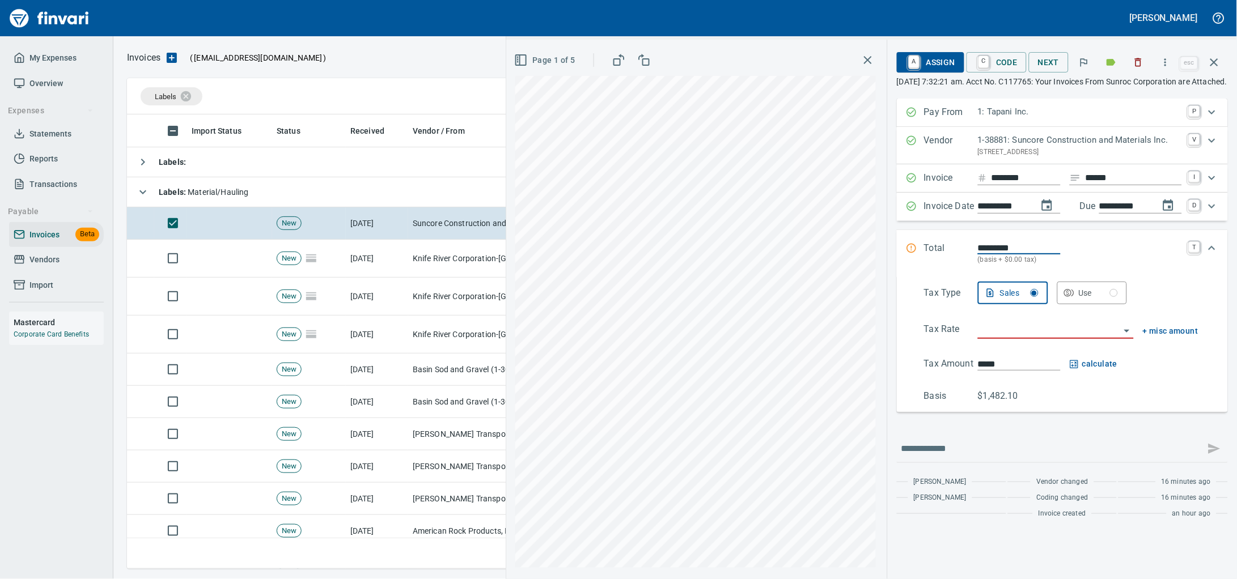
click at [988, 349] on div "Tax Type Sales Use Tax Rate + misc amount Tax Amount ***** calculate Basis $1,4…" at bounding box center [1062, 342] width 313 height 121
click at [989, 338] on input "search" at bounding box center [1049, 331] width 142 height 16
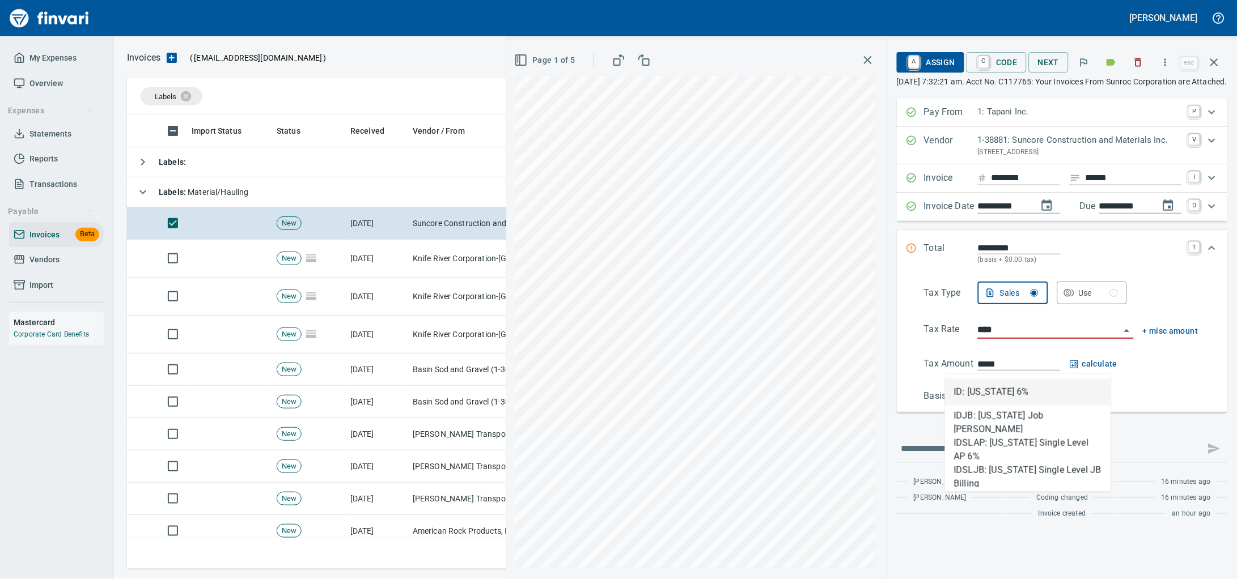
scroll to position [445, 1074]
click at [1002, 387] on li "ID: [US_STATE] 6%" at bounding box center [1028, 392] width 166 height 27
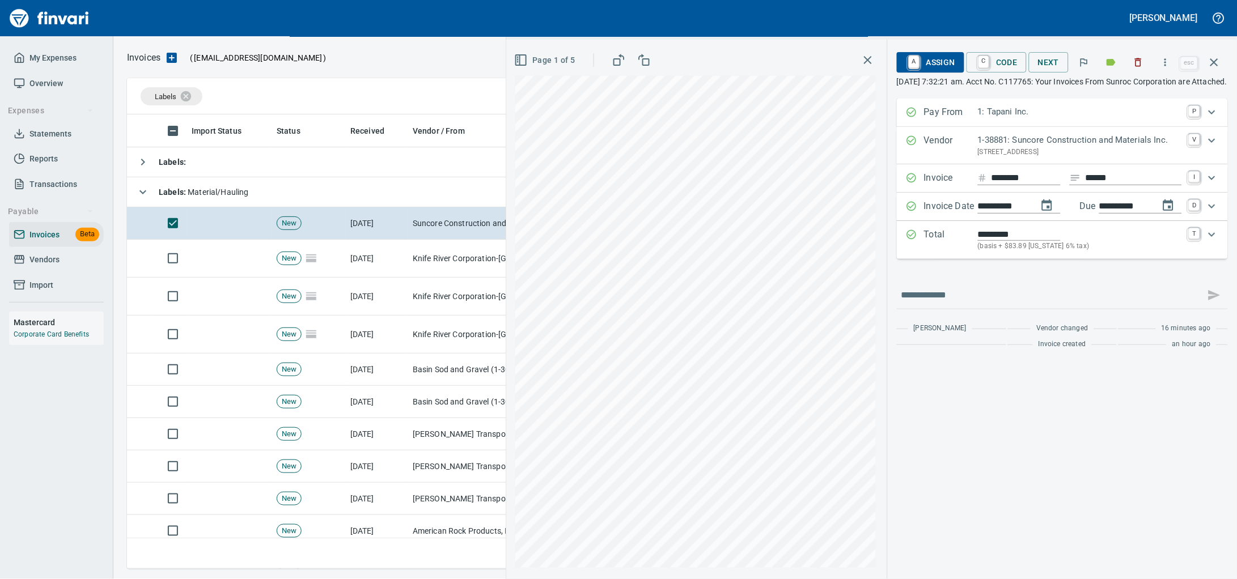
type input "**********"
type input "******"
type input "**********"
click at [1209, 242] on icon "Expand" at bounding box center [1212, 235] width 14 height 14
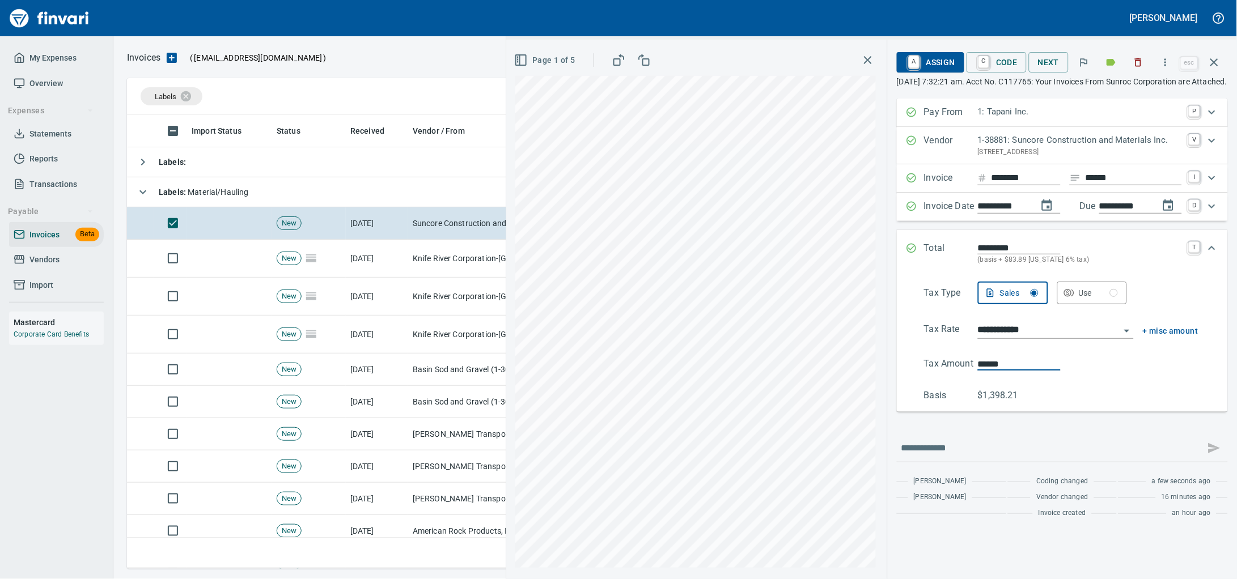
click at [727, 404] on div "**********" at bounding box center [871, 310] width 731 height 540
type input "******"
click at [909, 67] on span "A Assign" at bounding box center [930, 62] width 49 height 19
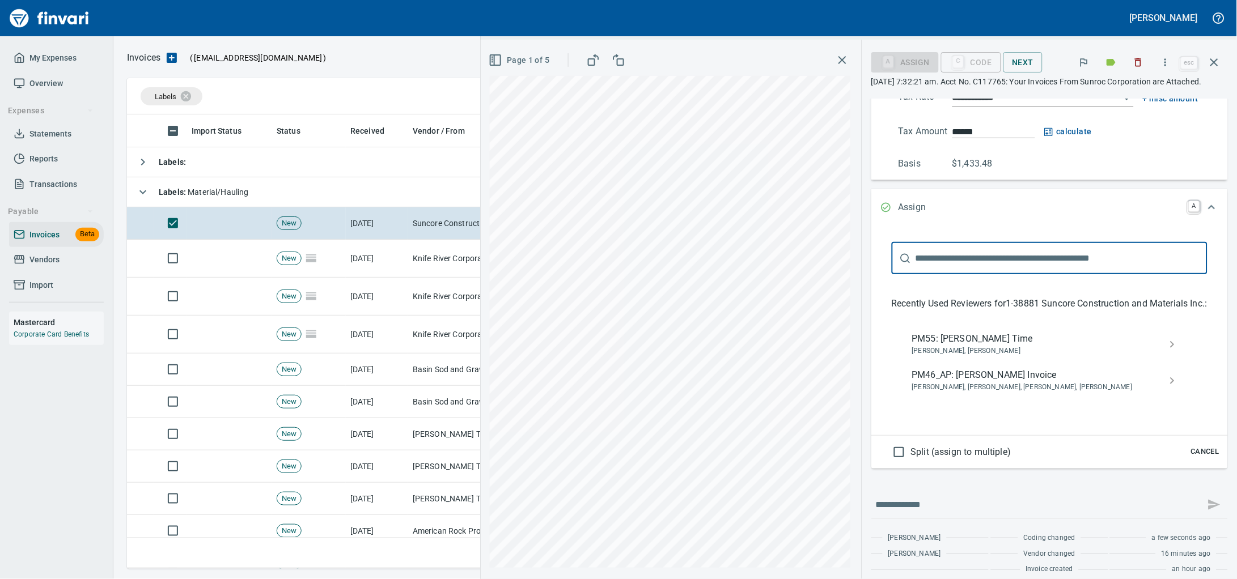
scroll to position [234, 0]
click at [941, 345] on span "PM55: [PERSON_NAME] Time" at bounding box center [1040, 338] width 257 height 14
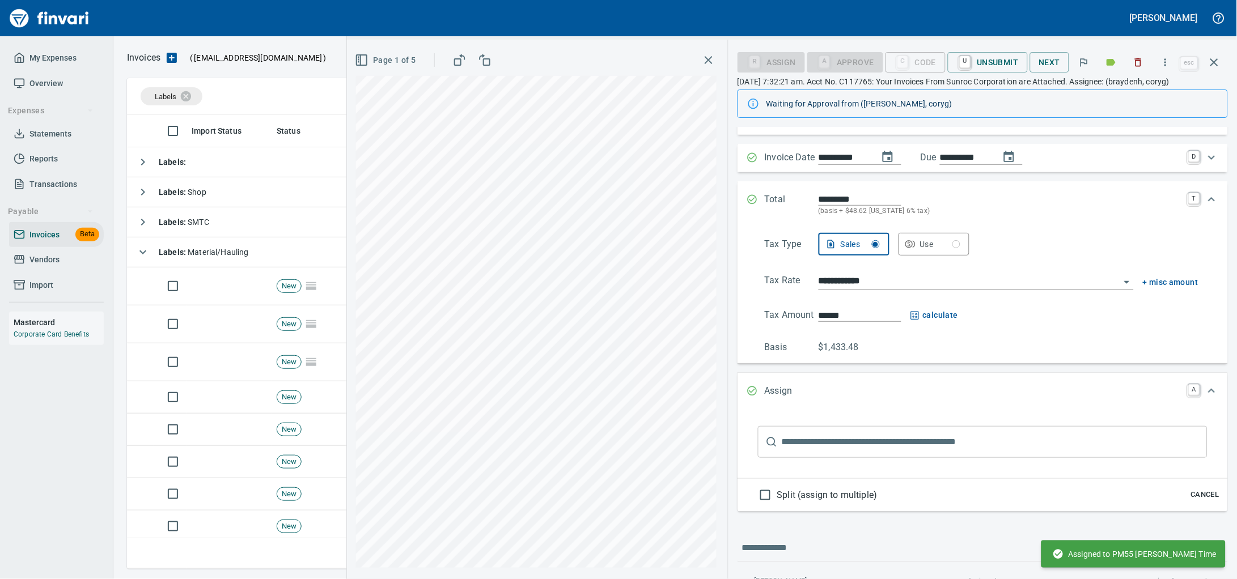
scroll to position [0, 0]
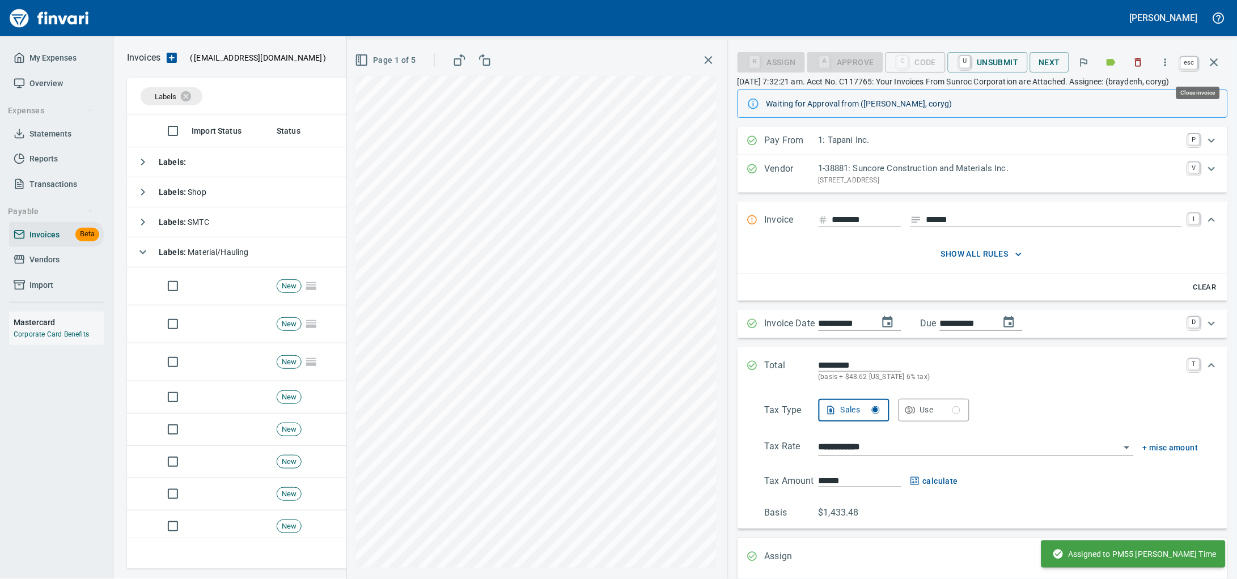
drag, startPoint x: 1214, startPoint y: 65, endPoint x: 1022, endPoint y: 139, distance: 206.8
click at [1214, 65] on icon "button" at bounding box center [1215, 62] width 8 height 8
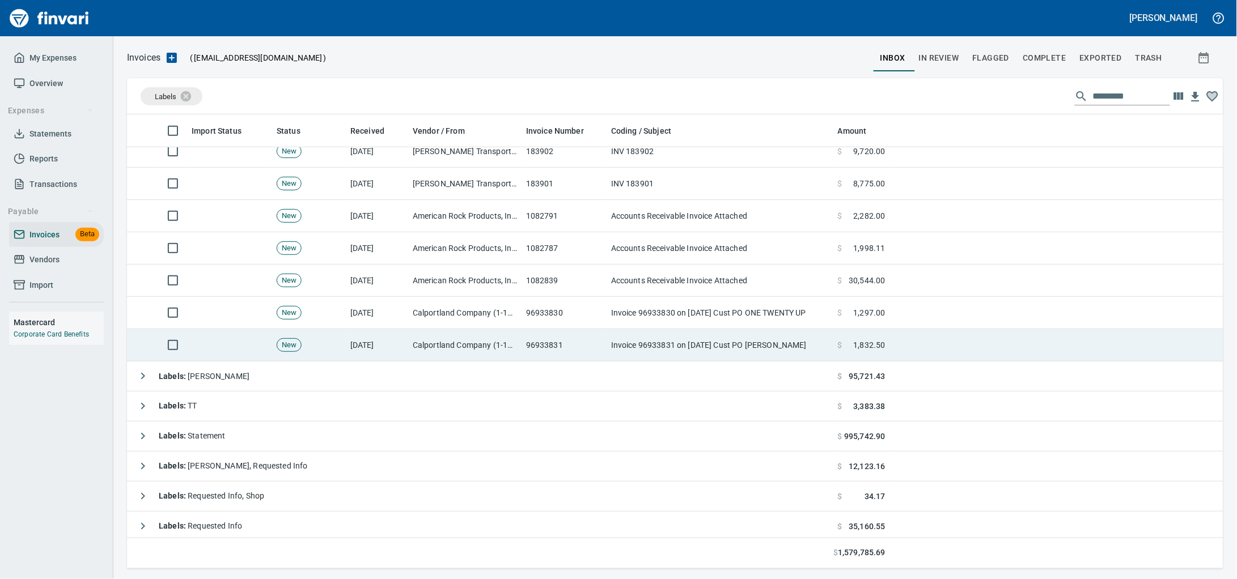
scroll to position [354, 0]
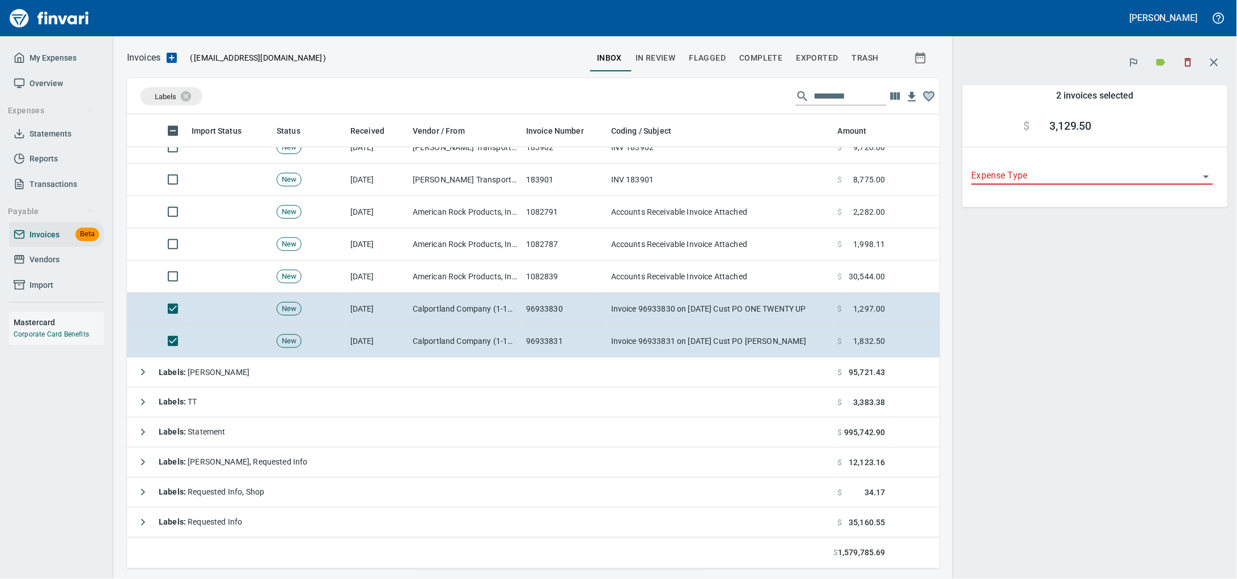
scroll to position [445, 792]
click at [1183, 61] on icon "button" at bounding box center [1188, 62] width 11 height 11
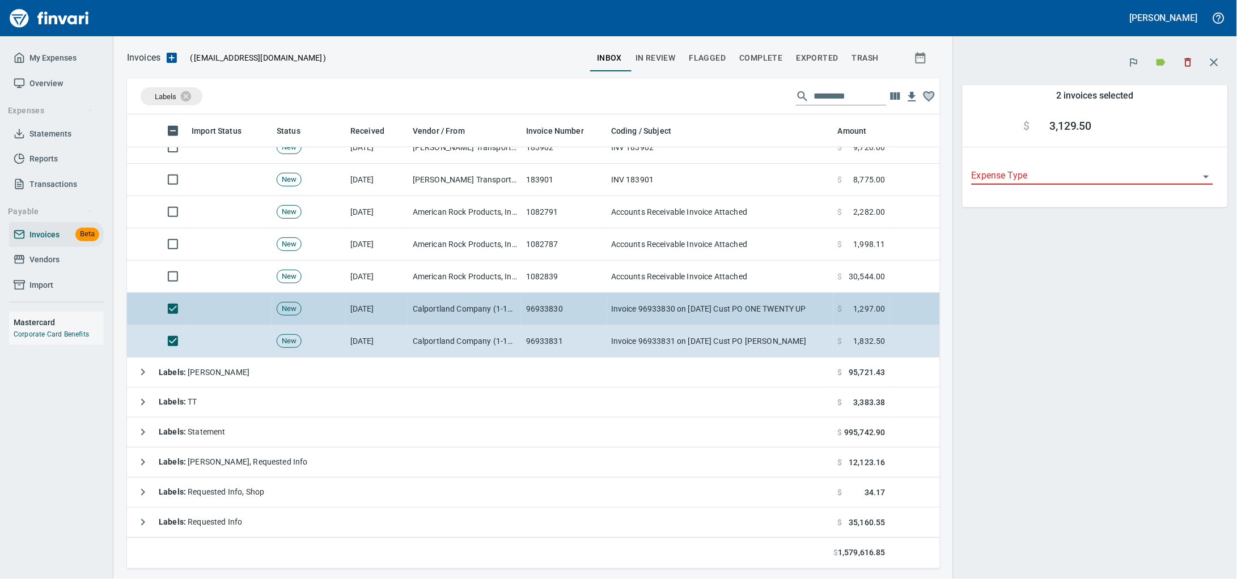
scroll to position [346, 0]
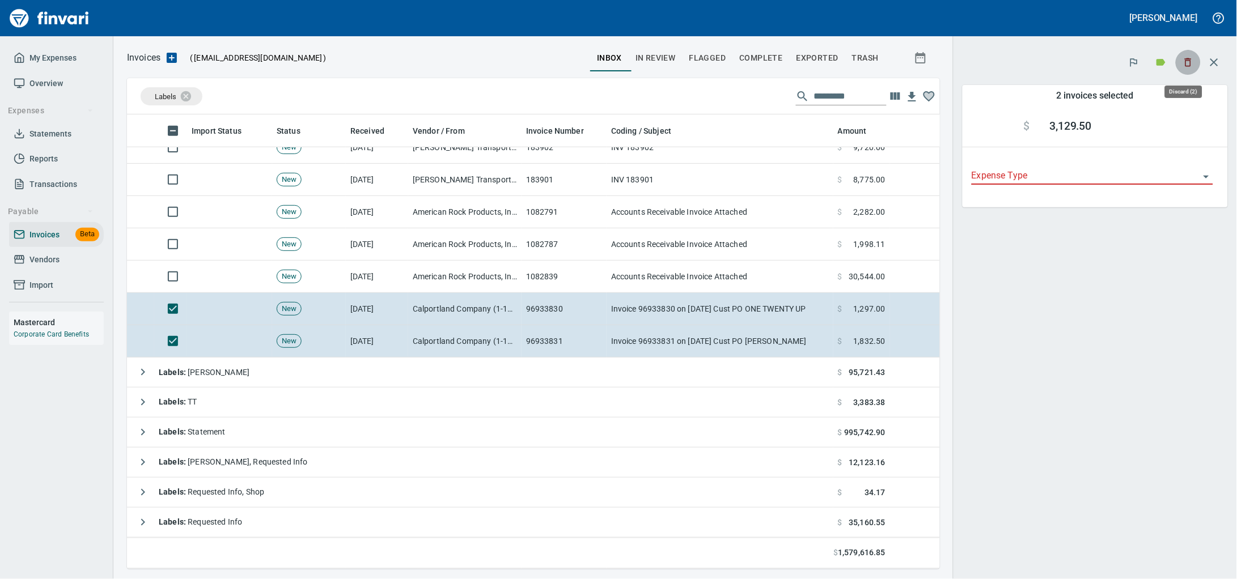
click at [1189, 64] on icon "button" at bounding box center [1188, 62] width 11 height 11
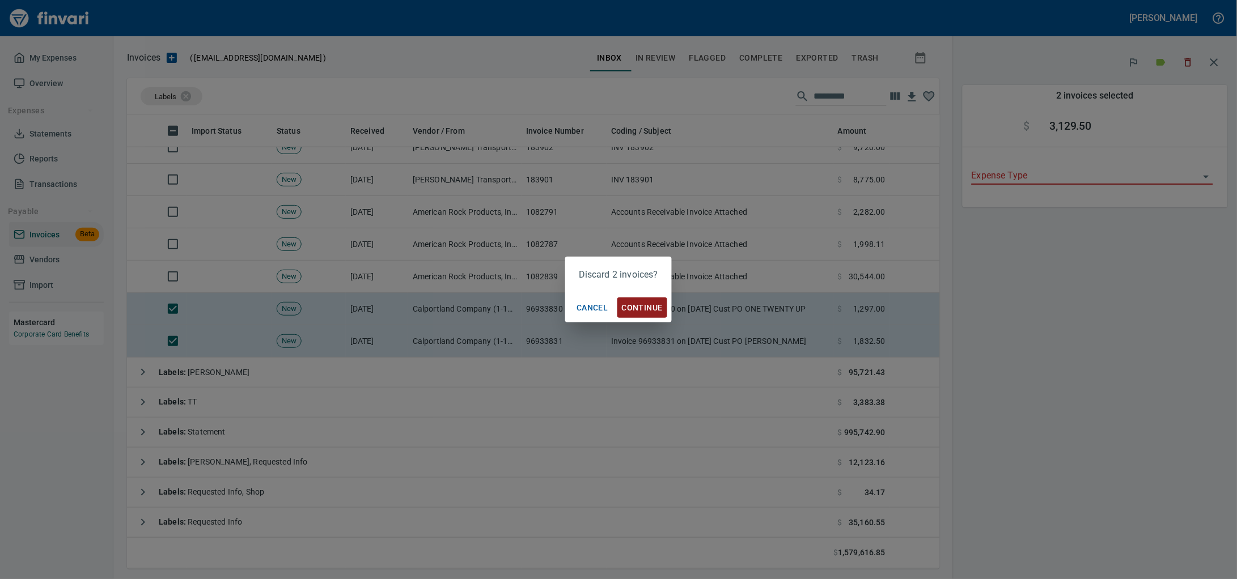
click at [634, 308] on span "Continue" at bounding box center [642, 308] width 41 height 14
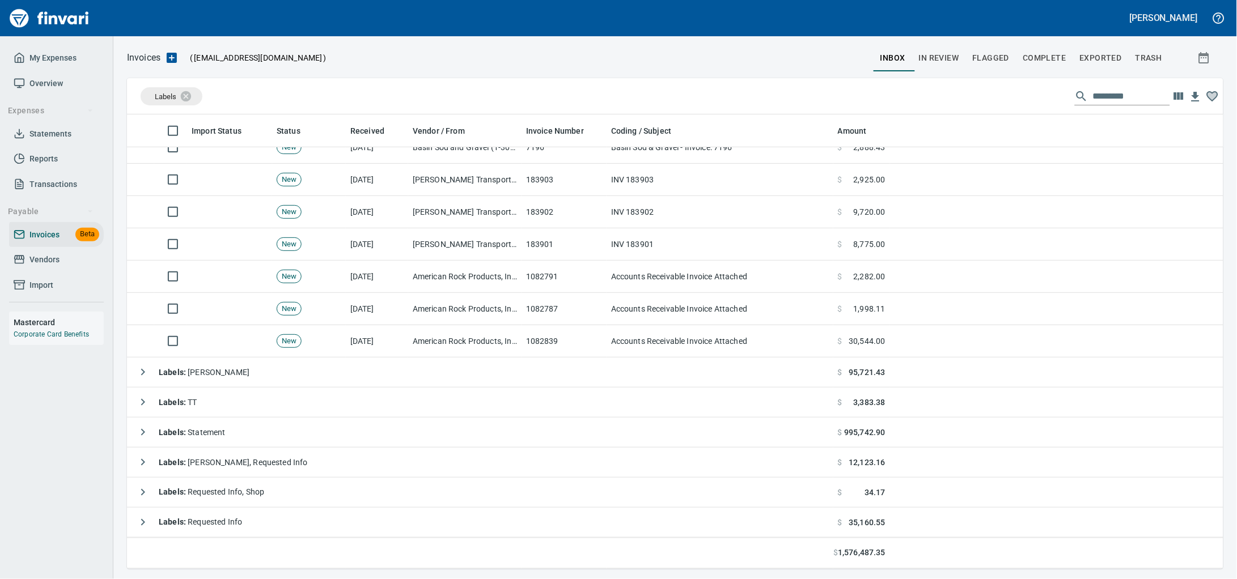
scroll to position [445, 1075]
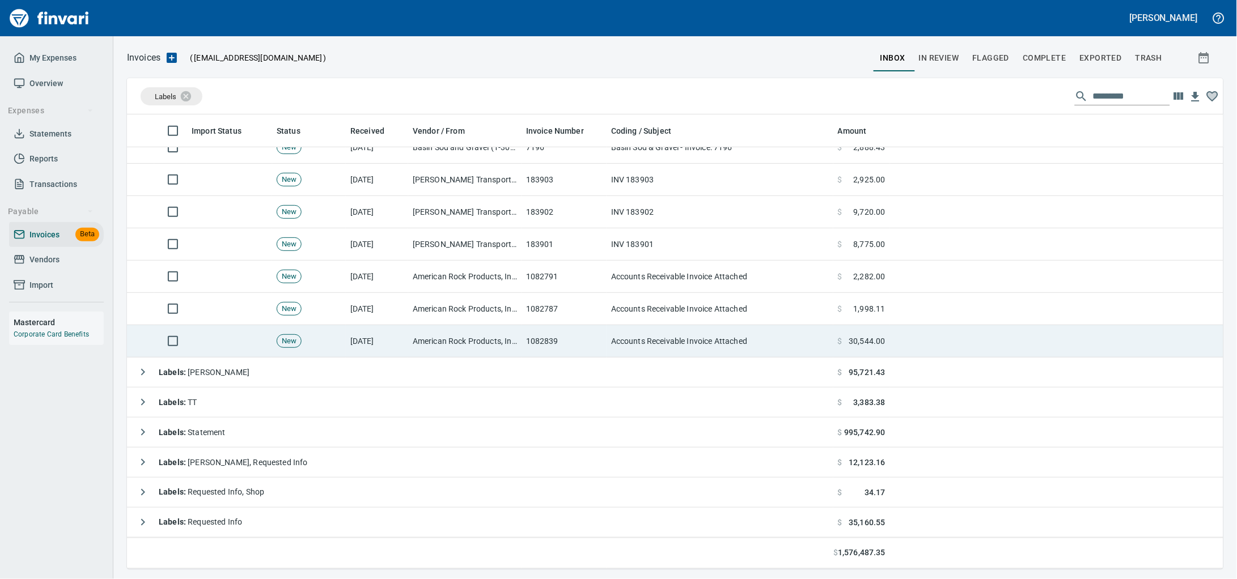
click at [522, 342] on td "1082839" at bounding box center [564, 341] width 85 height 32
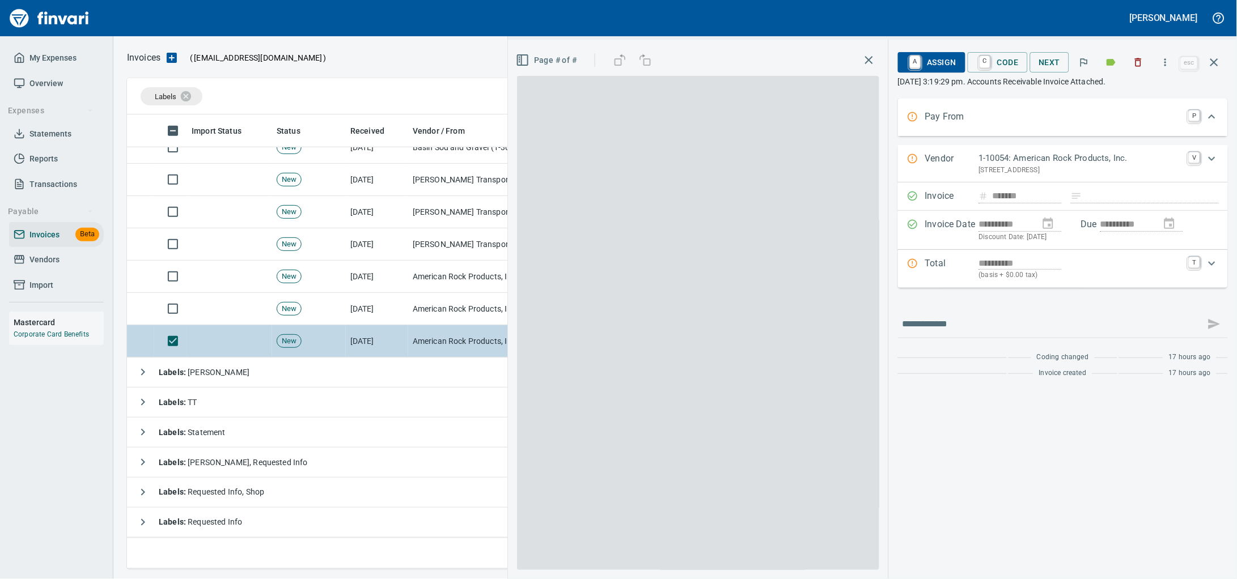
scroll to position [445, 1074]
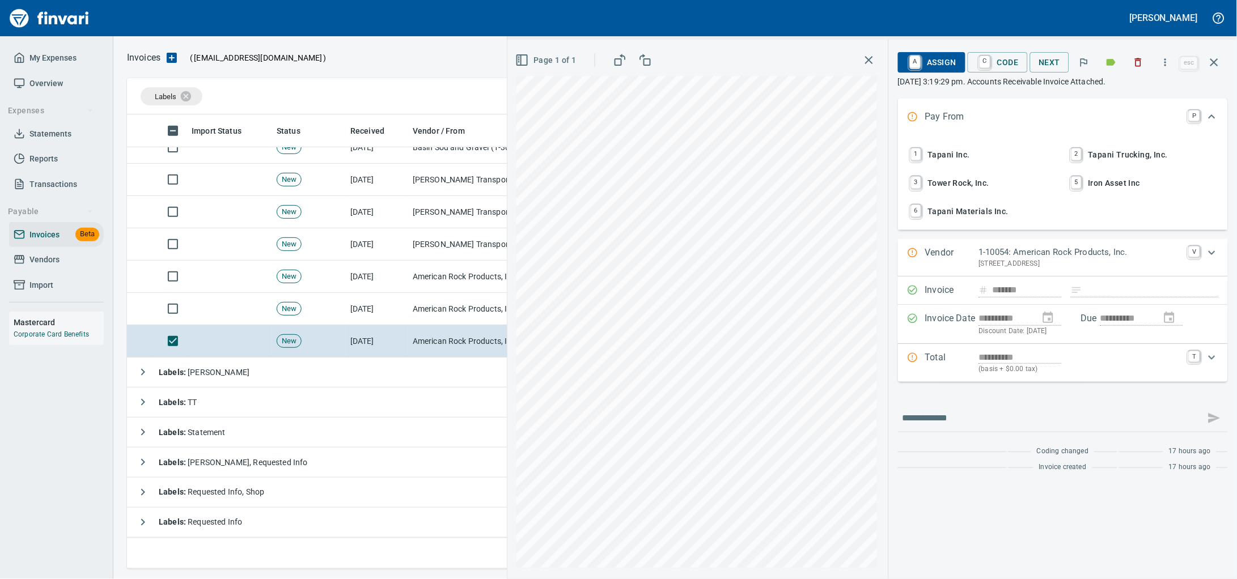
click at [914, 164] on span "1 Tapani Inc." at bounding box center [982, 154] width 149 height 19
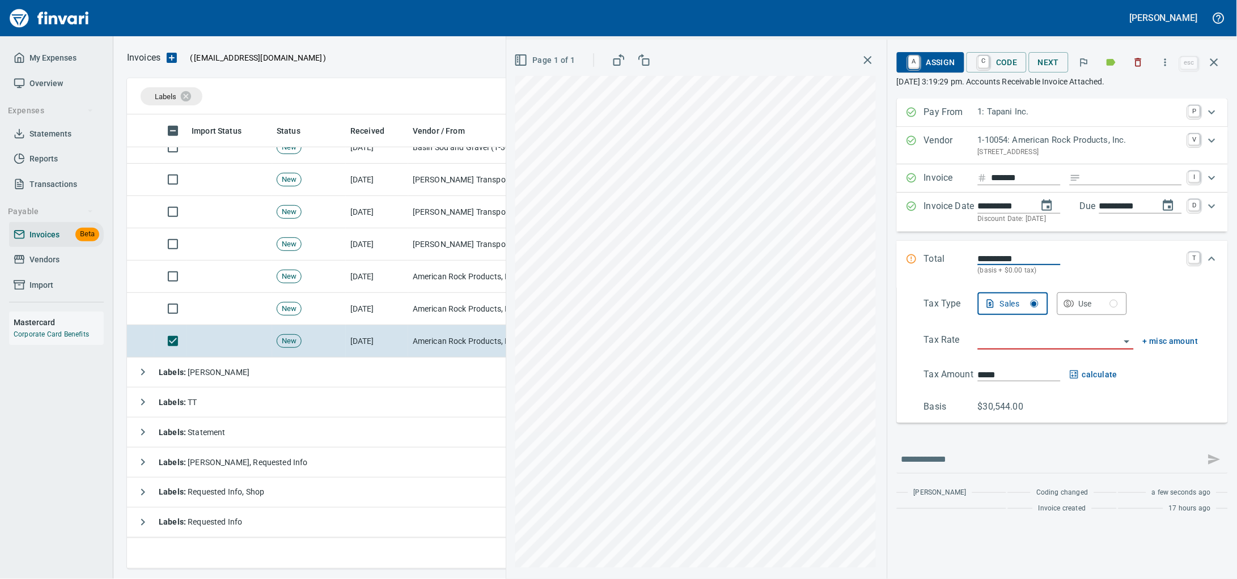
click at [1094, 185] on input "Expand" at bounding box center [1134, 178] width 96 height 14
type input "**********"
click at [1018, 349] on input "search" at bounding box center [1049, 341] width 142 height 16
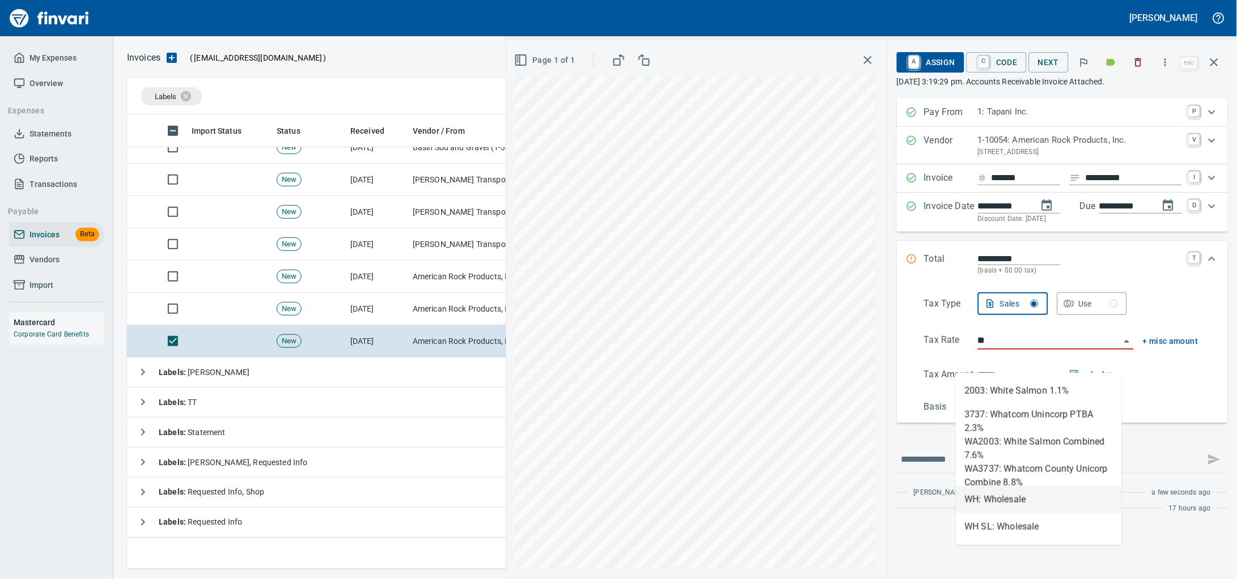
click at [1025, 500] on li "WH: Wholesale" at bounding box center [1039, 499] width 166 height 27
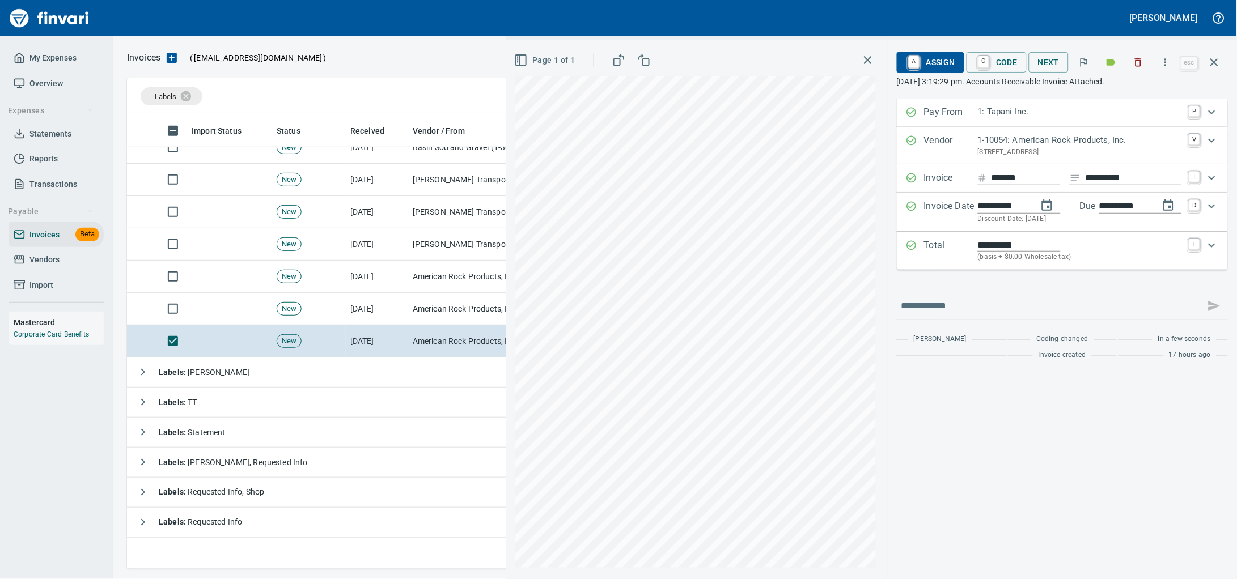
type input "**********"
click at [929, 58] on span "A Assign" at bounding box center [930, 62] width 49 height 19
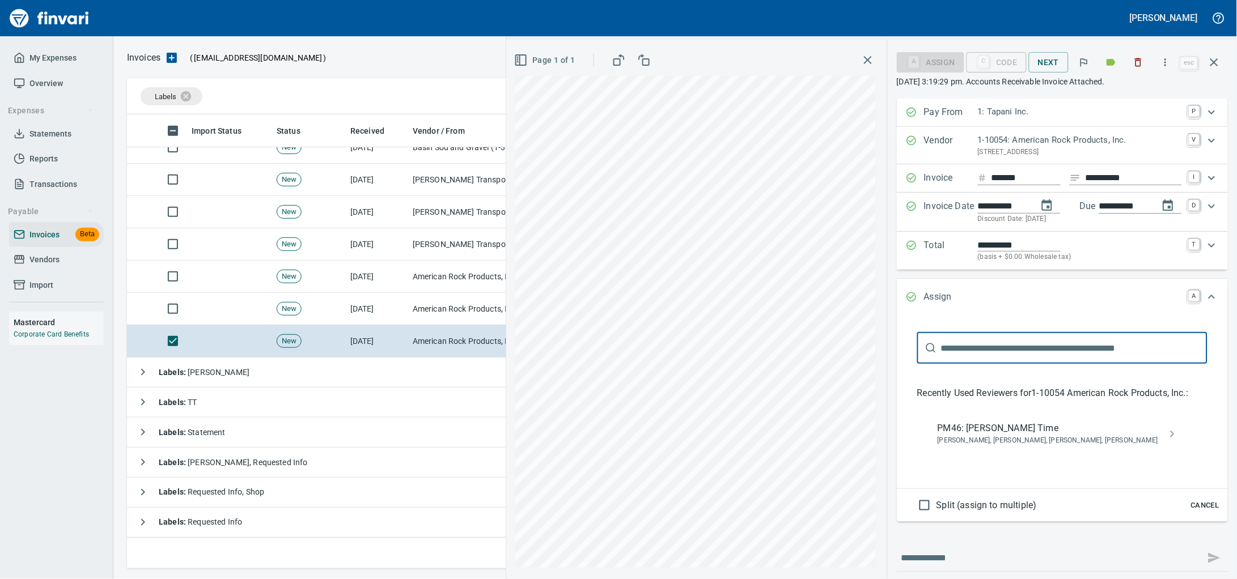
click at [1006, 435] on span "PM46: [PERSON_NAME] Time" at bounding box center [1053, 429] width 231 height 14
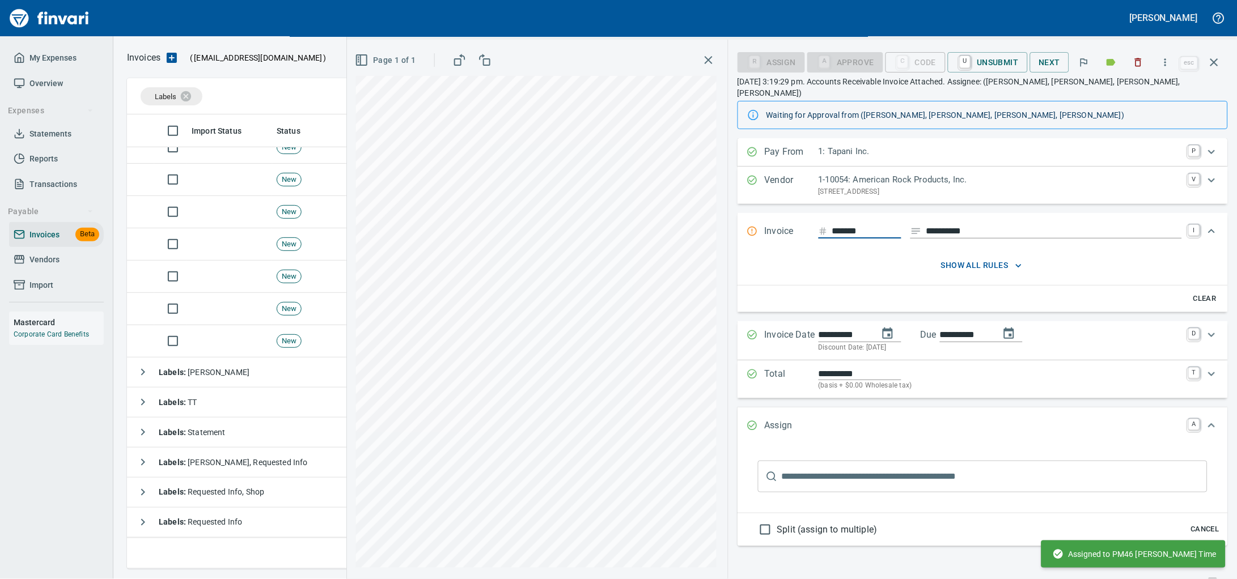
click at [842, 233] on input "*******" at bounding box center [866, 232] width 69 height 14
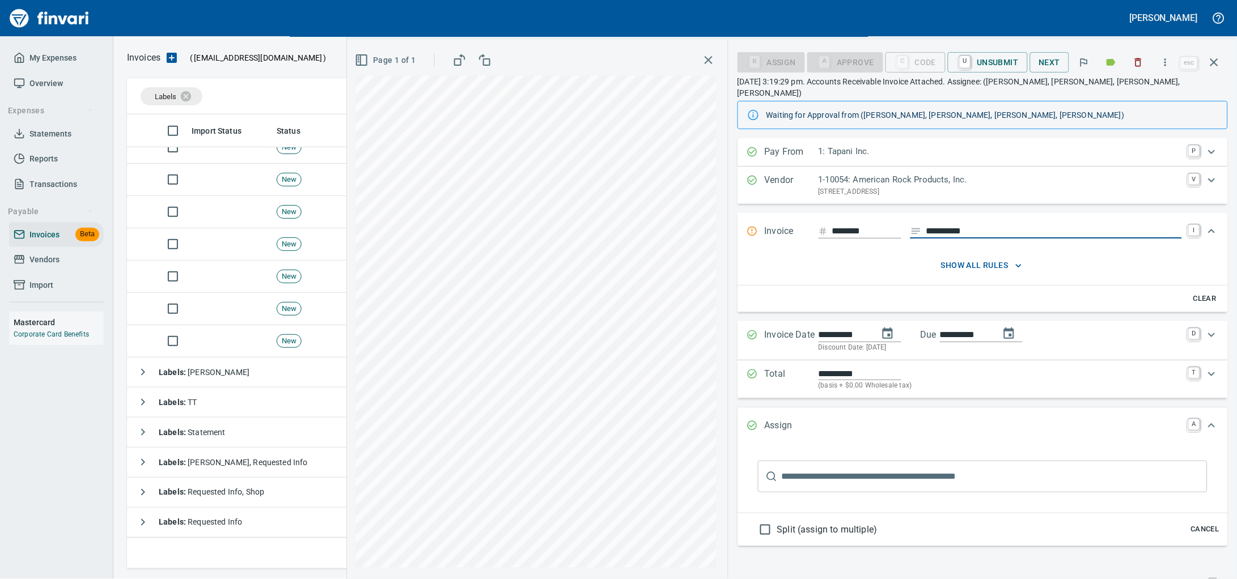
click at [846, 236] on input "*******" at bounding box center [866, 232] width 69 height 14
drag, startPoint x: 846, startPoint y: 230, endPoint x: 823, endPoint y: 231, distance: 23.3
click at [832, 231] on input "*******" at bounding box center [866, 232] width 69 height 14
click at [839, 236] on input "*******" at bounding box center [866, 232] width 69 height 14
click at [1005, 224] on div "**********" at bounding box center [983, 231] width 490 height 37
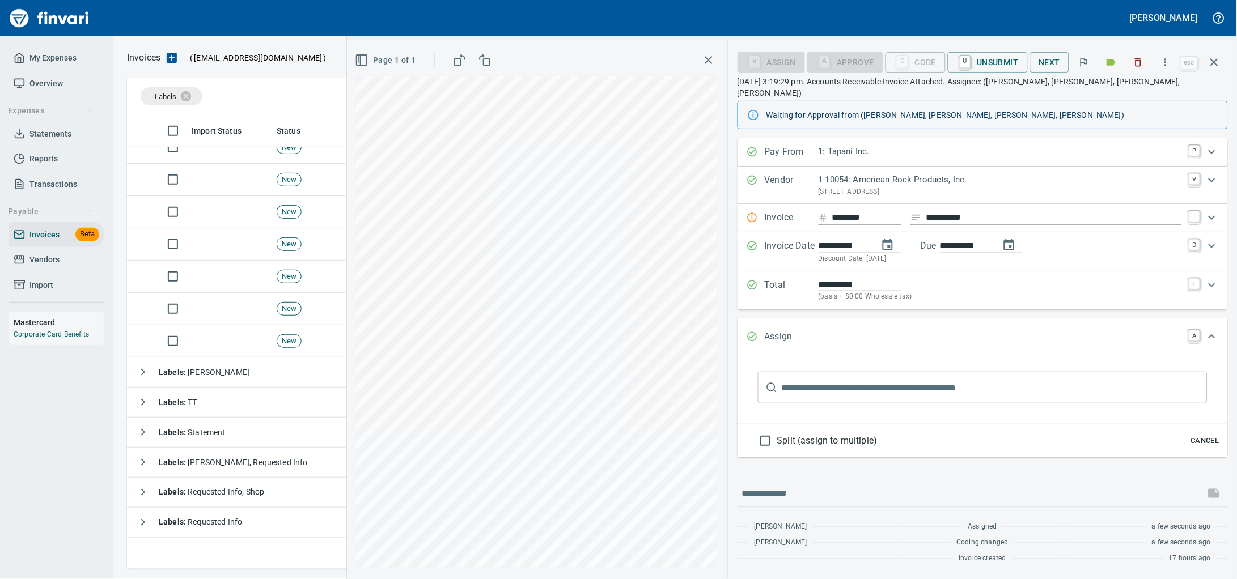
drag, startPoint x: 851, startPoint y: 215, endPoint x: 842, endPoint y: 218, distance: 9.5
click at [842, 218] on input "*******" at bounding box center [866, 218] width 69 height 14
click at [819, 221] on div "*******" at bounding box center [860, 218] width 83 height 14
click at [628, 210] on div "**********" at bounding box center [792, 310] width 890 height 540
type input "*******"
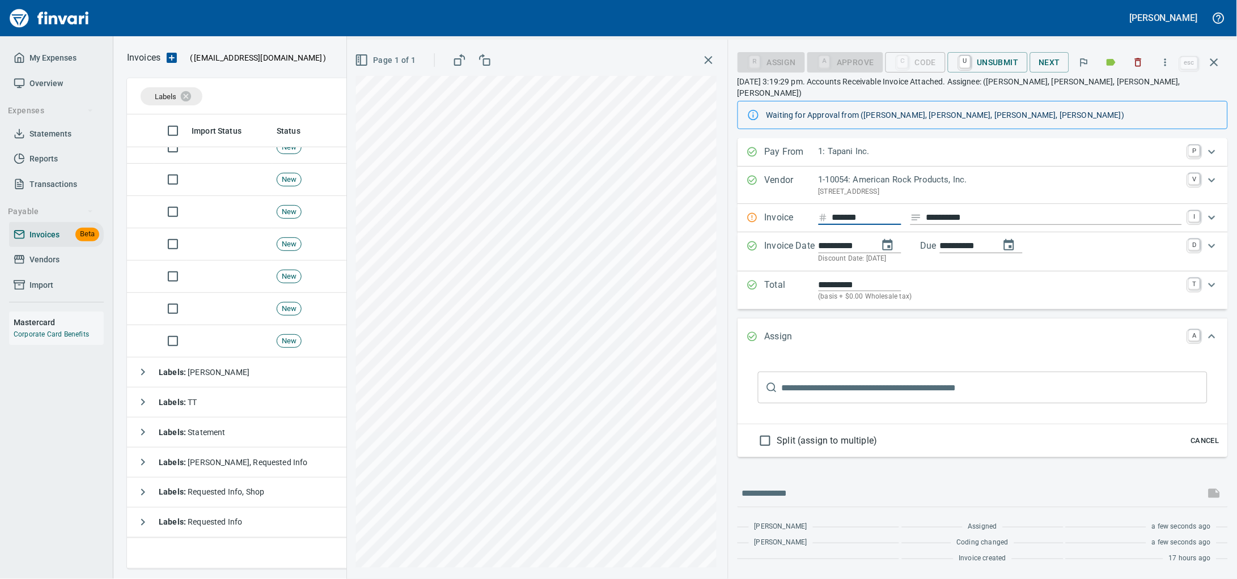
click at [452, 201] on div "**********" at bounding box center [792, 310] width 890 height 540
click at [832, 219] on input "Expand" at bounding box center [866, 218] width 69 height 14
type input "*******"
click at [1044, 70] on span "Next" at bounding box center [1050, 63] width 22 height 14
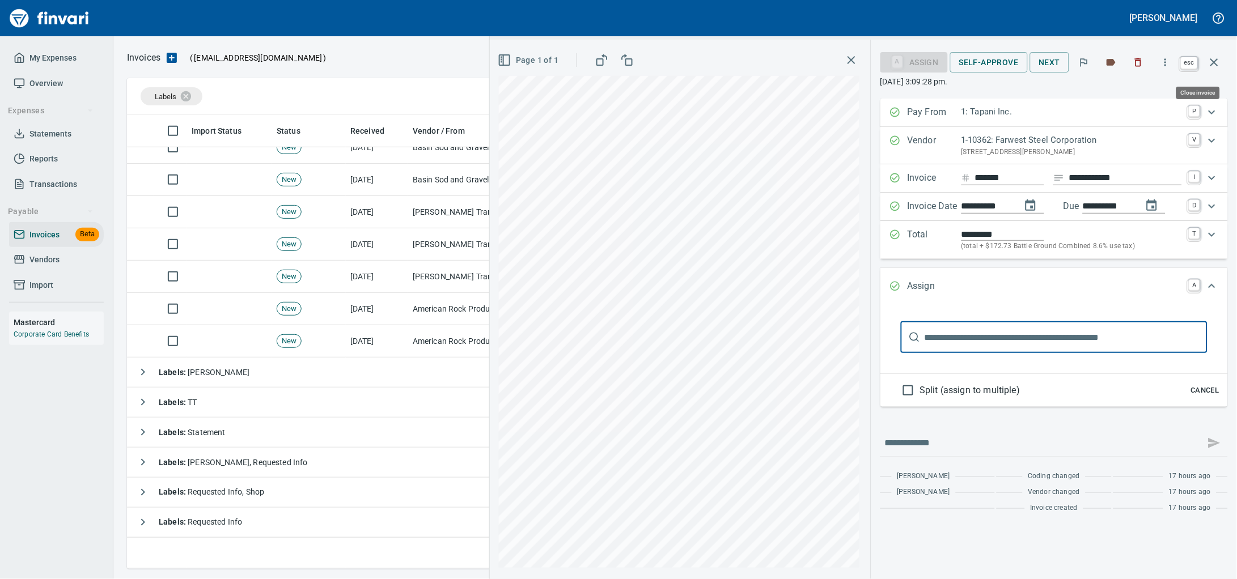
drag, startPoint x: 1216, startPoint y: 58, endPoint x: 519, endPoint y: 45, distance: 697.5
click at [1216, 57] on icon "button" at bounding box center [1215, 63] width 14 height 14
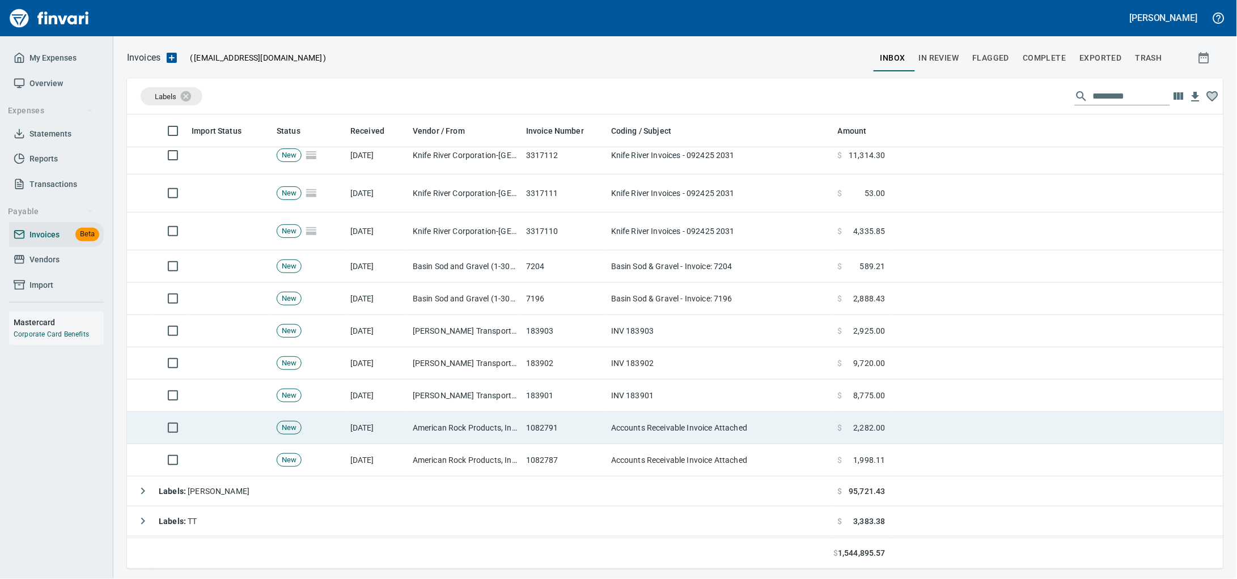
scroll to position [259, 0]
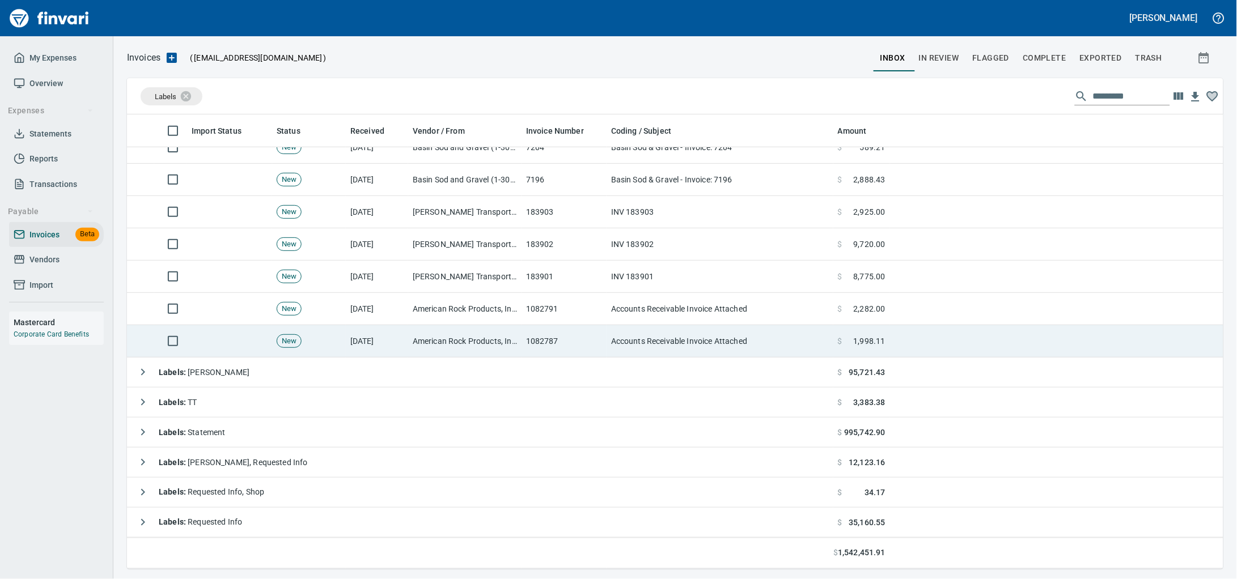
click at [493, 342] on td "American Rock Products, Inc. (1-10054)" at bounding box center [464, 341] width 113 height 32
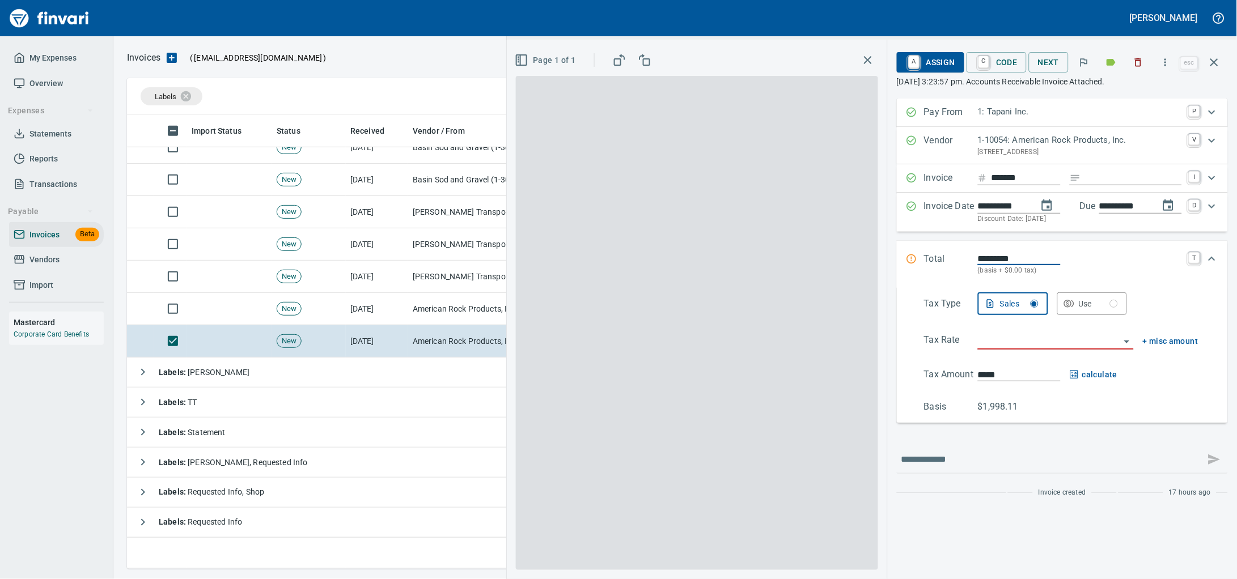
click at [1086, 182] on input "Expand" at bounding box center [1134, 178] width 96 height 14
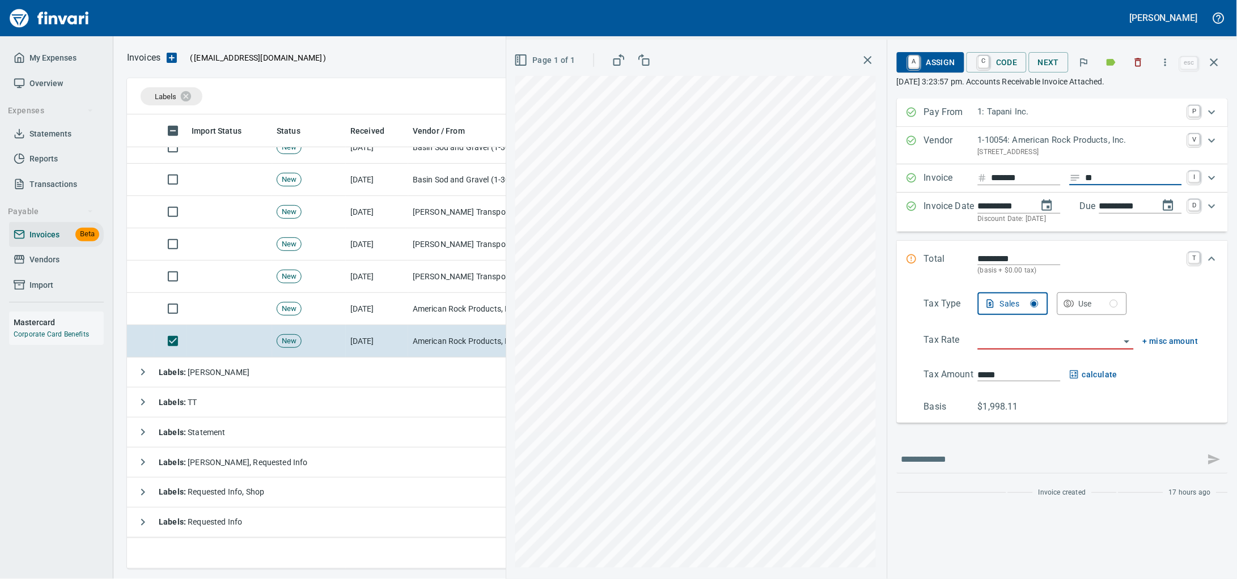
type input "*"
type input "**********"
click at [1013, 185] on input "*******" at bounding box center [1026, 178] width 69 height 14
click at [1095, 158] on p "PO Box 3366, Spokane WA 99220 US" at bounding box center [1080, 152] width 204 height 11
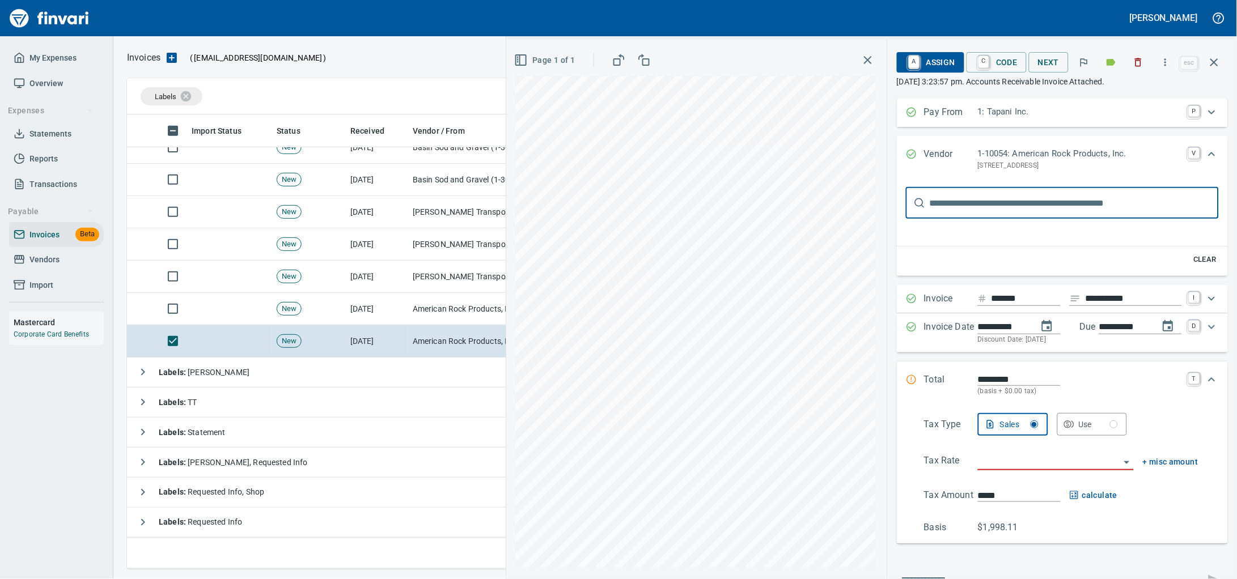
scroll to position [0, 0]
click at [1095, 158] on p "1-10054: American Rock Products, Inc." at bounding box center [1080, 153] width 204 height 13
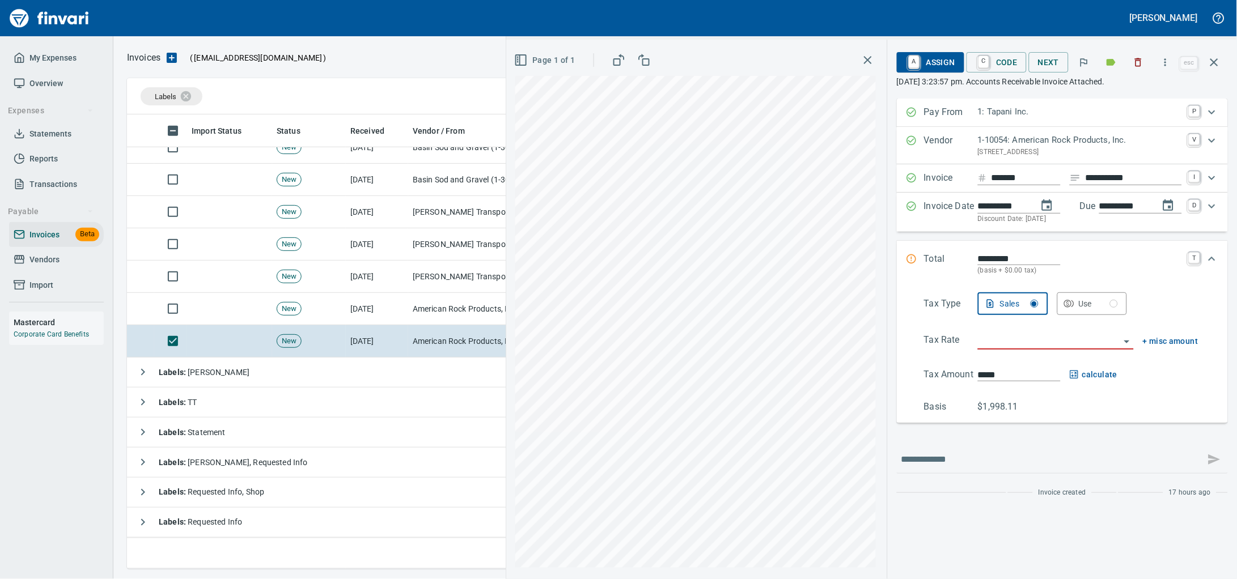
click at [1060, 349] on input "search" at bounding box center [1049, 341] width 142 height 16
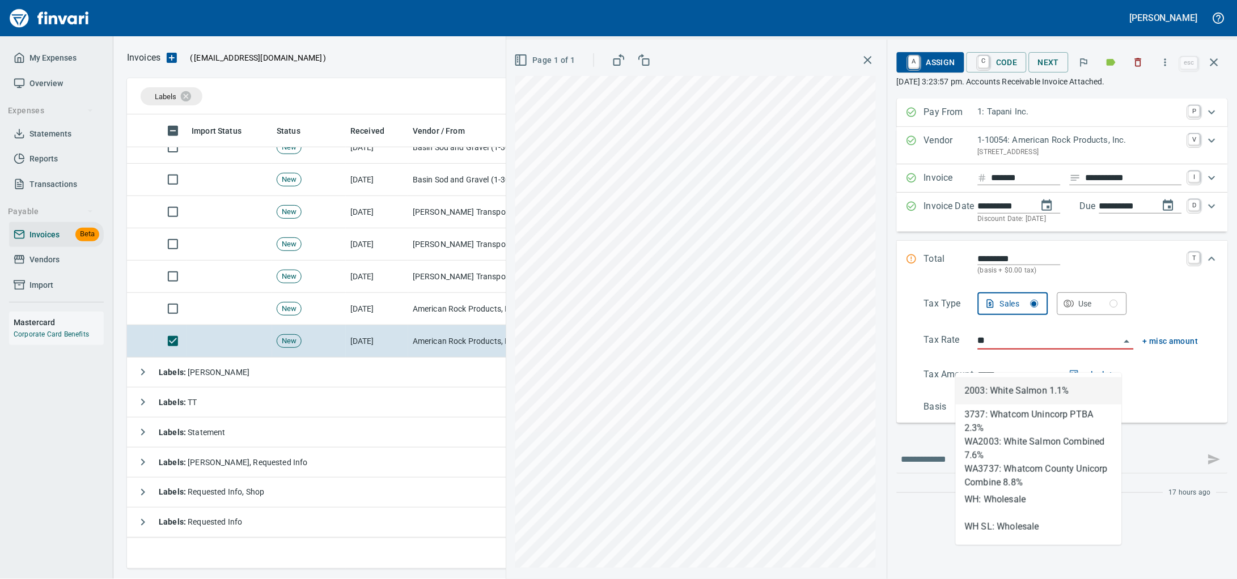
scroll to position [445, 1074]
click at [989, 486] on li "WH: Wholesale" at bounding box center [1039, 499] width 166 height 27
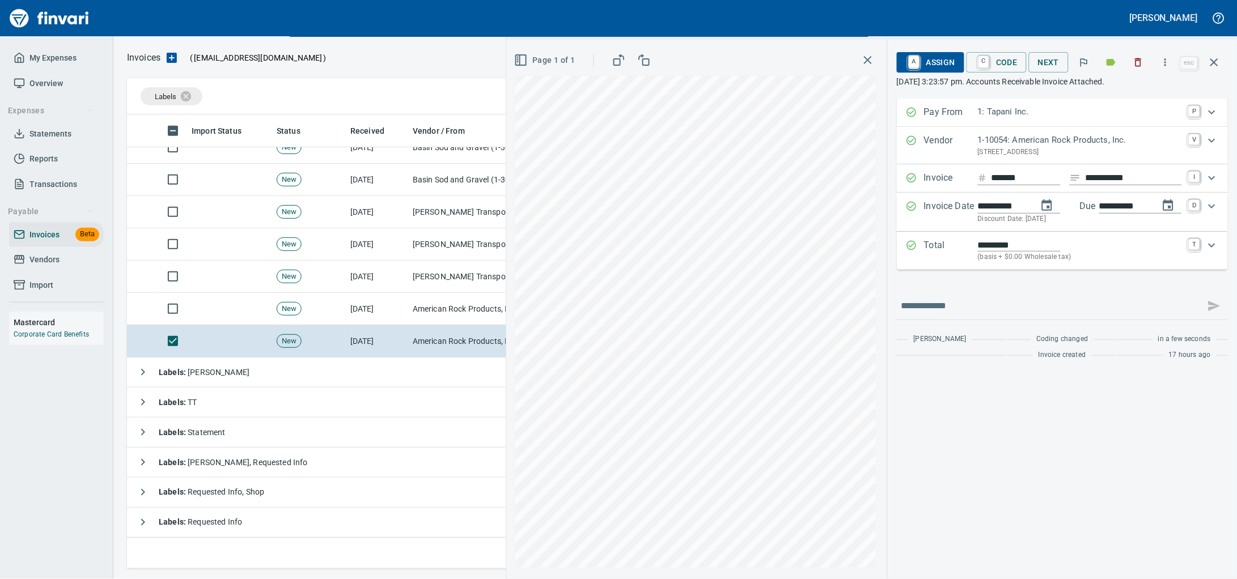
type input "**********"
click at [929, 67] on span "A Assign" at bounding box center [930, 62] width 49 height 19
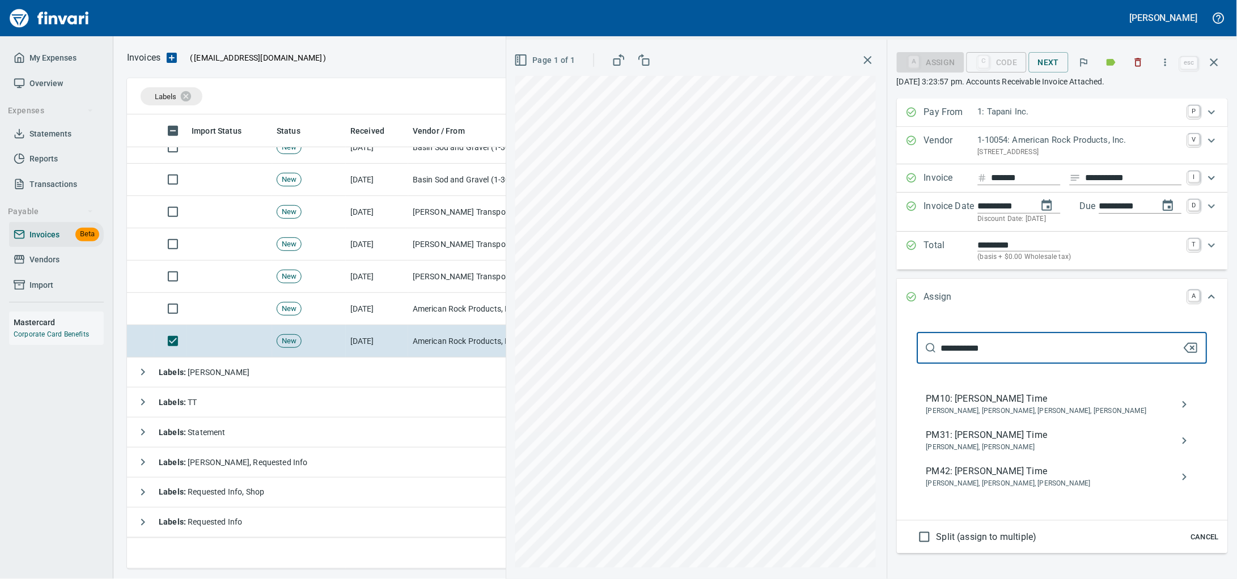
drag, startPoint x: 988, startPoint y: 377, endPoint x: 942, endPoint y: 384, distance: 46.4
click at [942, 364] on input "**********" at bounding box center [1062, 348] width 242 height 32
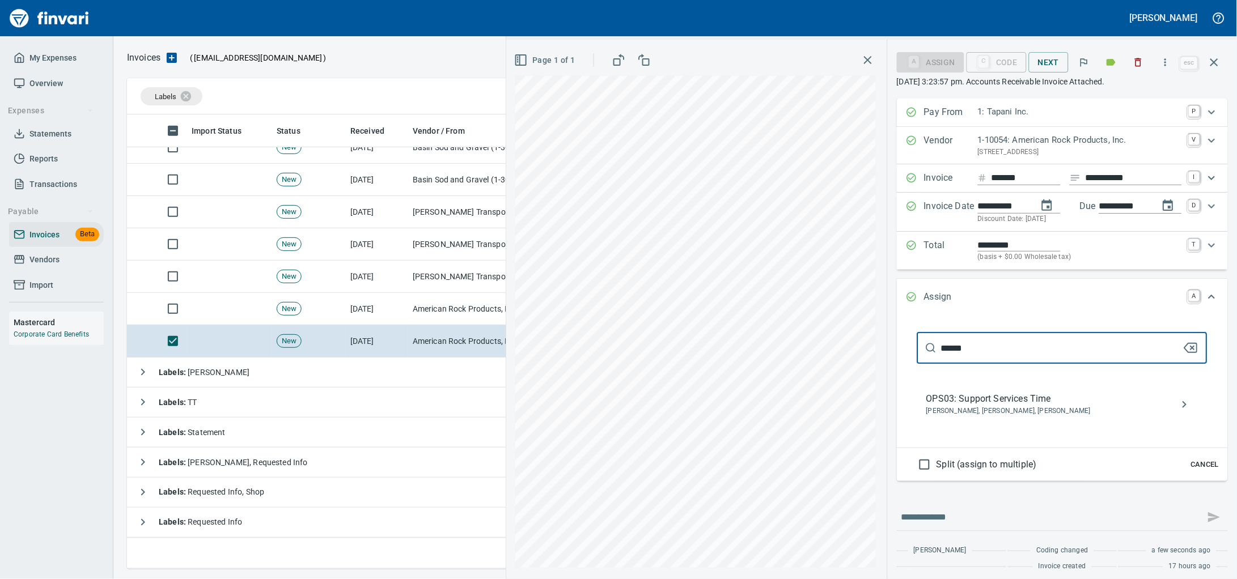
type input "******"
click at [1099, 406] on span "OPS03: Support Services Time" at bounding box center [1053, 399] width 254 height 14
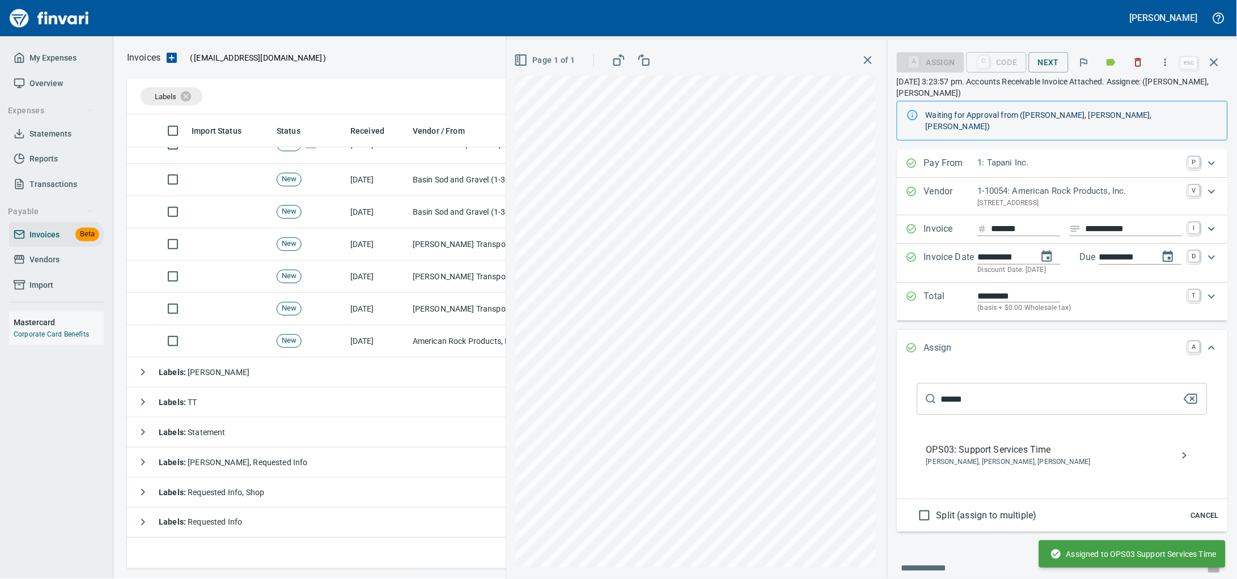
scroll to position [226, 0]
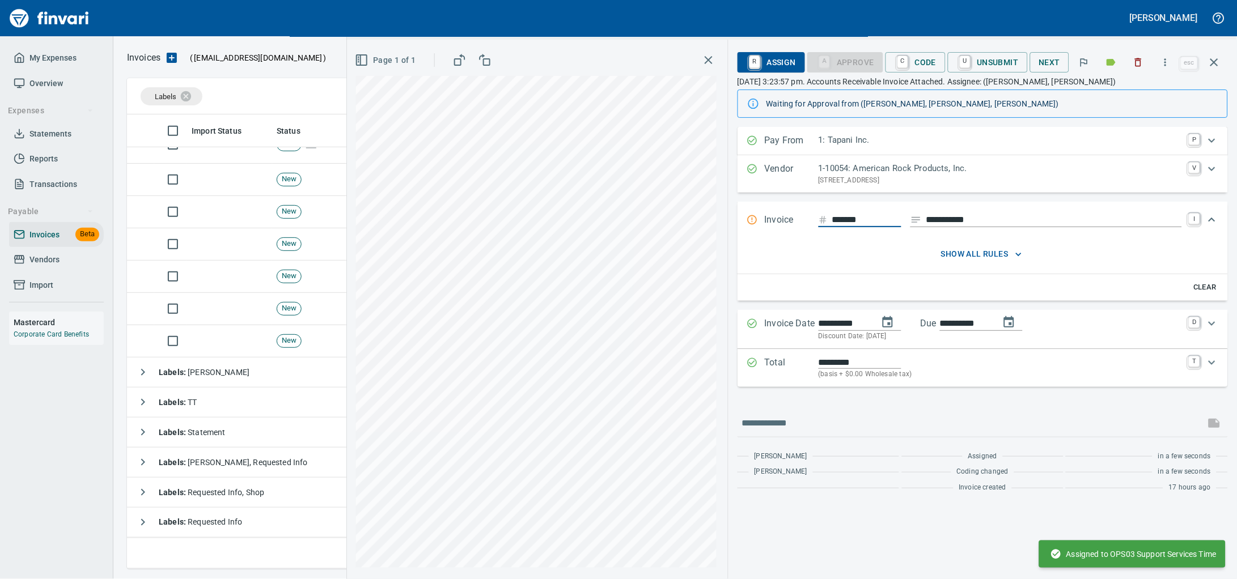
click at [1211, 60] on icon "button" at bounding box center [1215, 63] width 14 height 14
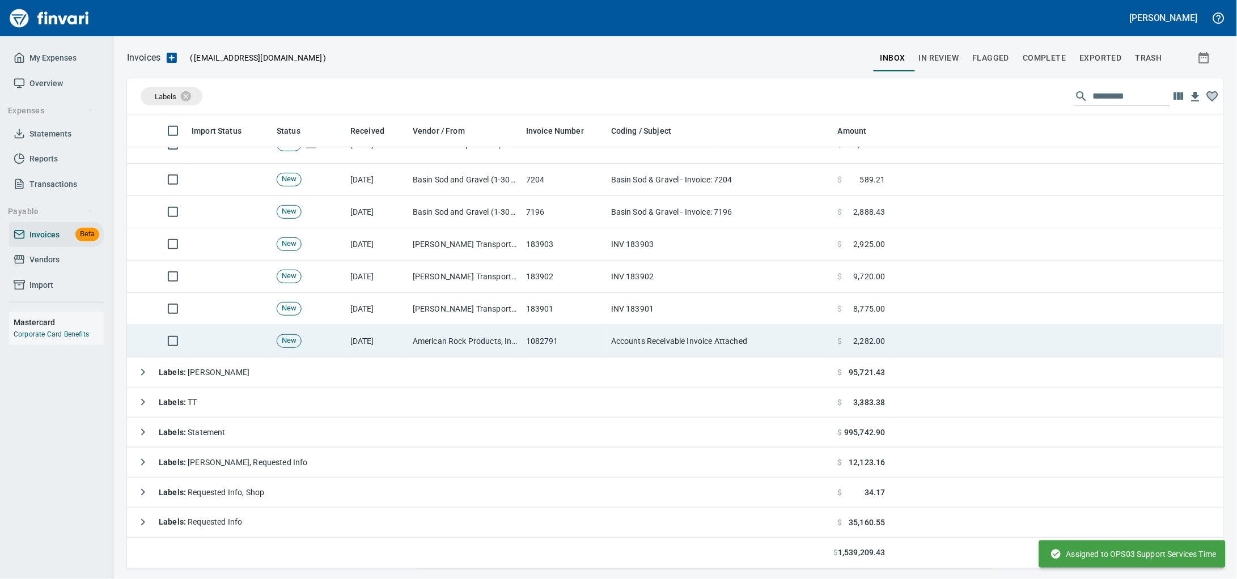
drag, startPoint x: 353, startPoint y: 337, endPoint x: 694, endPoint y: 327, distance: 341.5
click at [353, 337] on td "[DATE]" at bounding box center [377, 341] width 62 height 32
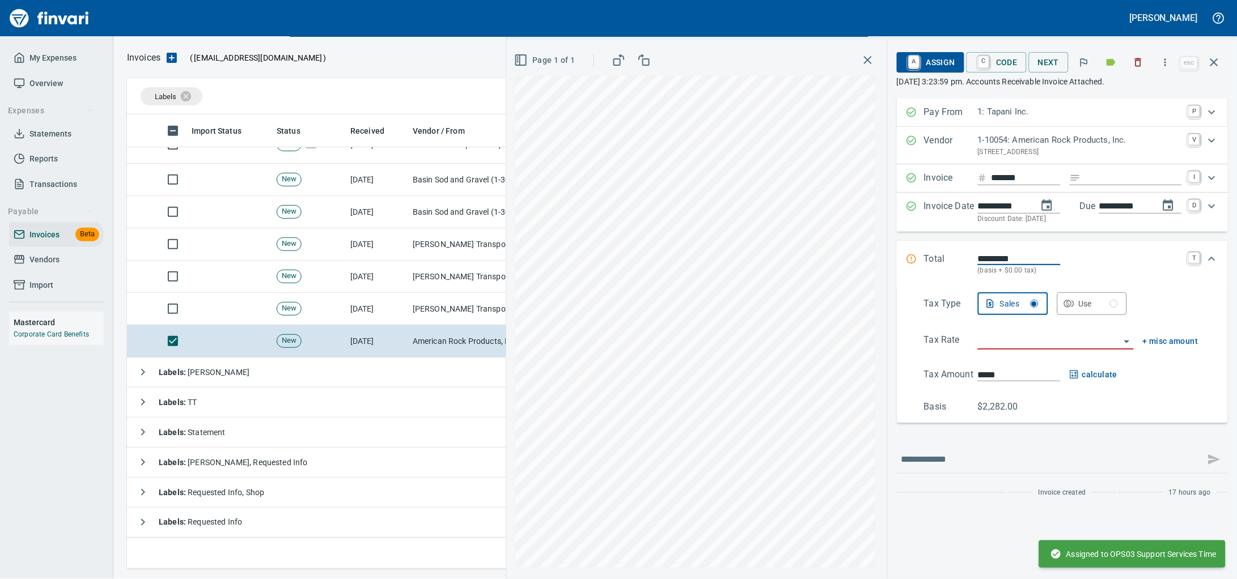
click at [1133, 60] on icon "button" at bounding box center [1138, 62] width 11 height 11
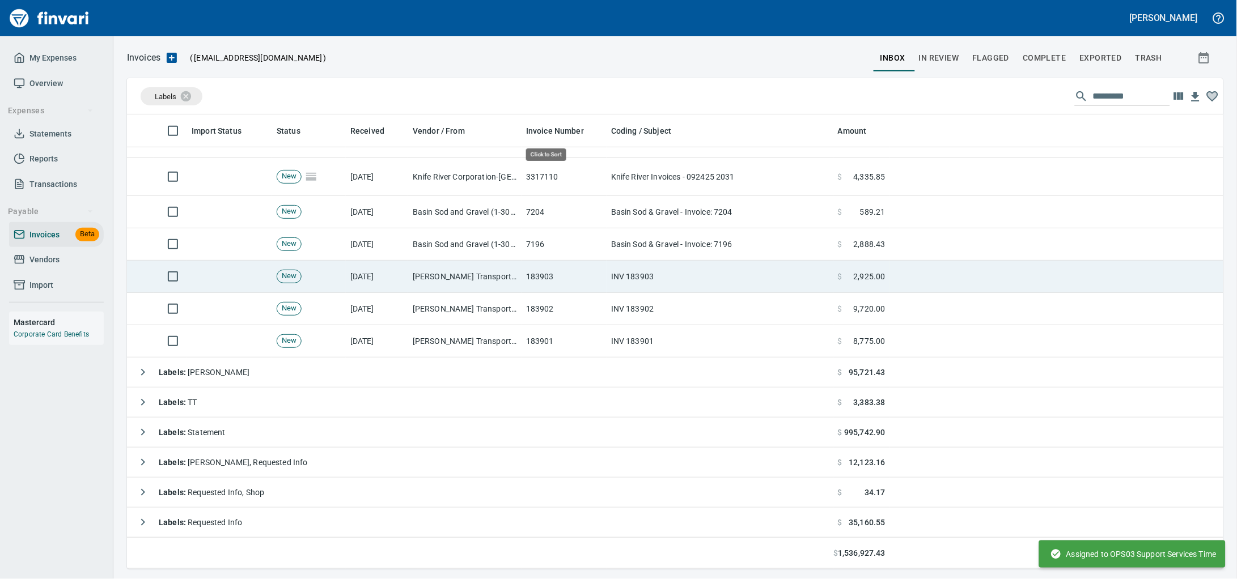
scroll to position [445, 1075]
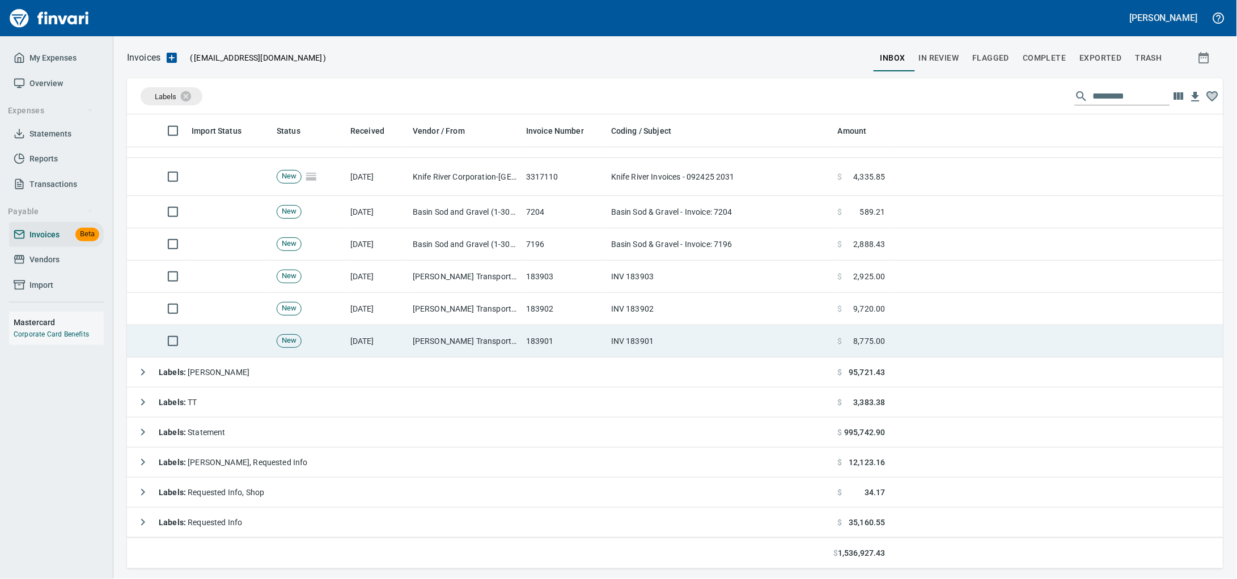
click at [613, 335] on td "INV 183901" at bounding box center [720, 341] width 227 height 32
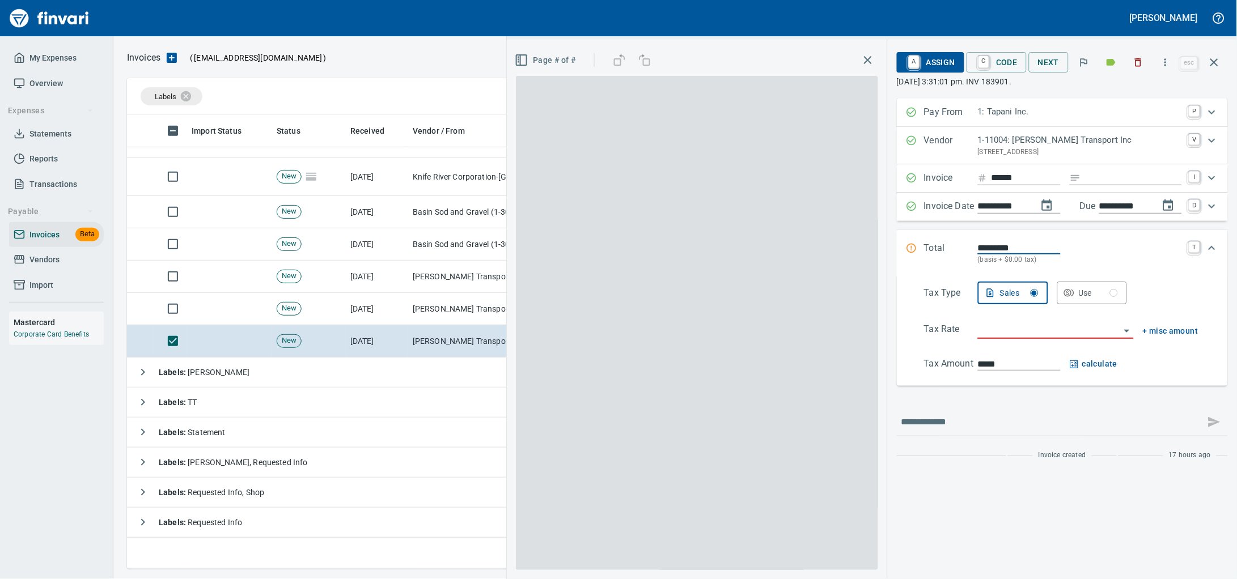
scroll to position [445, 1074]
click at [1136, 60] on icon "button" at bounding box center [1138, 62] width 11 height 11
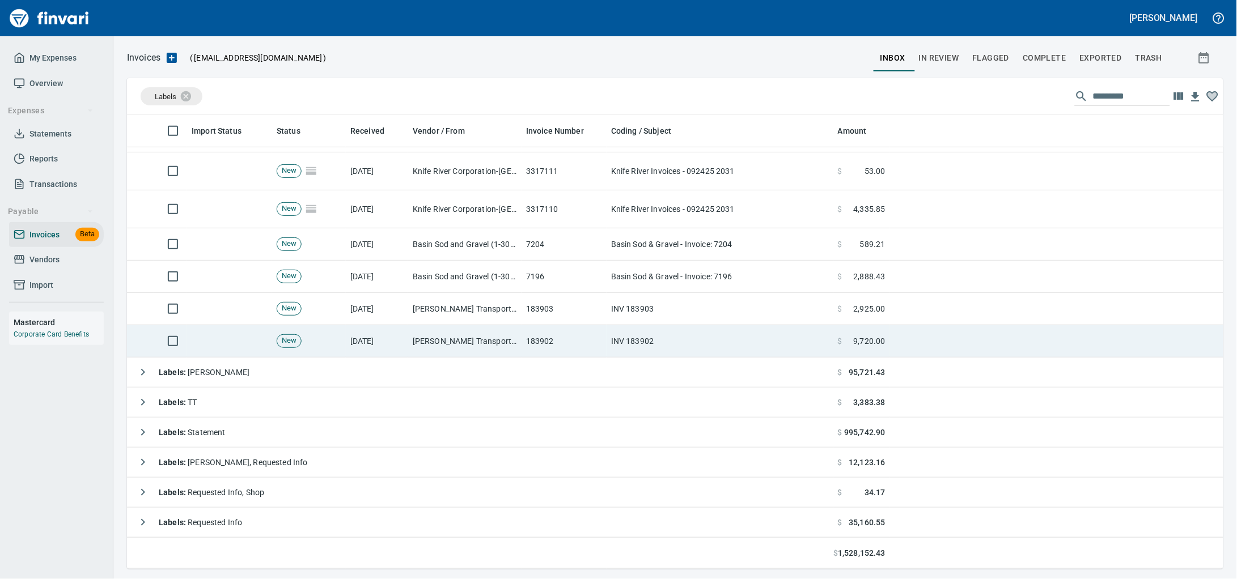
scroll to position [162, 0]
click at [556, 339] on td "183902" at bounding box center [564, 341] width 85 height 32
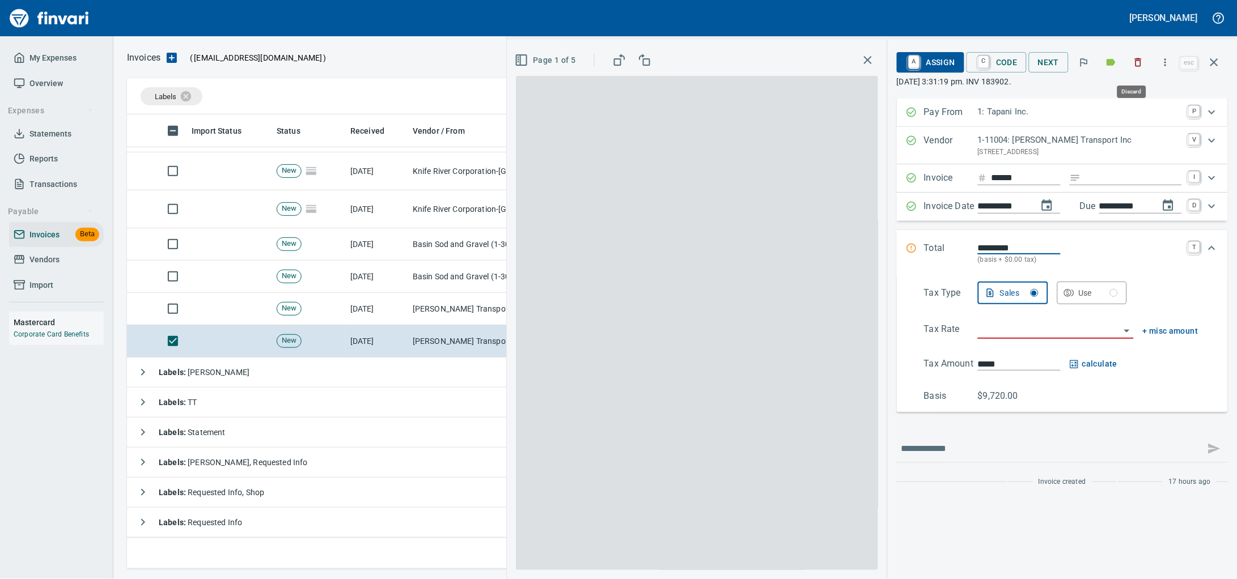
scroll to position [445, 1074]
click at [1136, 63] on icon "button" at bounding box center [1138, 62] width 11 height 11
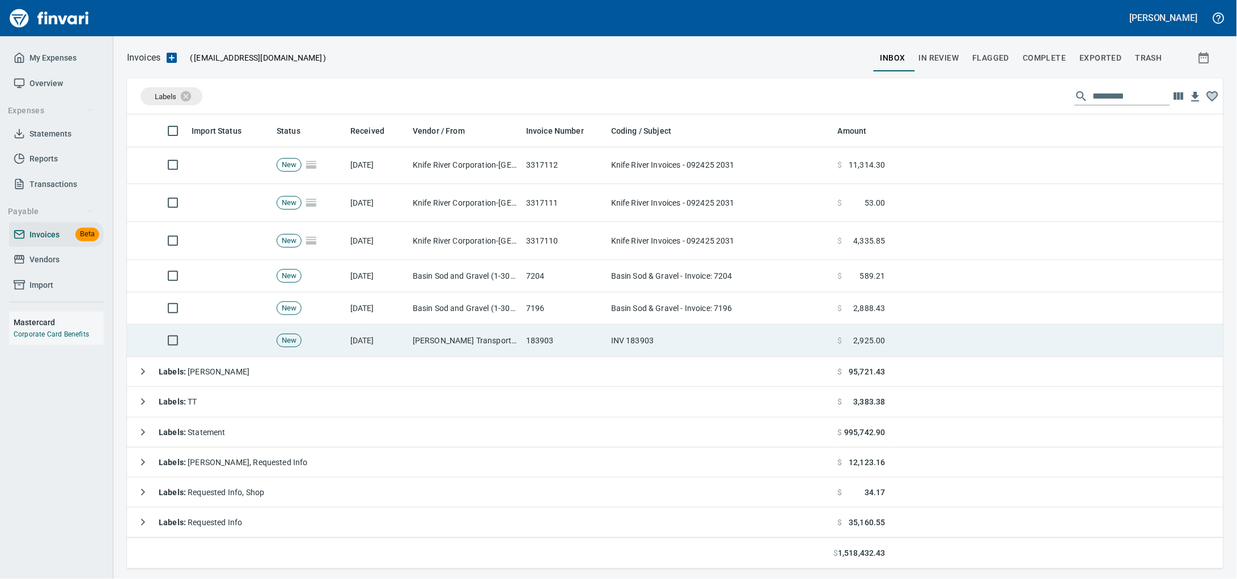
scroll to position [130, 0]
click at [611, 336] on td "INV 183903" at bounding box center [720, 341] width 227 height 32
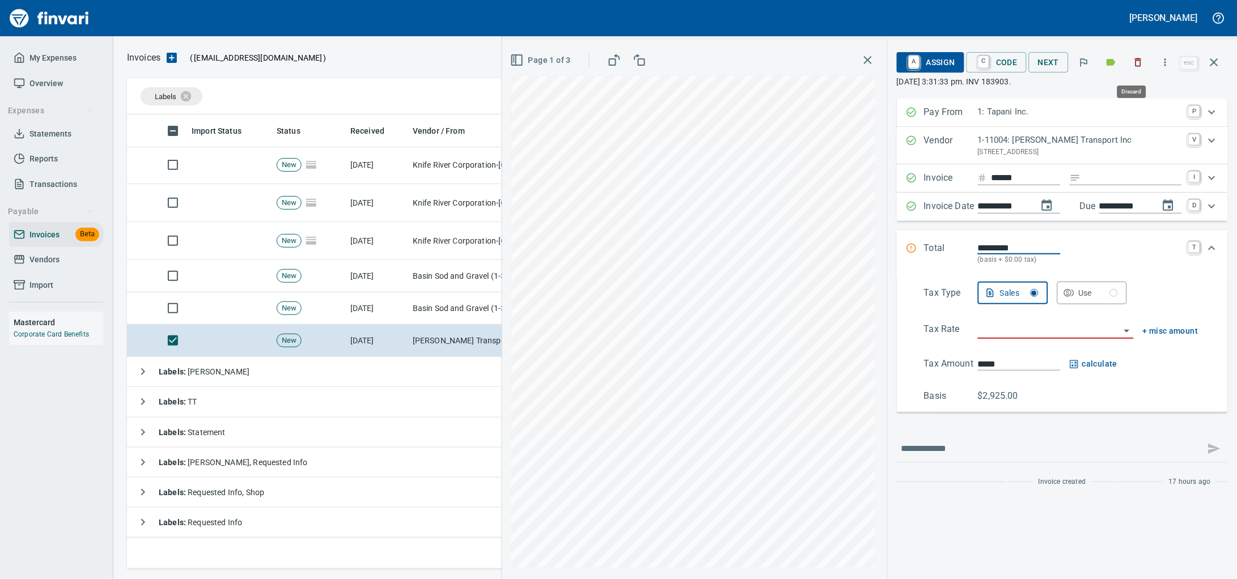
click at [1133, 65] on icon "button" at bounding box center [1138, 62] width 11 height 11
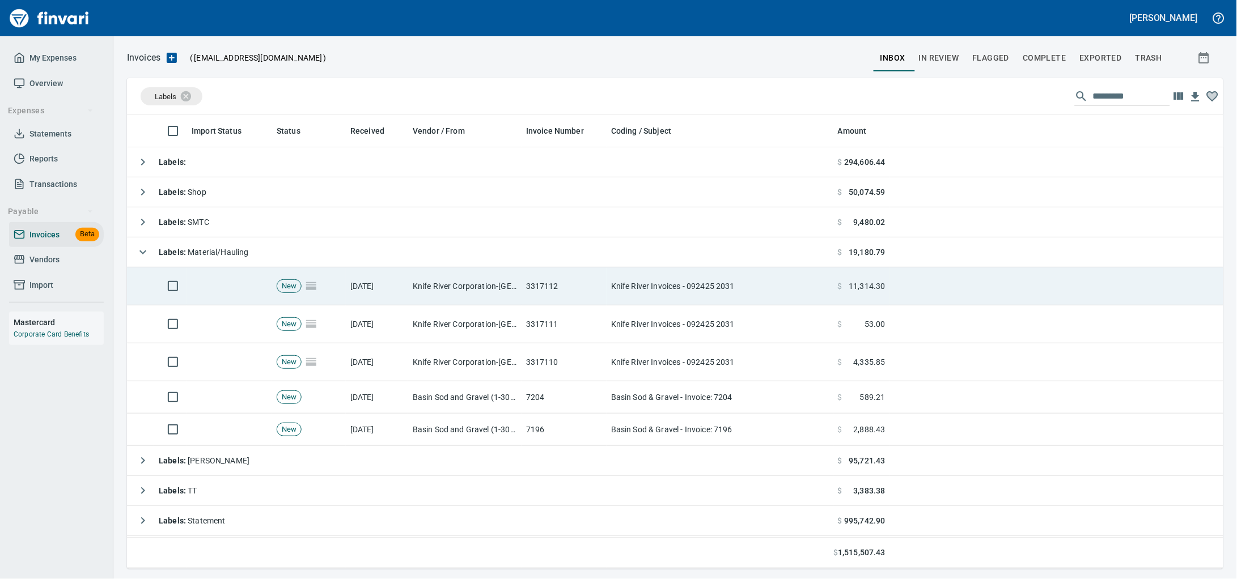
click at [446, 289] on td "Knife River Corporation-[GEOGRAPHIC_DATA] (1-10573)" at bounding box center [464, 287] width 113 height 38
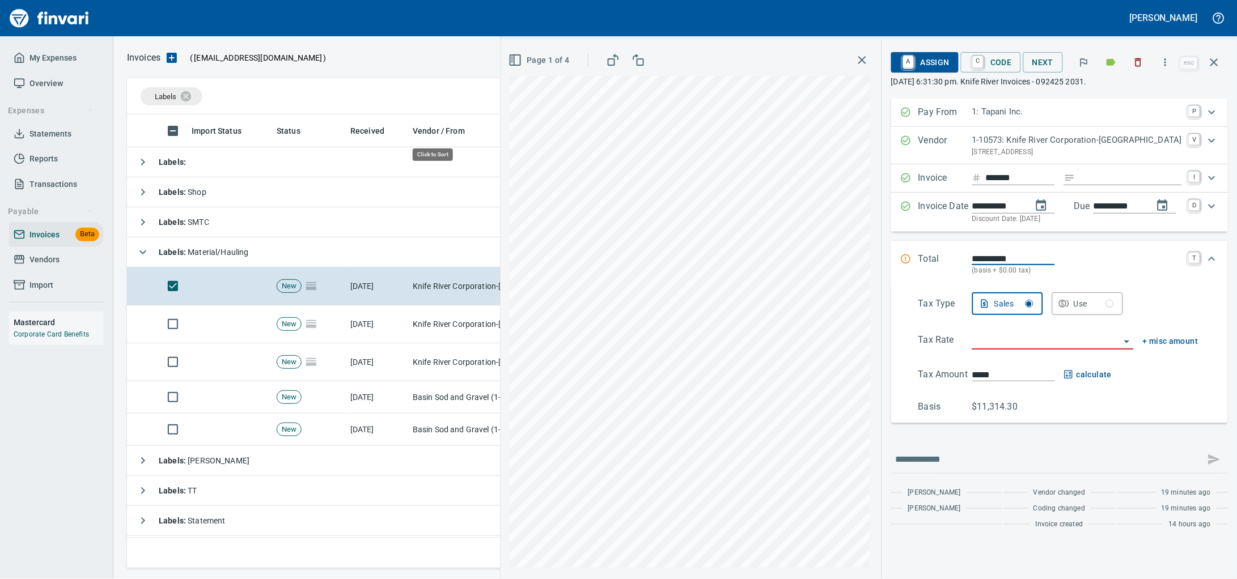
scroll to position [445, 1074]
click at [1135, 65] on icon "button" at bounding box center [1138, 62] width 11 height 11
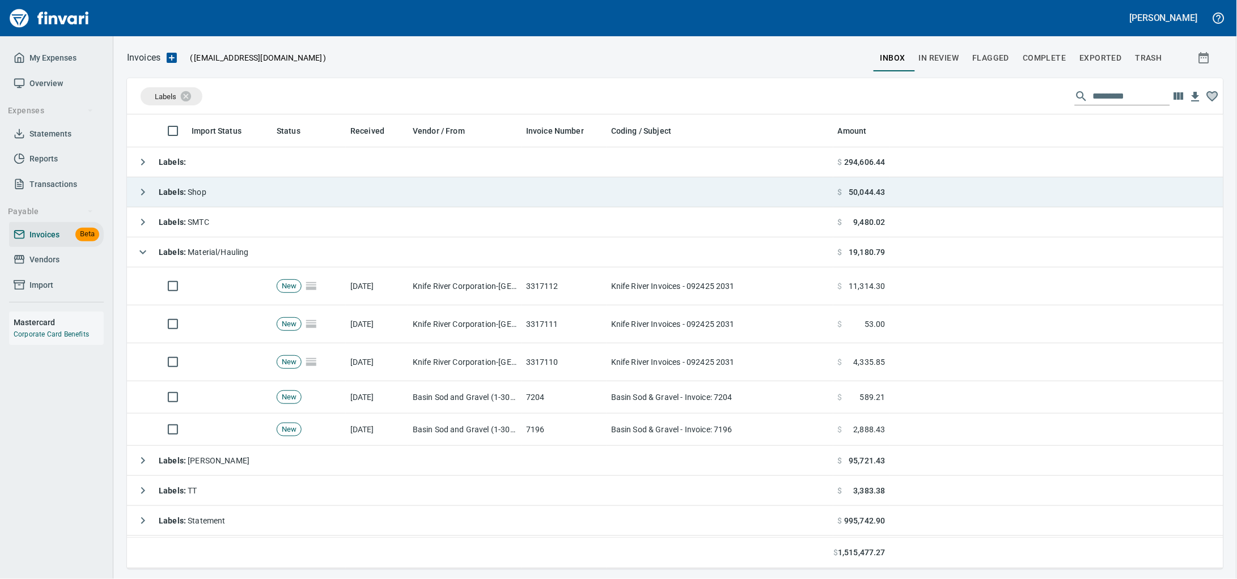
scroll to position [445, 1074]
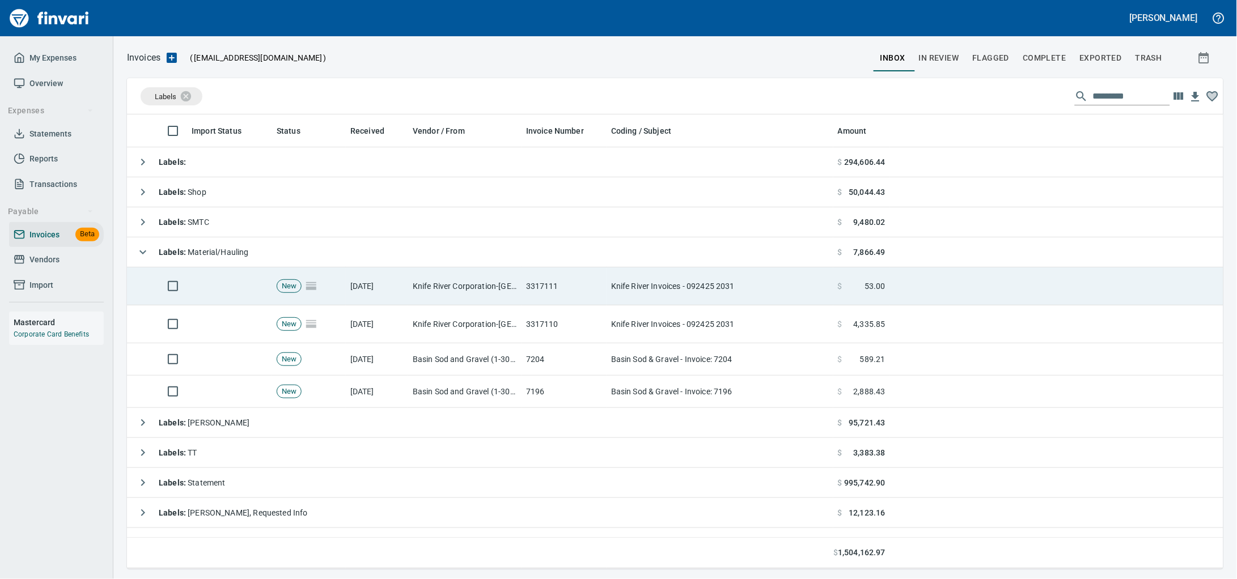
click at [158, 290] on td at bounding box center [170, 287] width 33 height 38
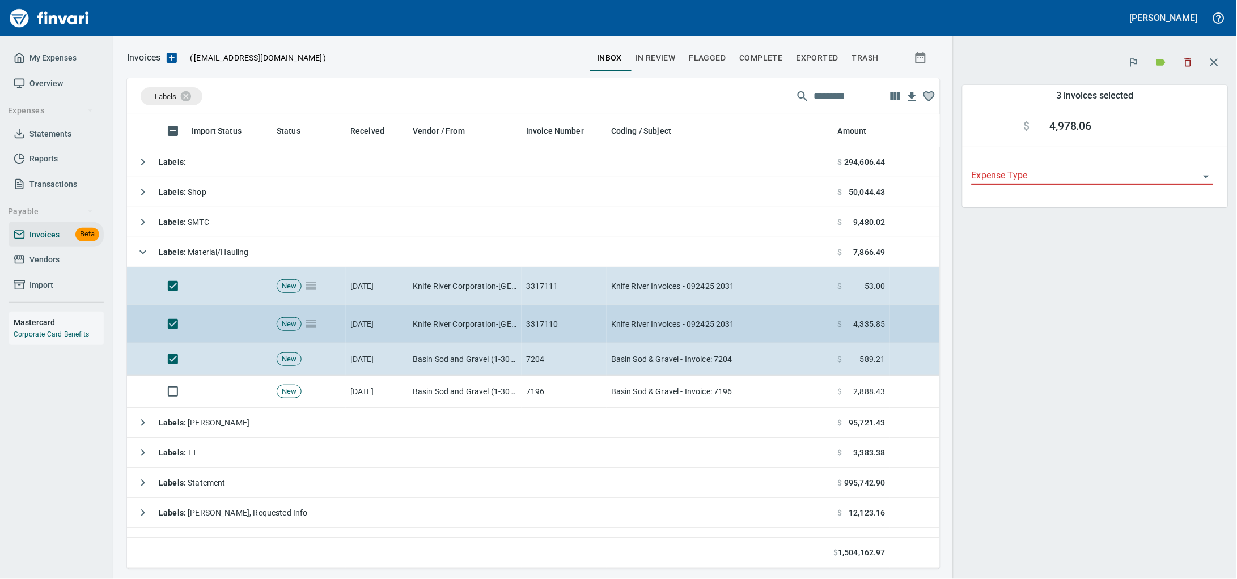
scroll to position [445, 792]
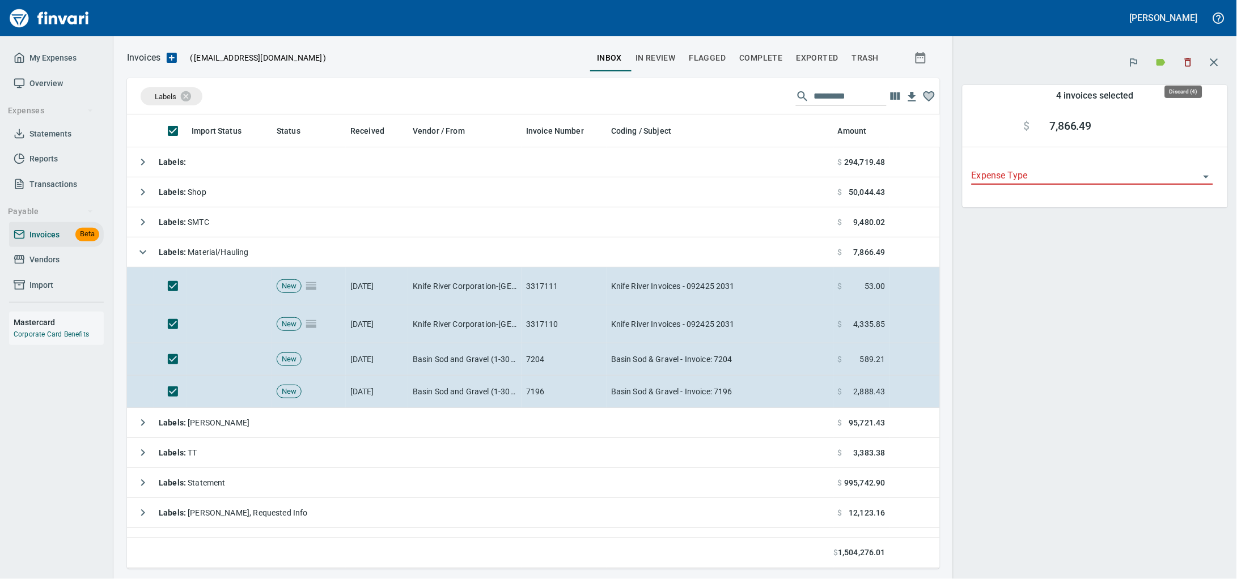
click at [1176, 67] on button "button" at bounding box center [1188, 62] width 25 height 25
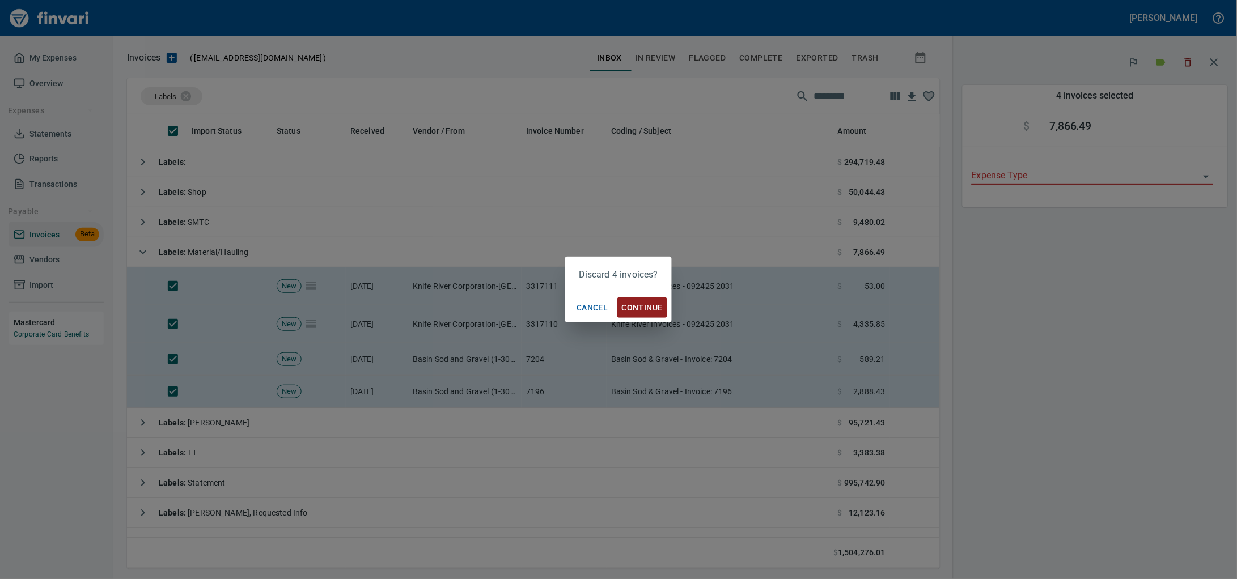
scroll to position [445, 792]
click at [646, 308] on span "Continue" at bounding box center [642, 308] width 41 height 14
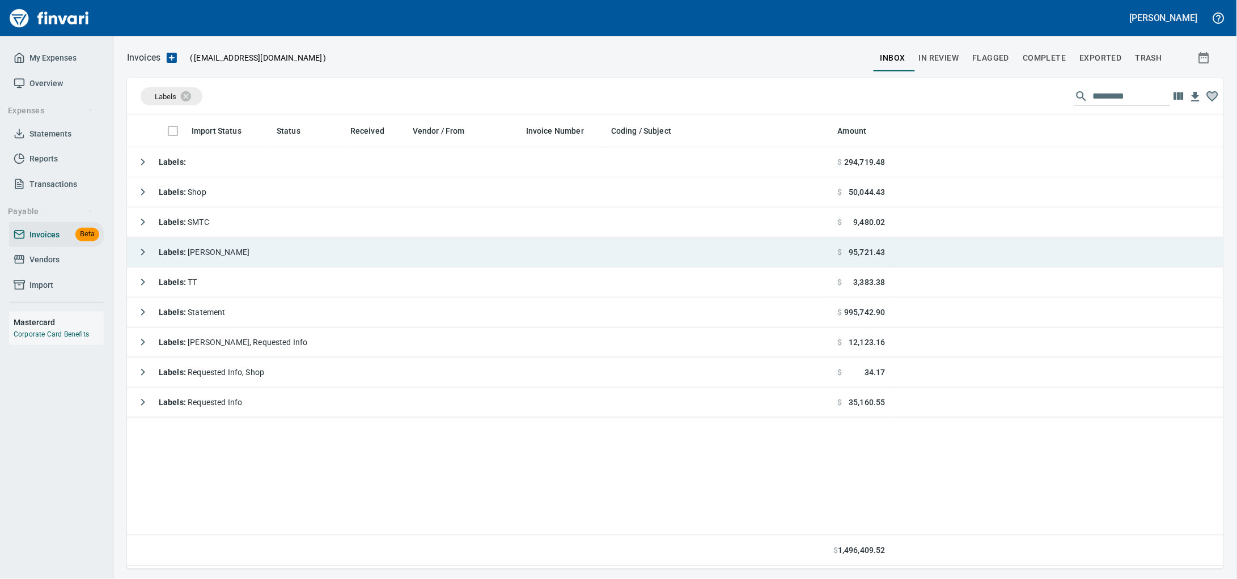
scroll to position [445, 1075]
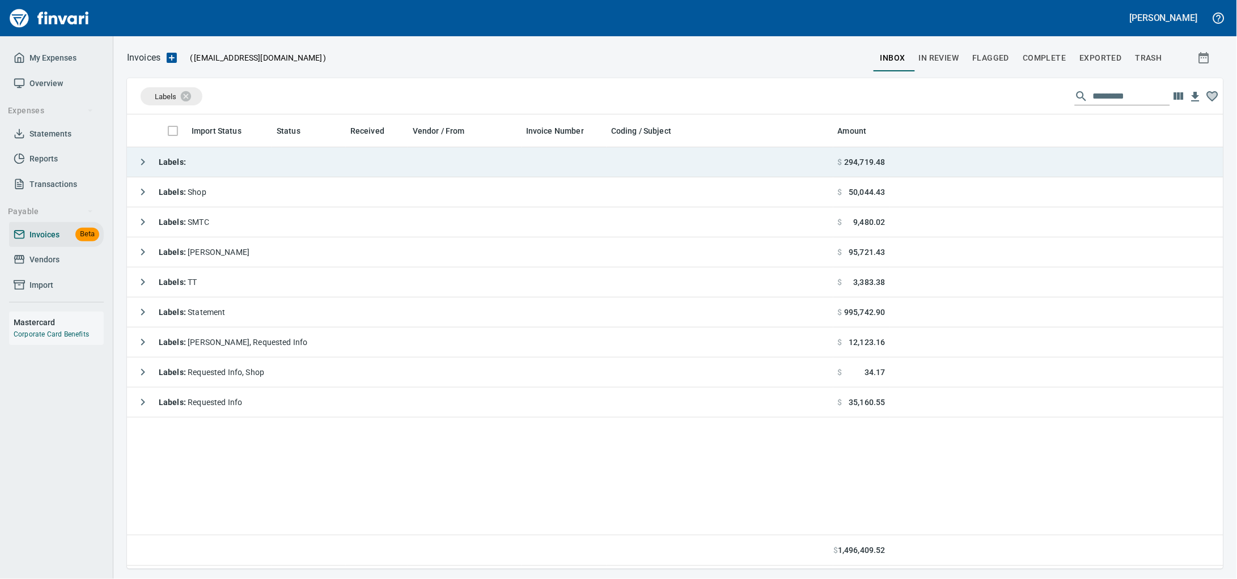
click at [212, 153] on td "Labels :" at bounding box center [480, 162] width 706 height 30
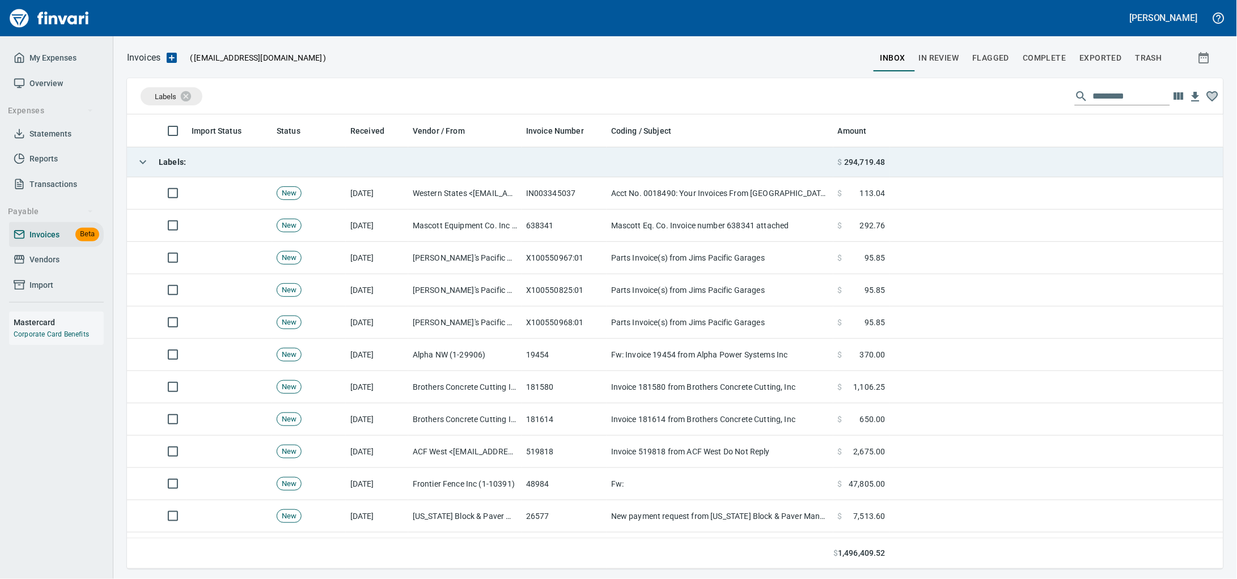
click at [212, 153] on td "Labels :" at bounding box center [480, 162] width 706 height 30
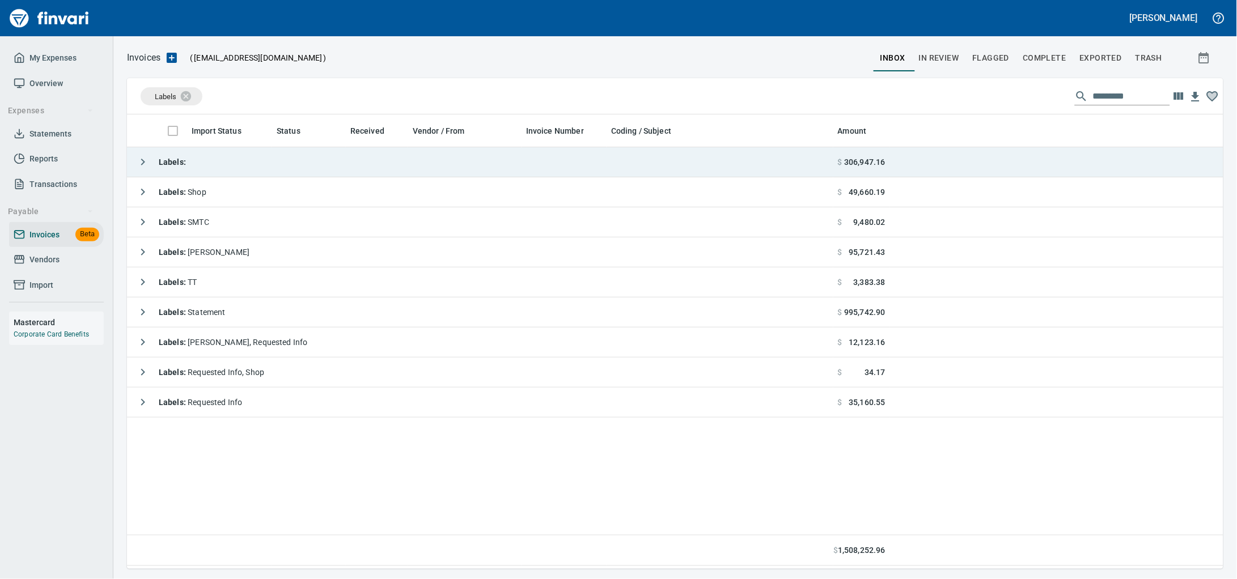
click at [528, 171] on td "Labels :" at bounding box center [480, 162] width 706 height 30
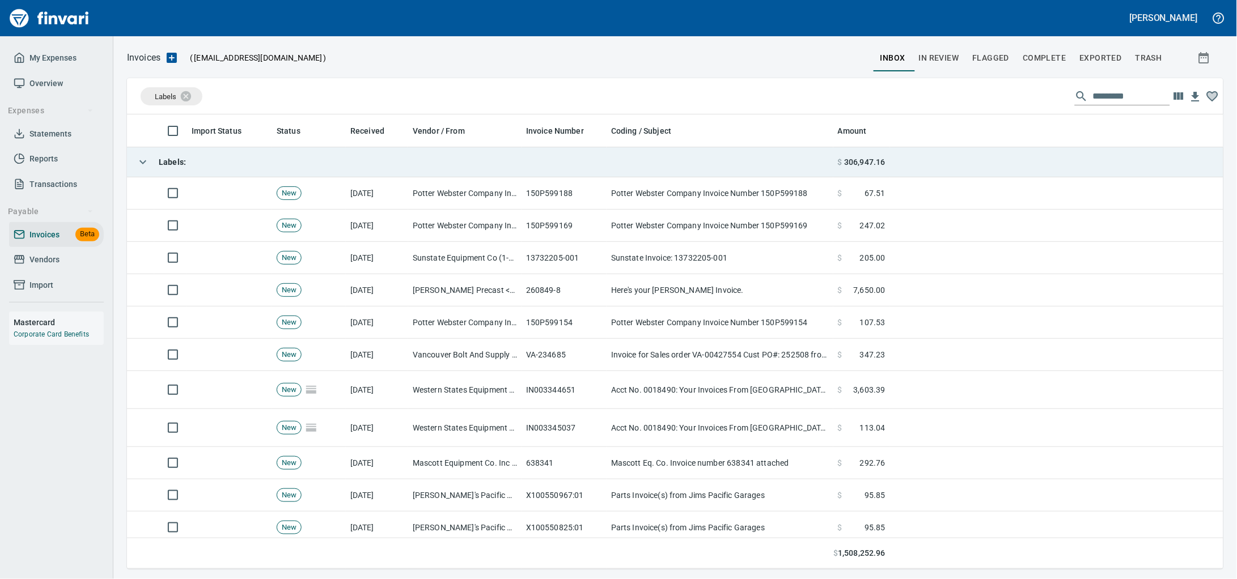
click at [528, 171] on td "Labels :" at bounding box center [480, 162] width 706 height 30
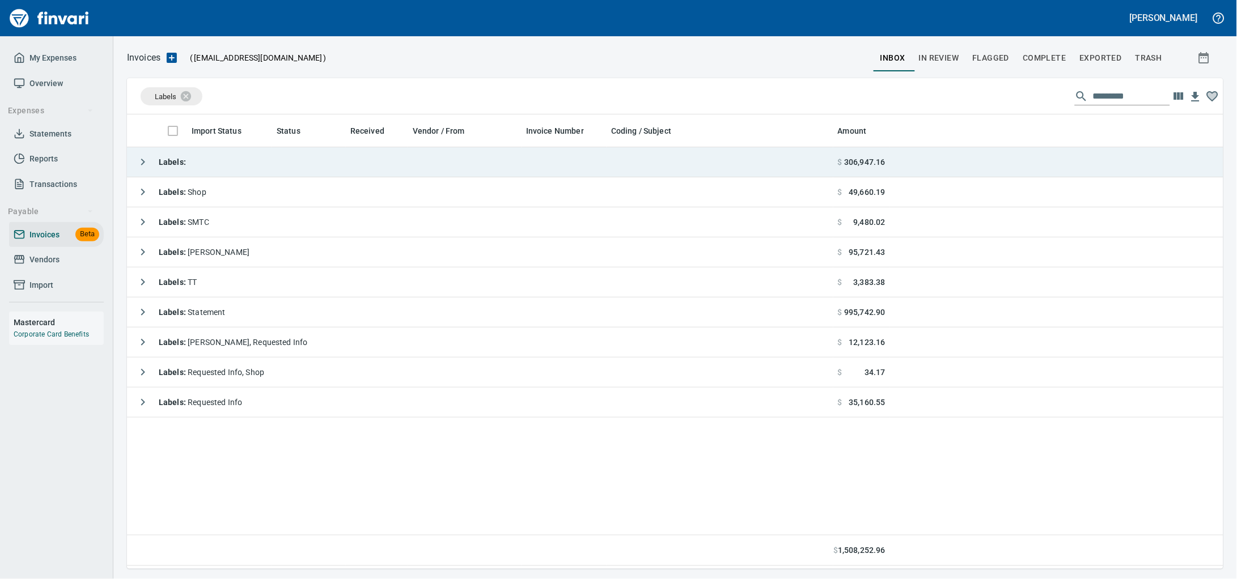
click at [306, 174] on td "Labels :" at bounding box center [480, 162] width 706 height 30
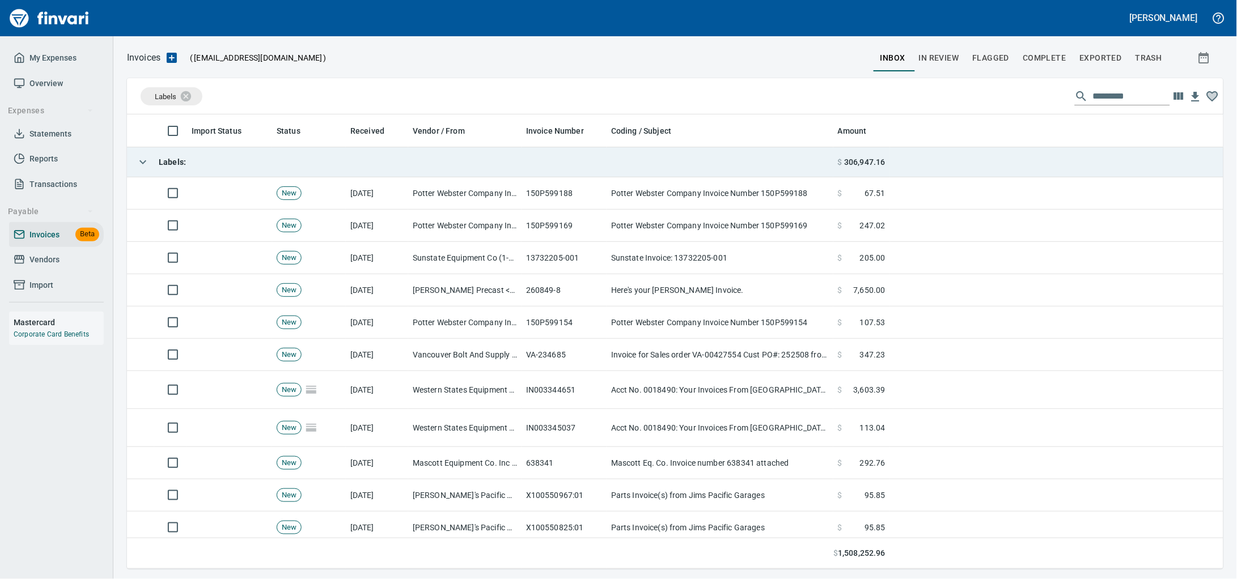
click at [306, 173] on td "Labels :" at bounding box center [480, 162] width 706 height 30
